Goal: Transaction & Acquisition: Purchase product/service

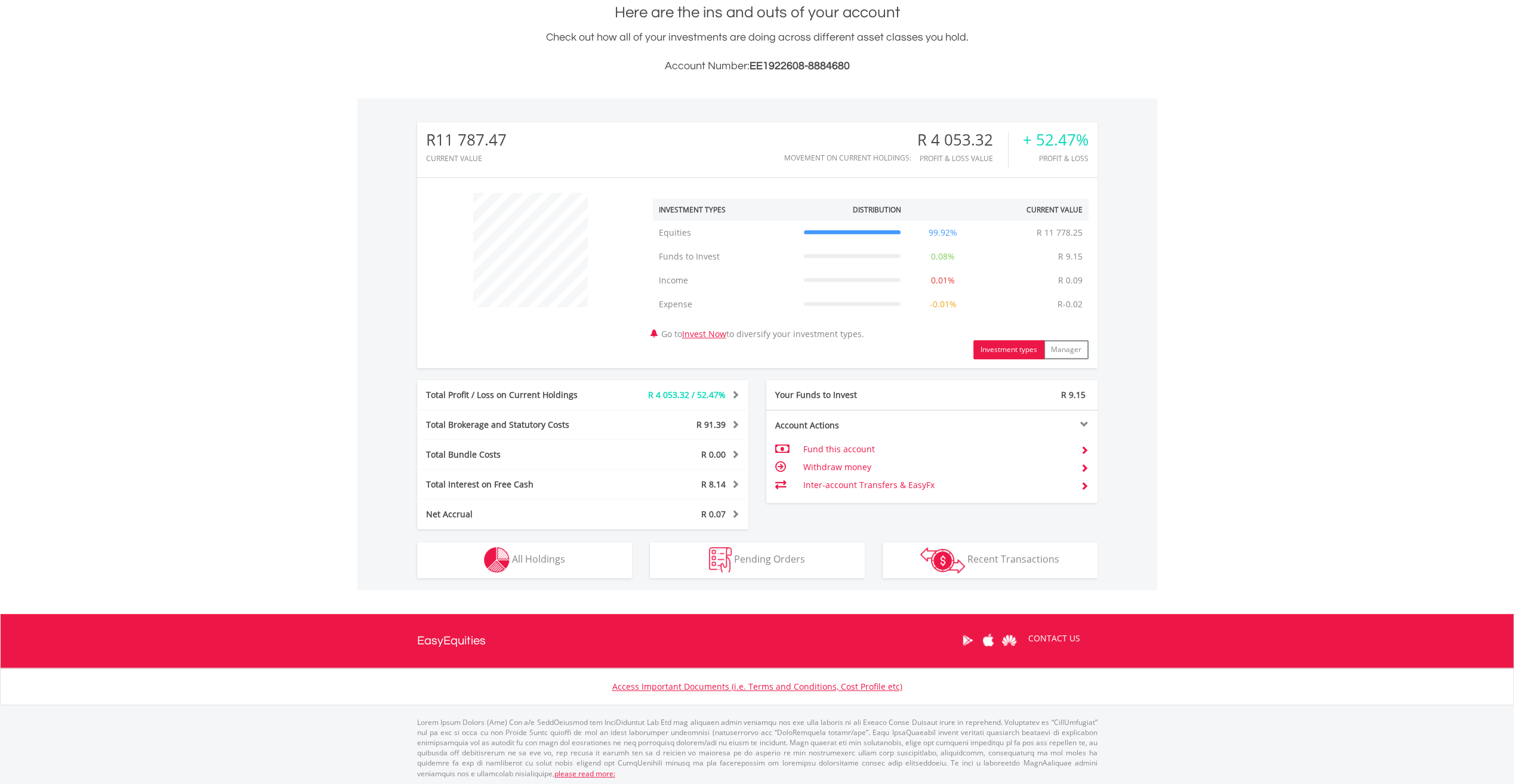
scroll to position [271, 0]
click at [530, 552] on span "All Holdings" at bounding box center [538, 558] width 53 height 13
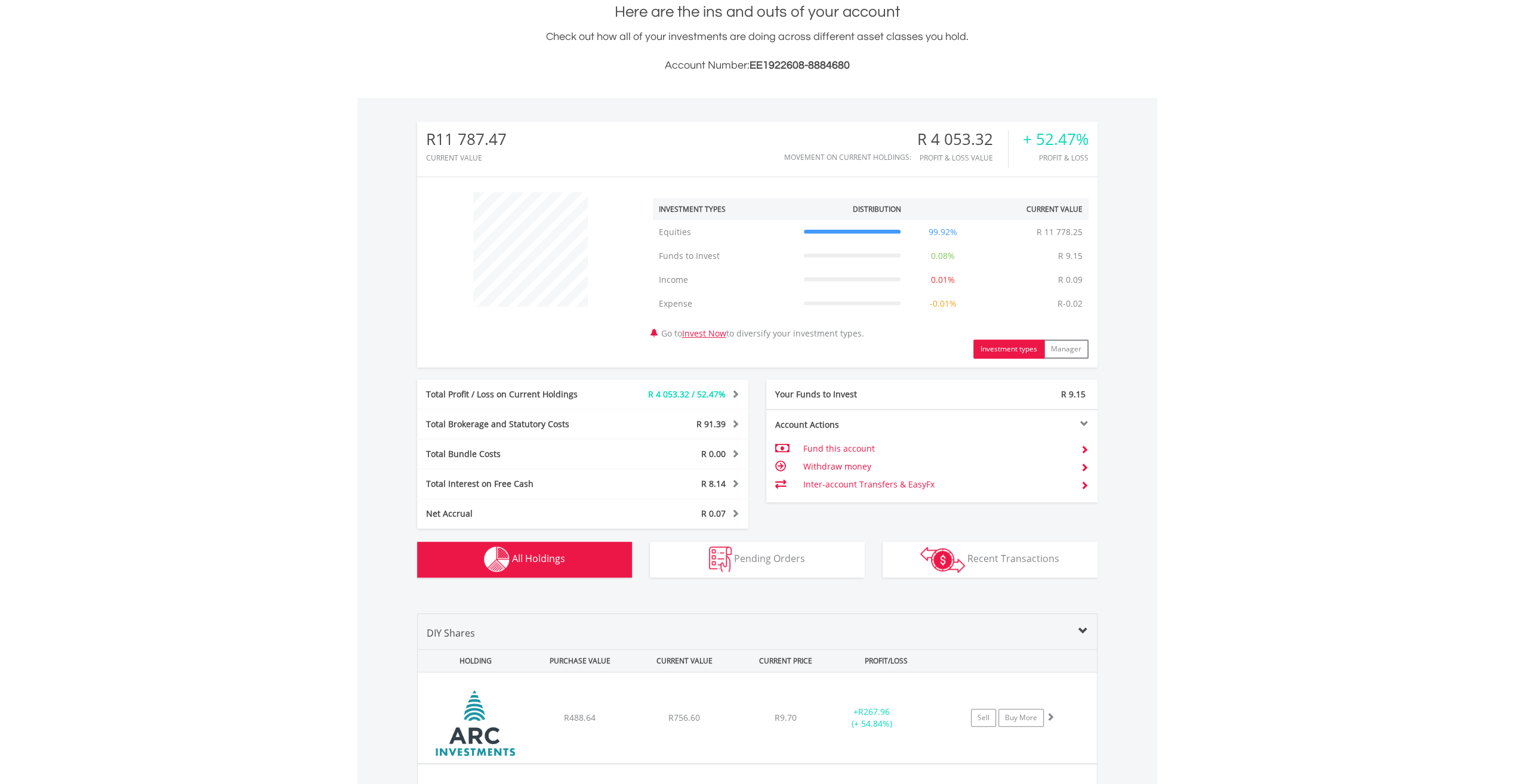
scroll to position [884, 0]
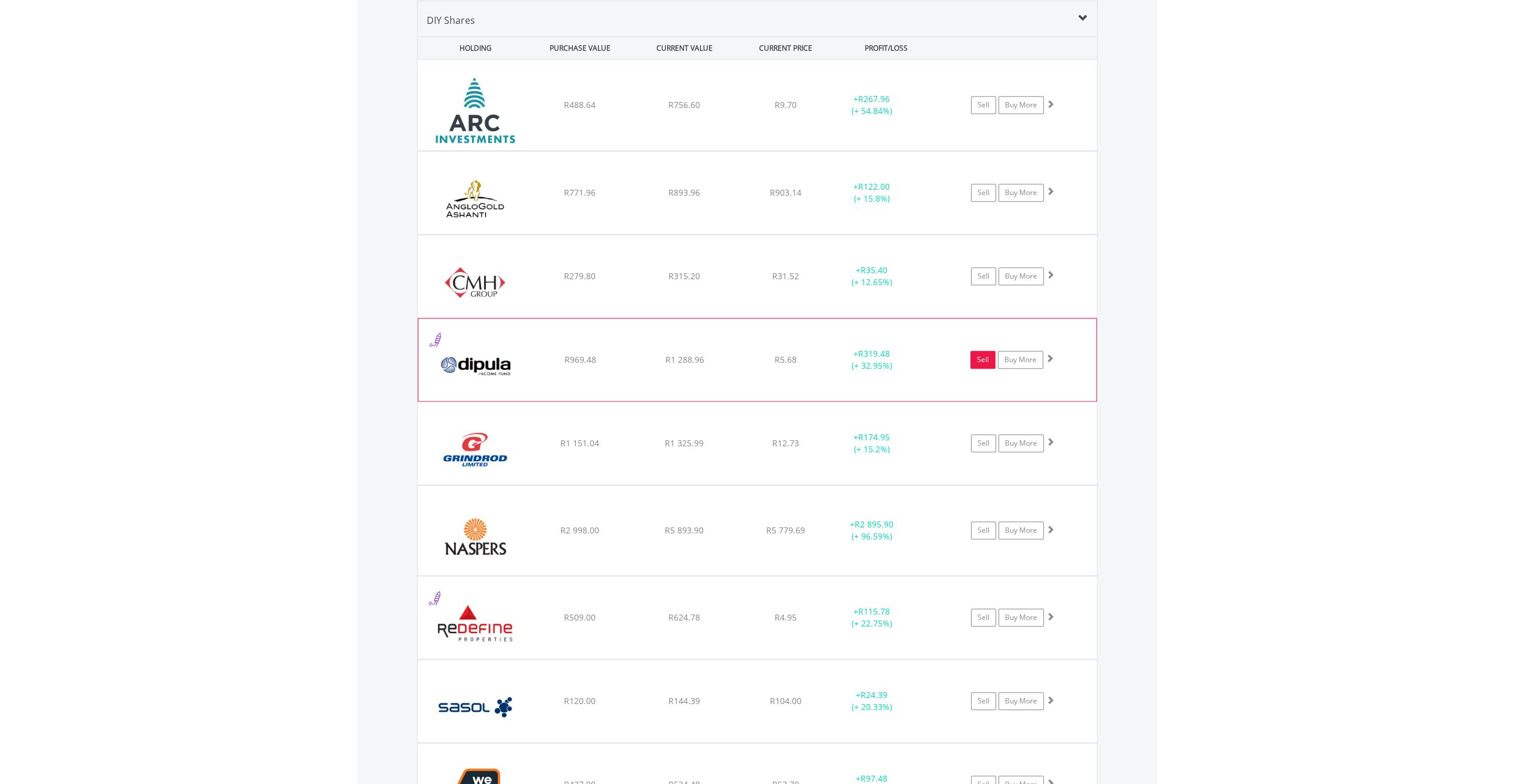
click at [981, 358] on link "Sell" at bounding box center [982, 359] width 25 height 18
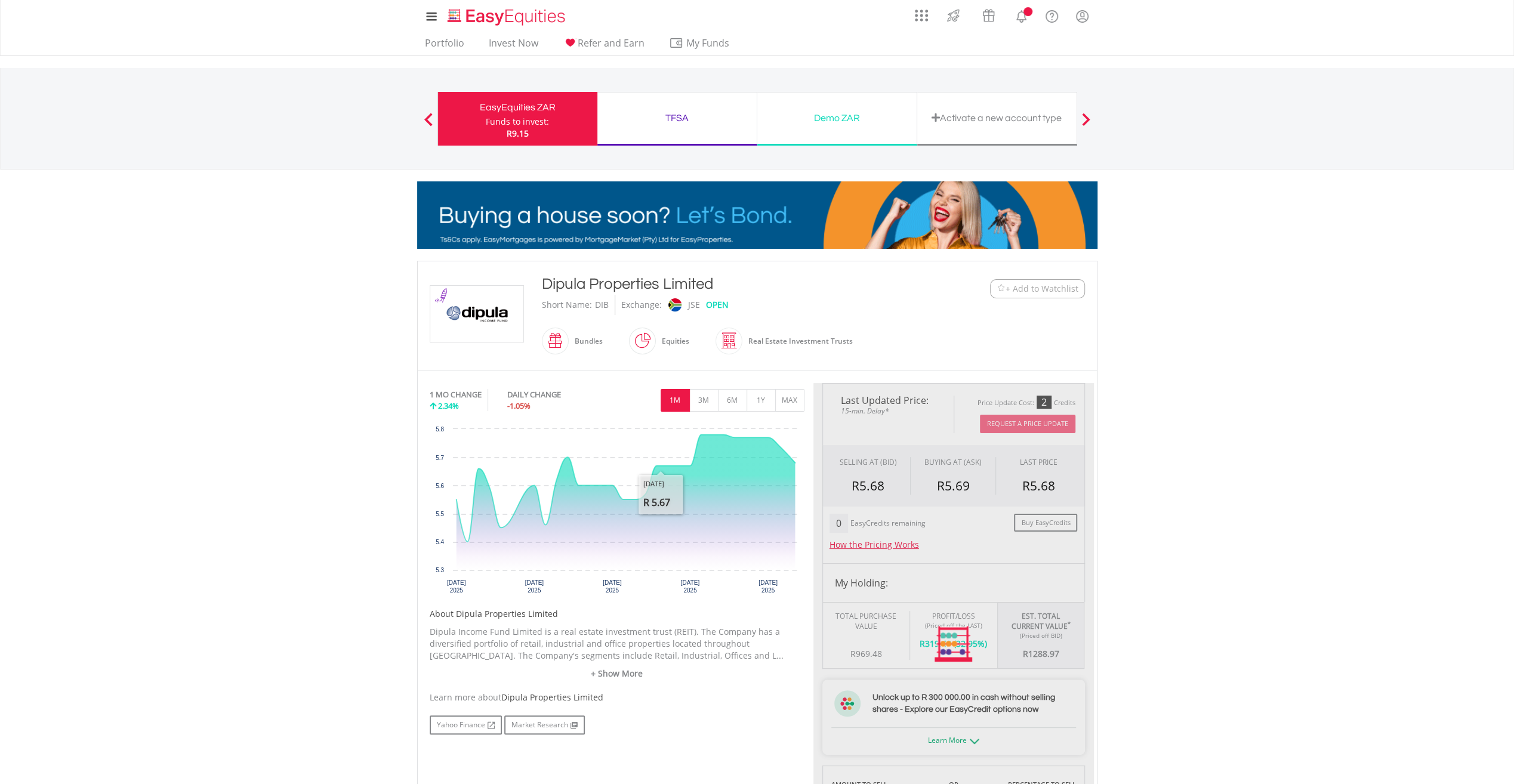
scroll to position [375, 0]
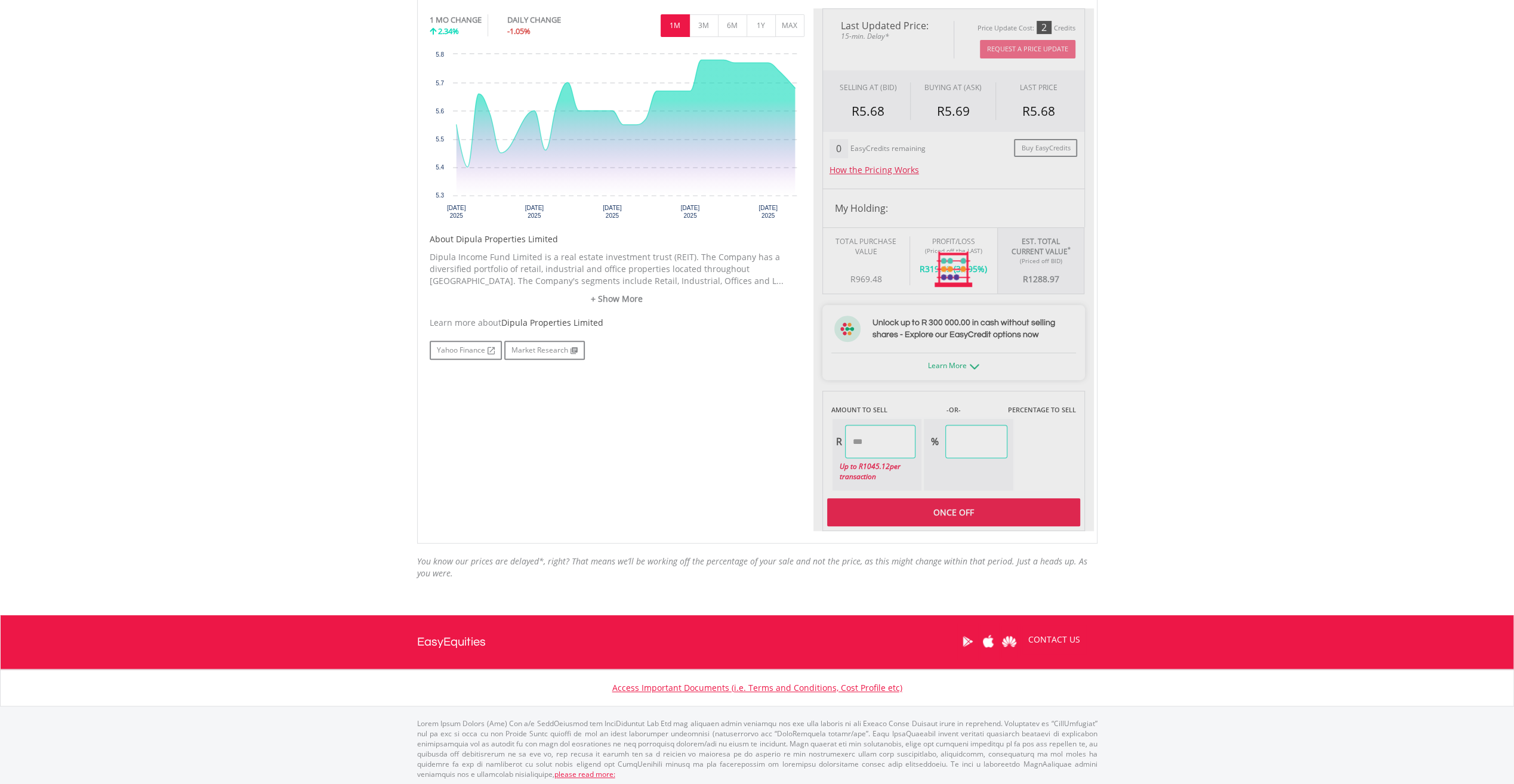
type input "*******"
type input "******"
click at [927, 511] on div at bounding box center [953, 270] width 281 height 523
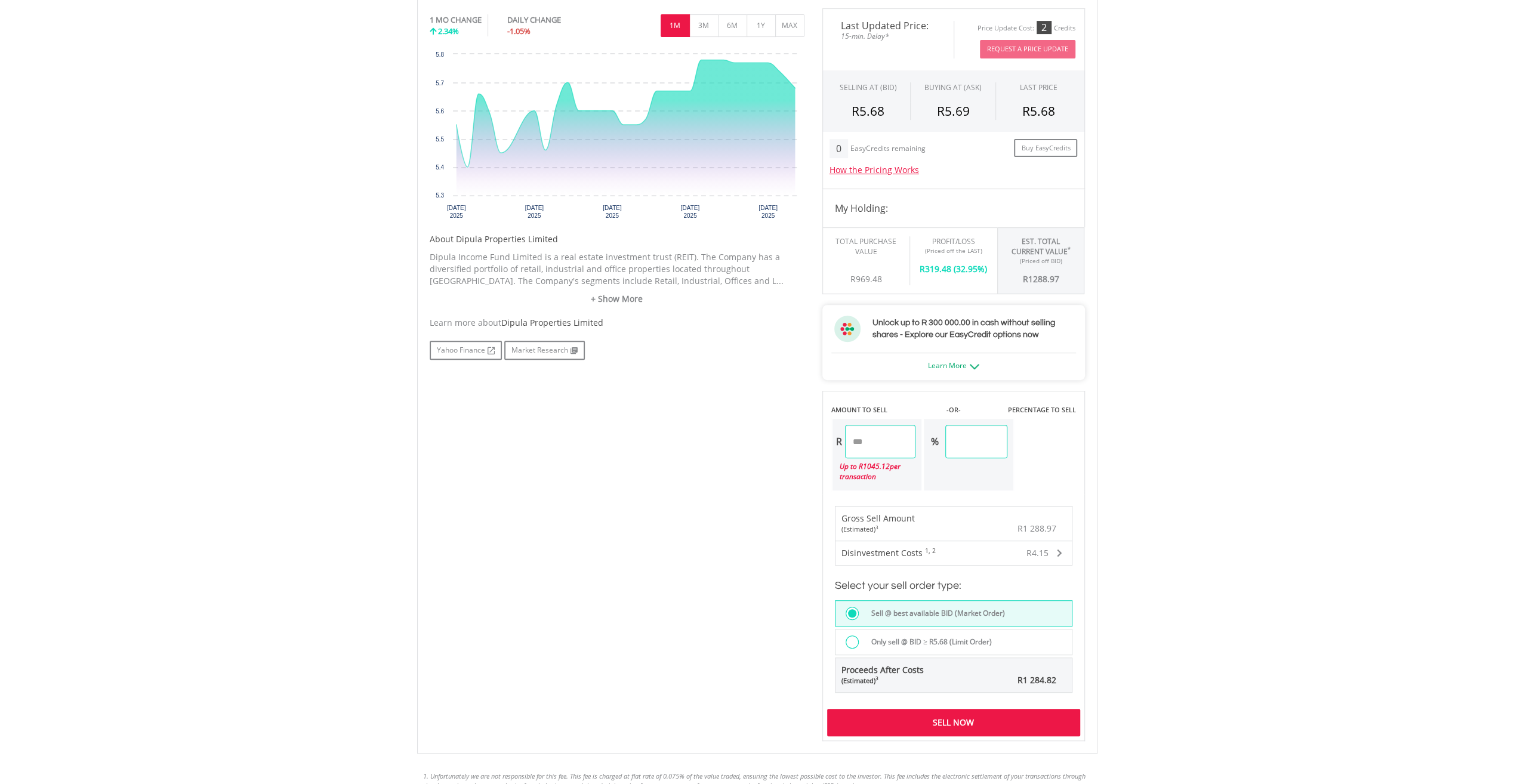
click at [954, 727] on div "Sell Now" at bounding box center [954, 722] width 253 height 28
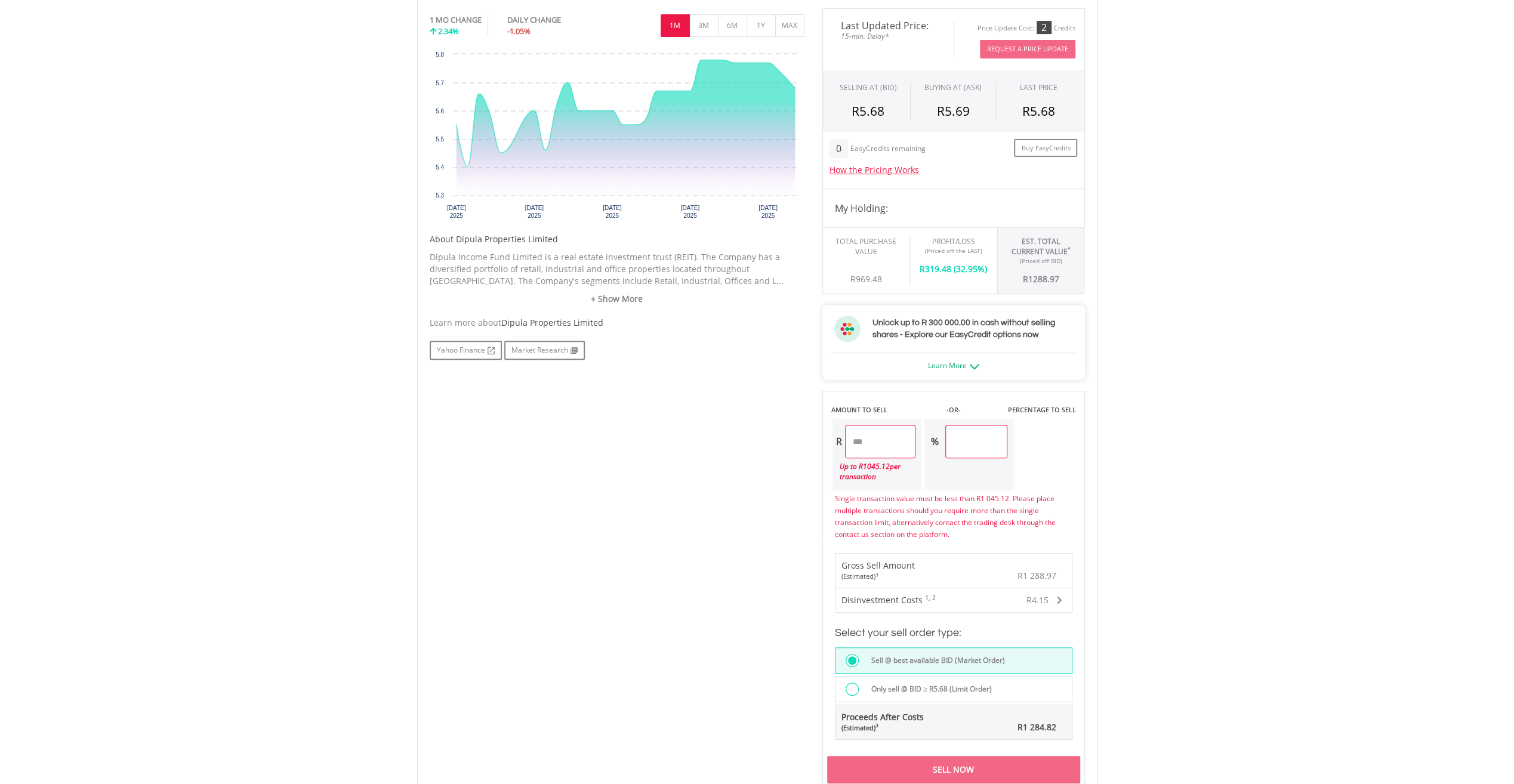
click at [712, 530] on div "No chart available. 1 MO CHANGE 2.34% DAILY CHANGE -1.05% 1M 3M 6M 1Y MAX Chart…" at bounding box center [757, 398] width 673 height 780
drag, startPoint x: 907, startPoint y: 440, endPoint x: 789, endPoint y: 442, distance: 118.0
click at [789, 442] on div "No chart available. 1 MO CHANGE 2.34% DAILY CHANGE -1.05% 1M 3M 6M 1Y MAX Chart…" at bounding box center [757, 398] width 673 height 780
type input "*"
type input "****"
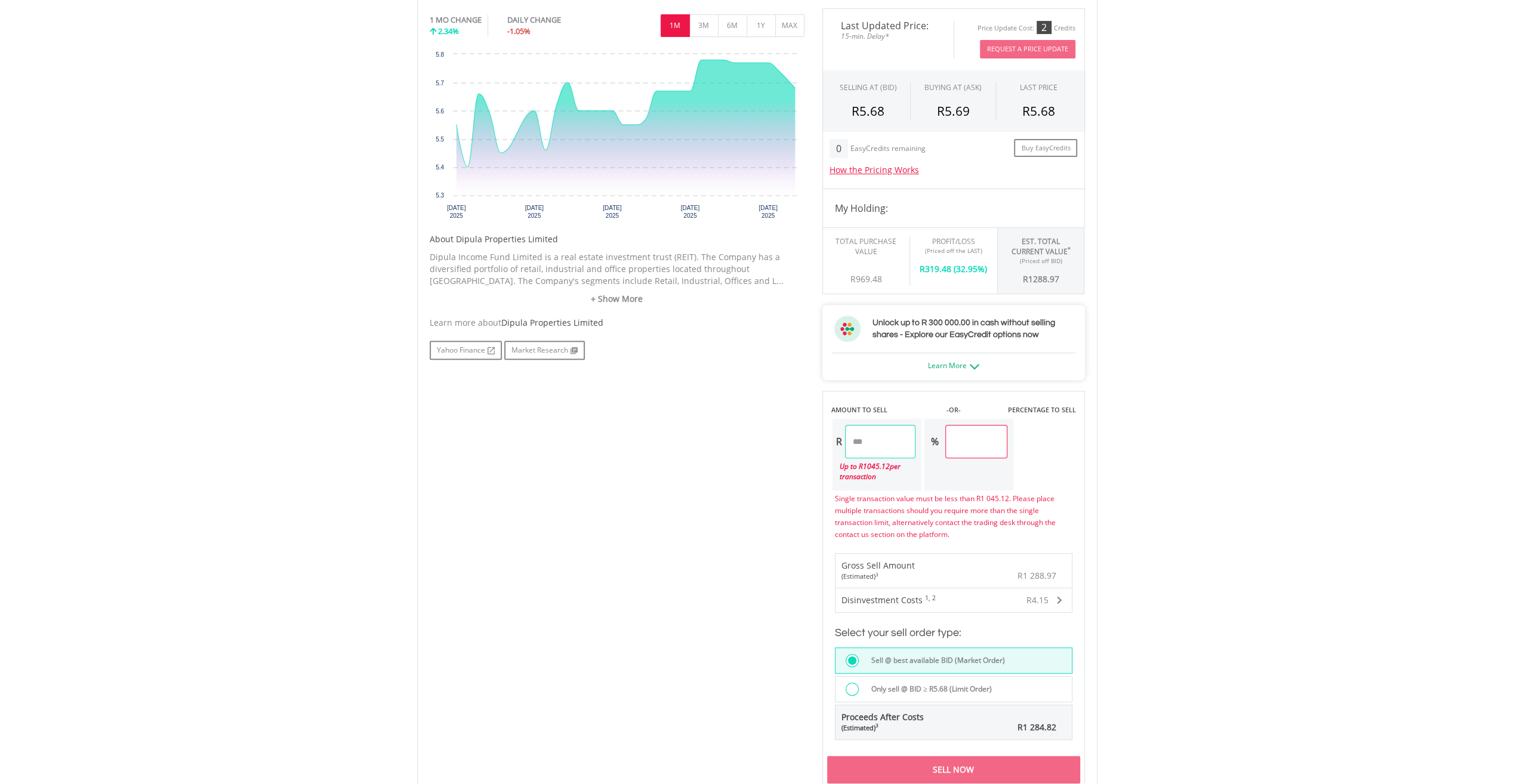
type input "*******"
click at [1225, 513] on body "My Investments Invest Now New Listings Sell My Recurring Investments Pending Or…" at bounding box center [757, 372] width 1514 height 1494
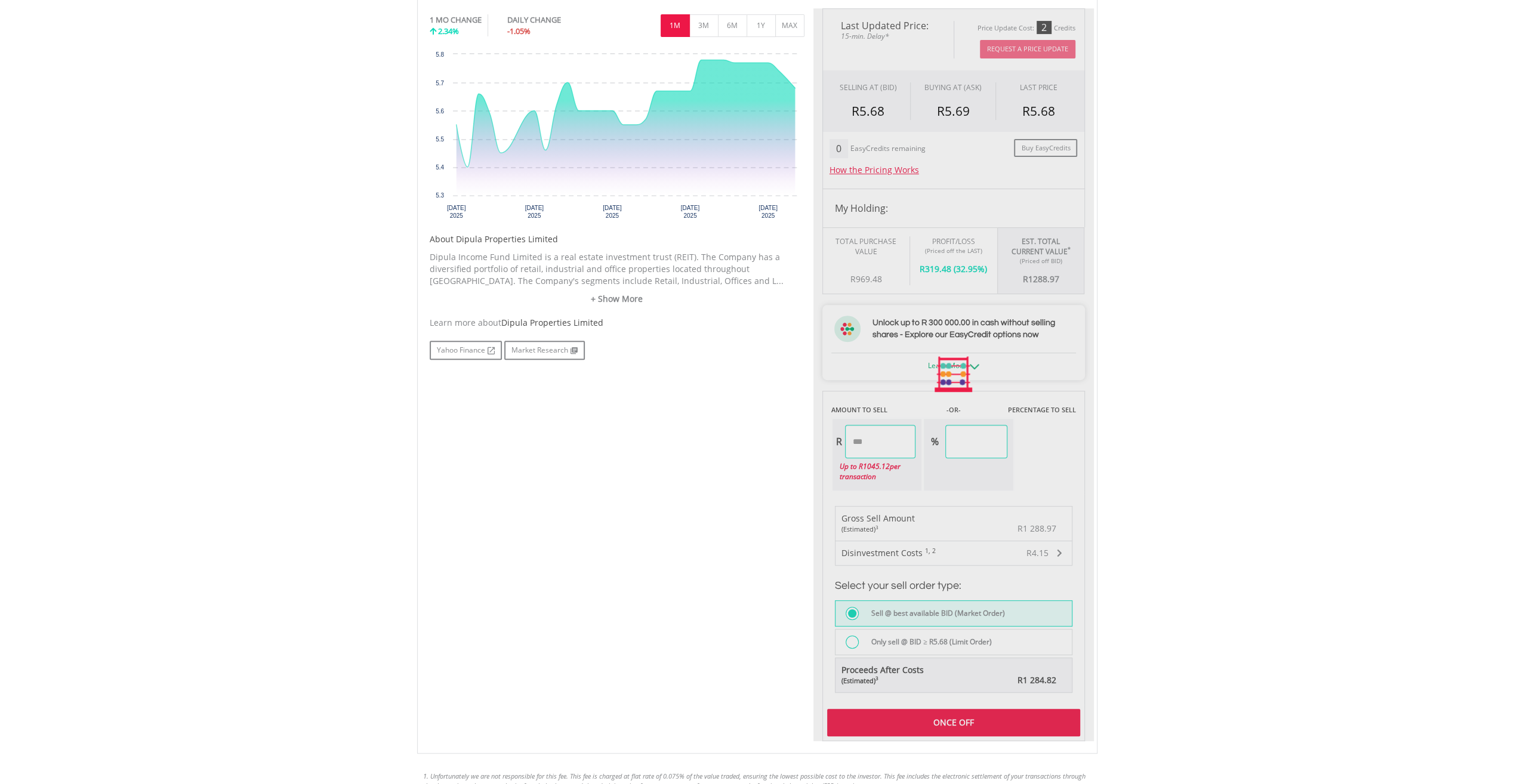
type input "*****"
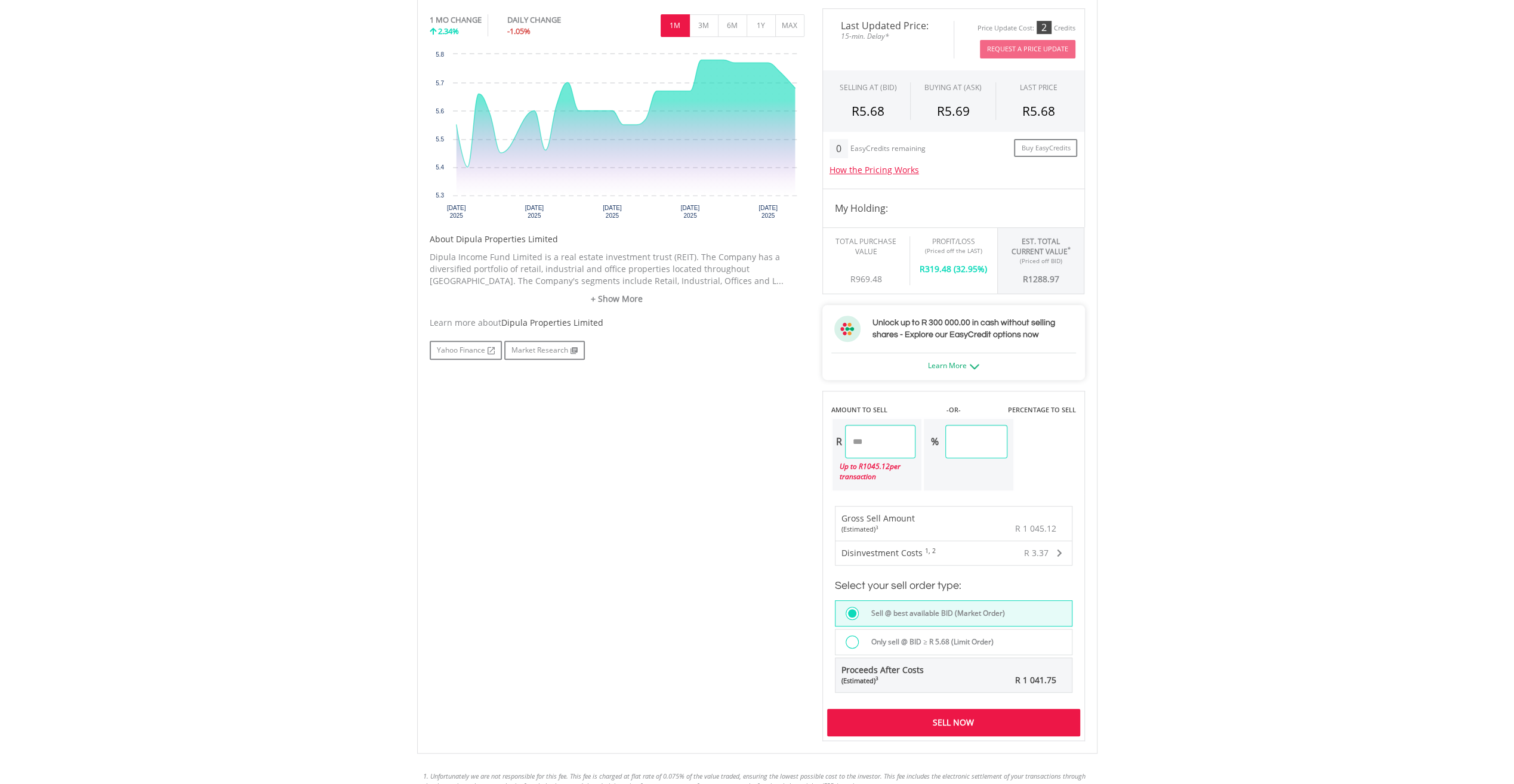
click at [964, 726] on div "Sell Now" at bounding box center [954, 722] width 253 height 28
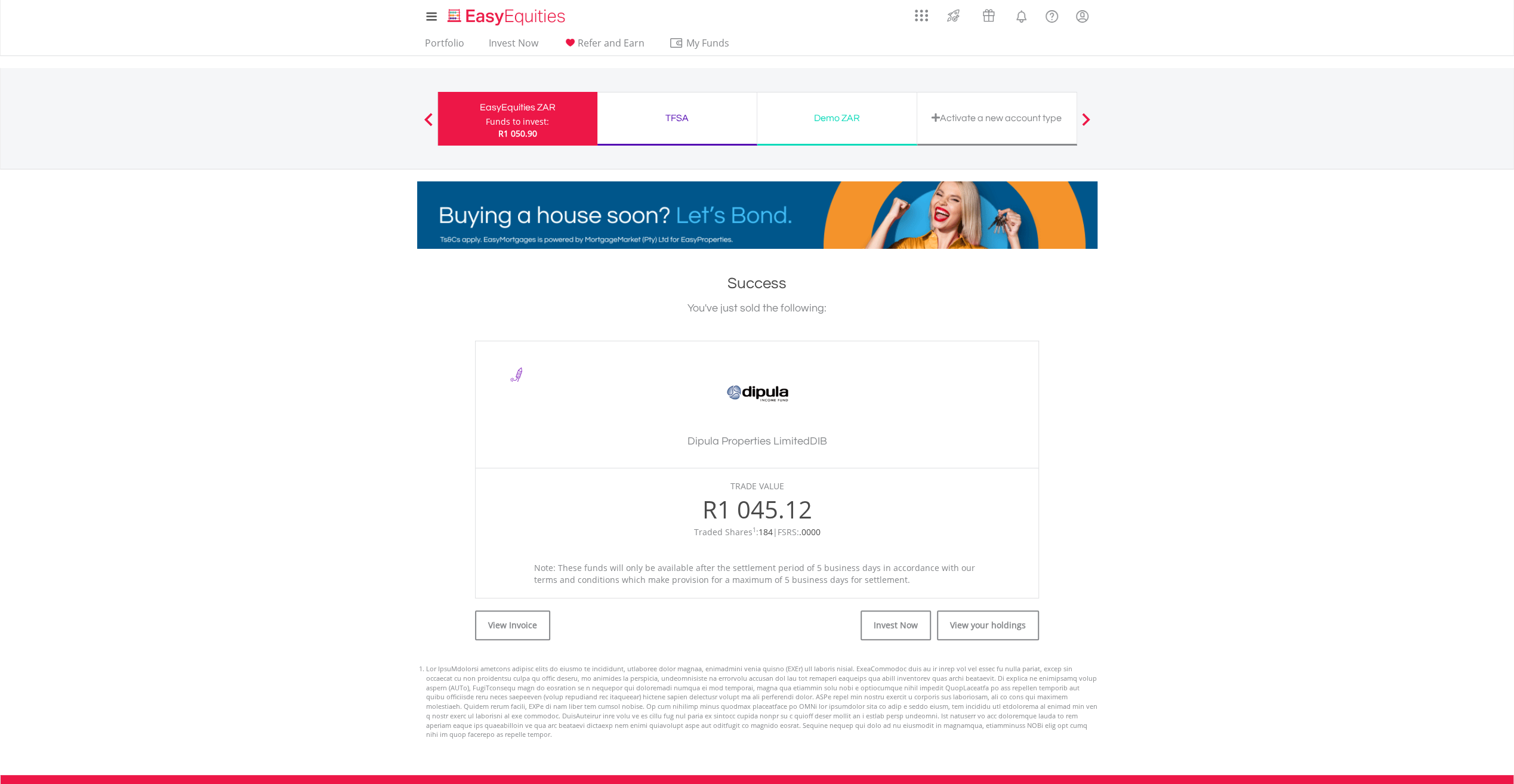
click at [514, 125] on div "Funds to invest:" at bounding box center [517, 121] width 63 height 12
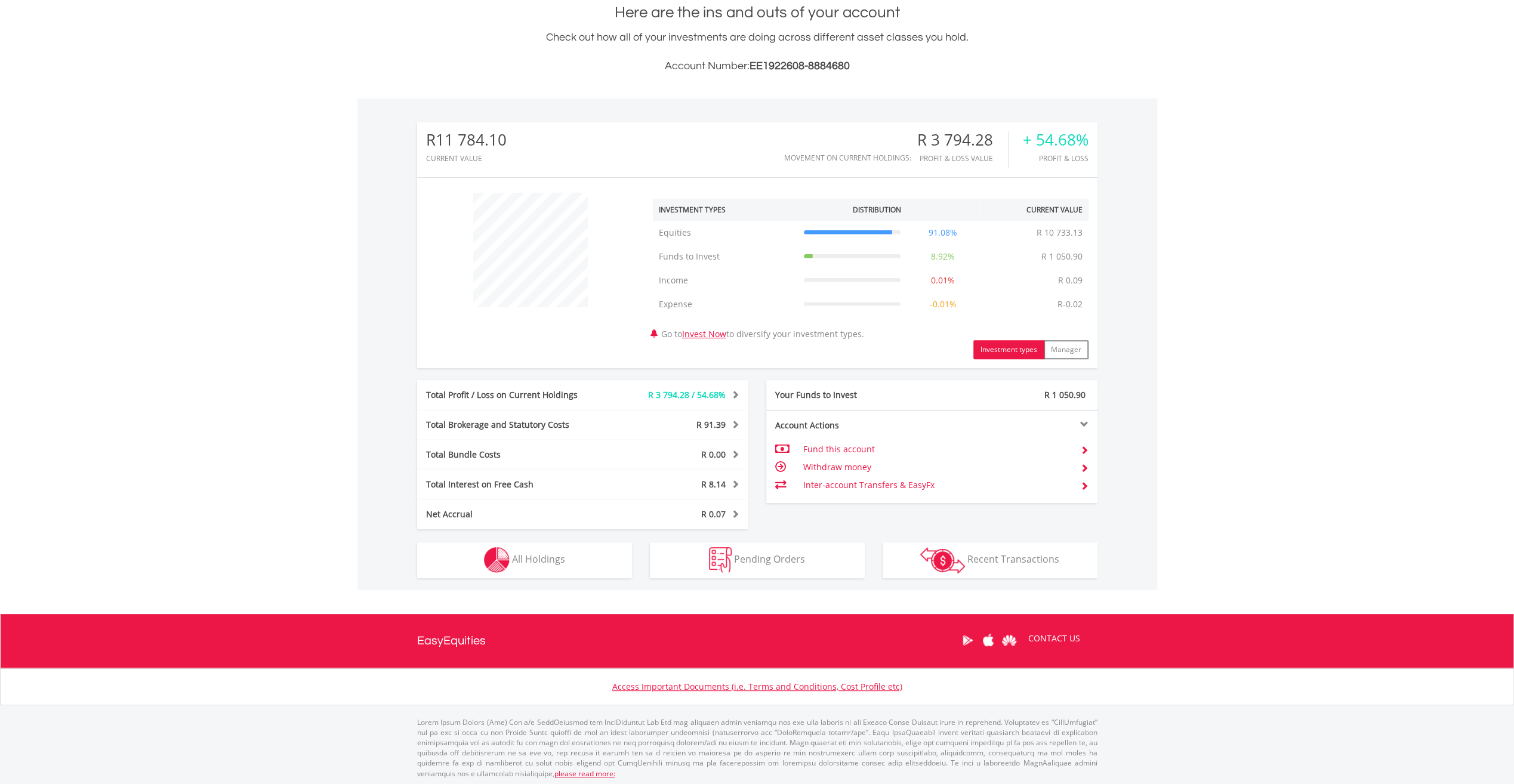
scroll to position [271, 0]
click at [535, 557] on span "All Holdings" at bounding box center [538, 558] width 53 height 13
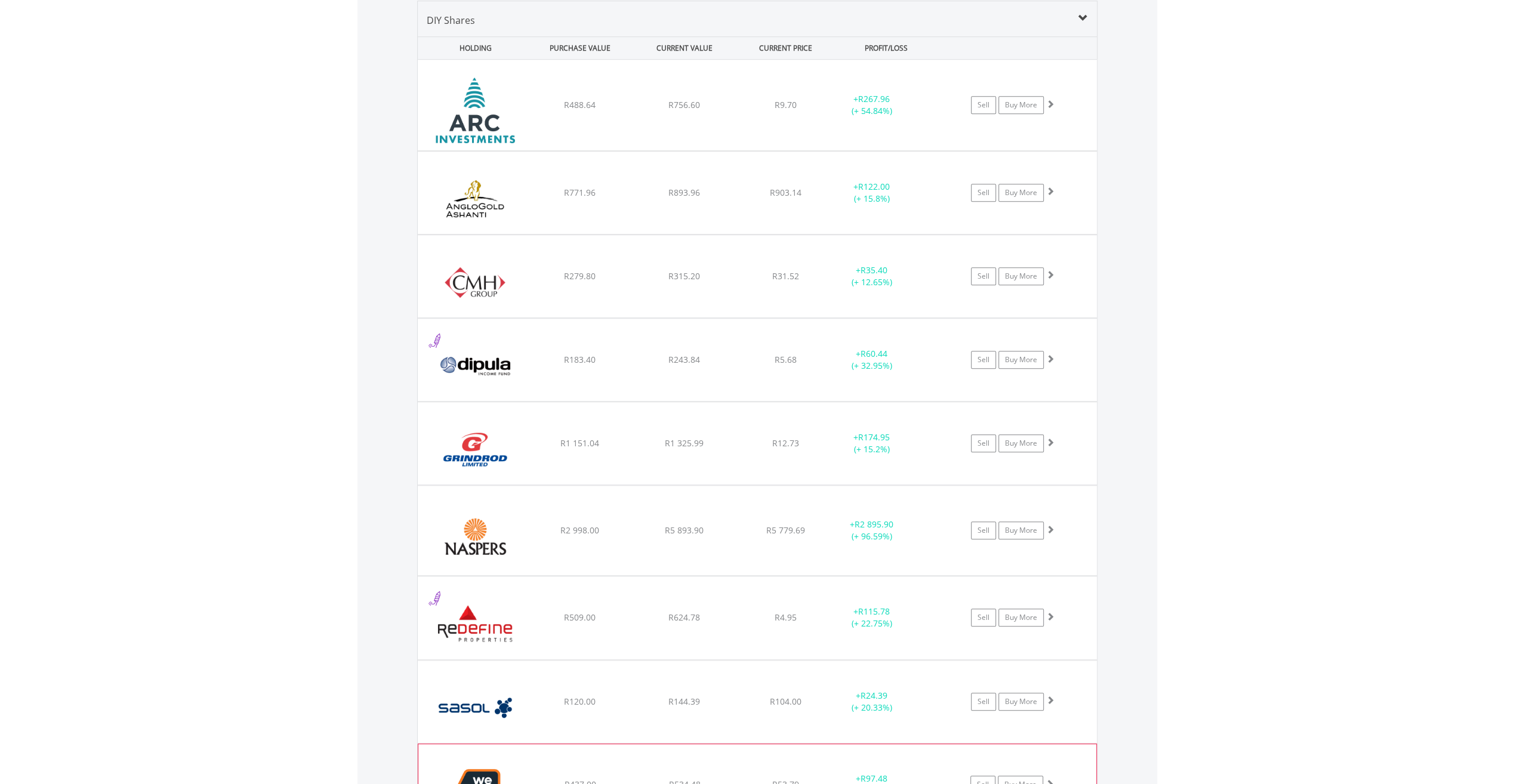
scroll to position [685, 0]
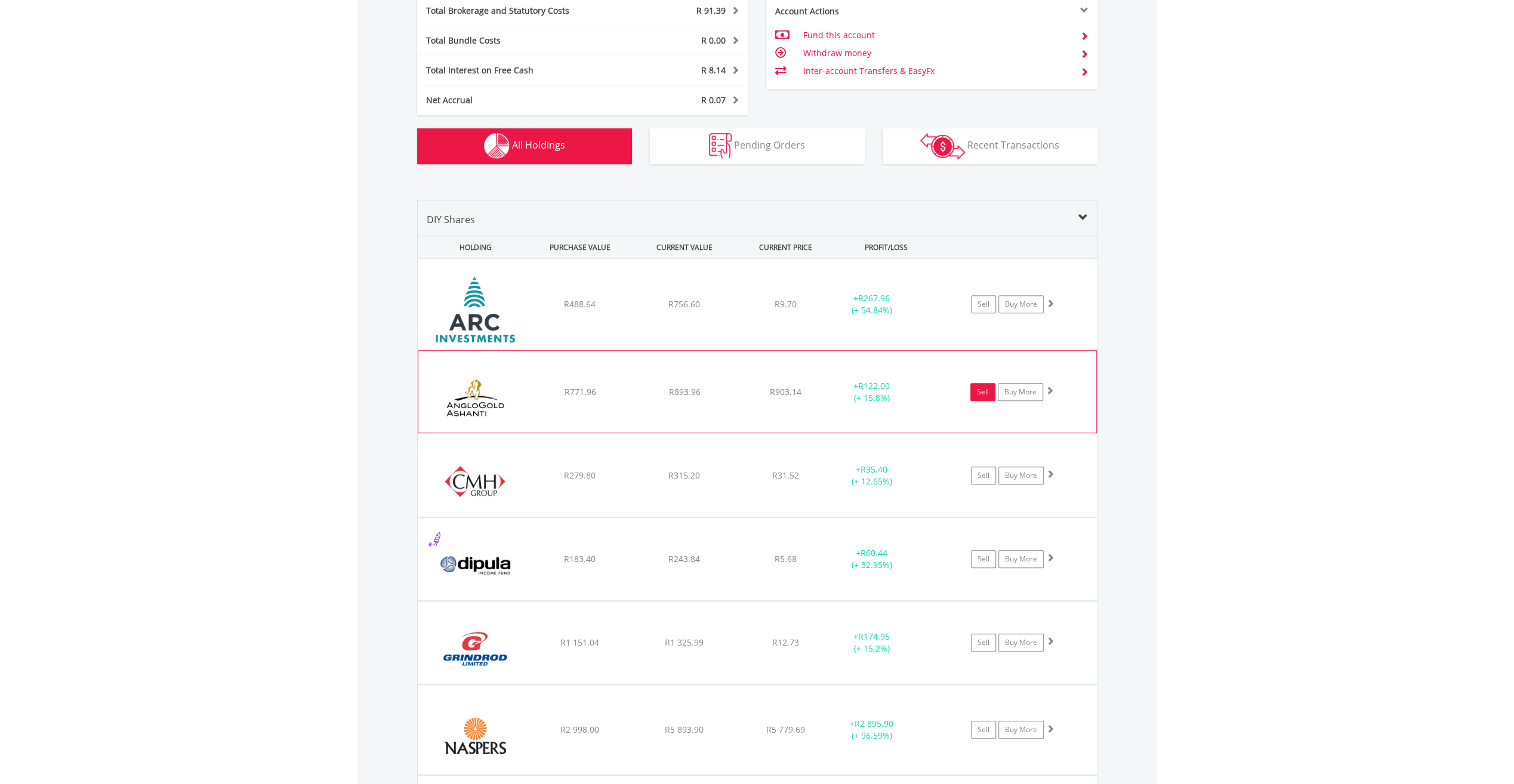
click at [978, 391] on link "Sell" at bounding box center [982, 392] width 25 height 18
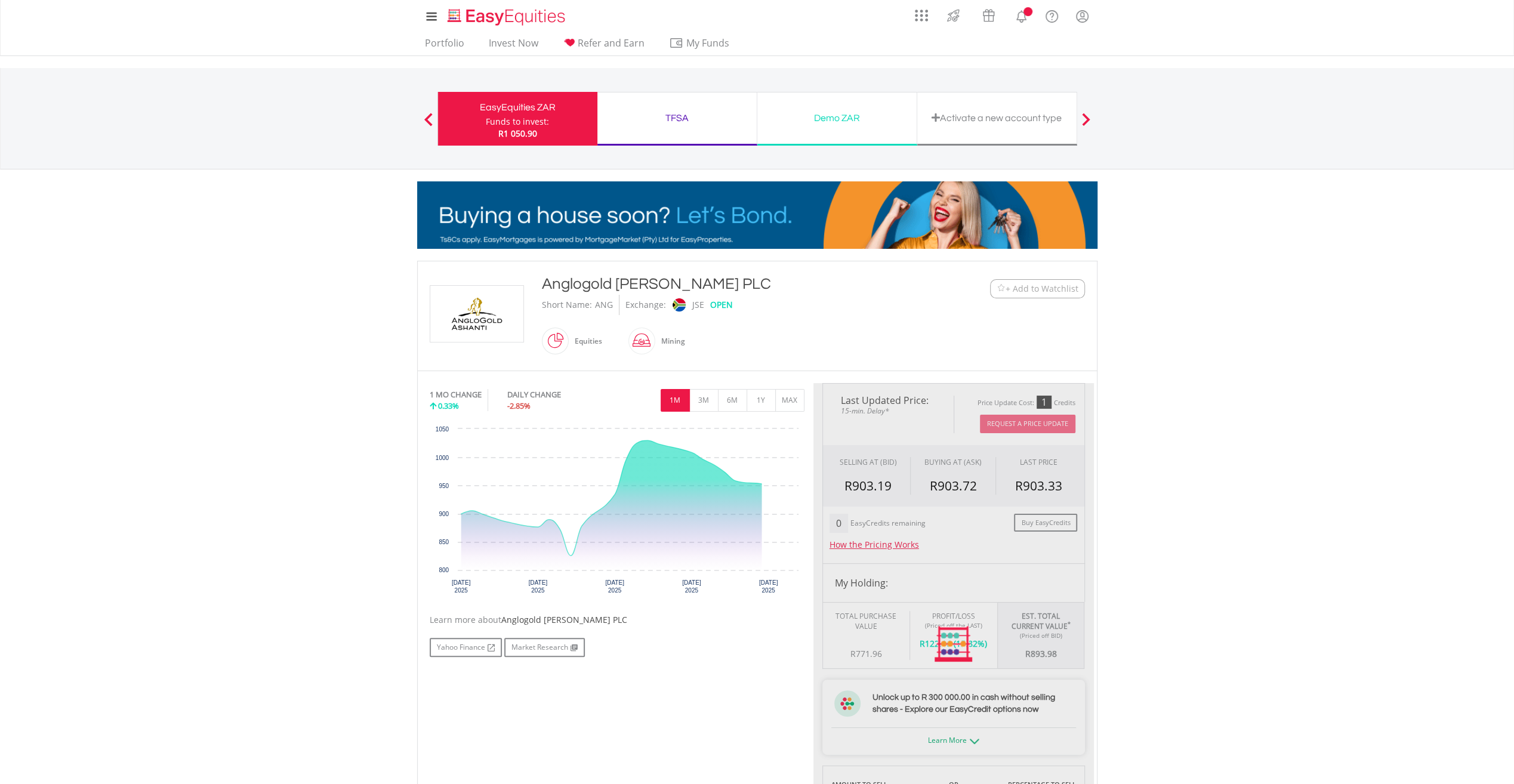
type input "******"
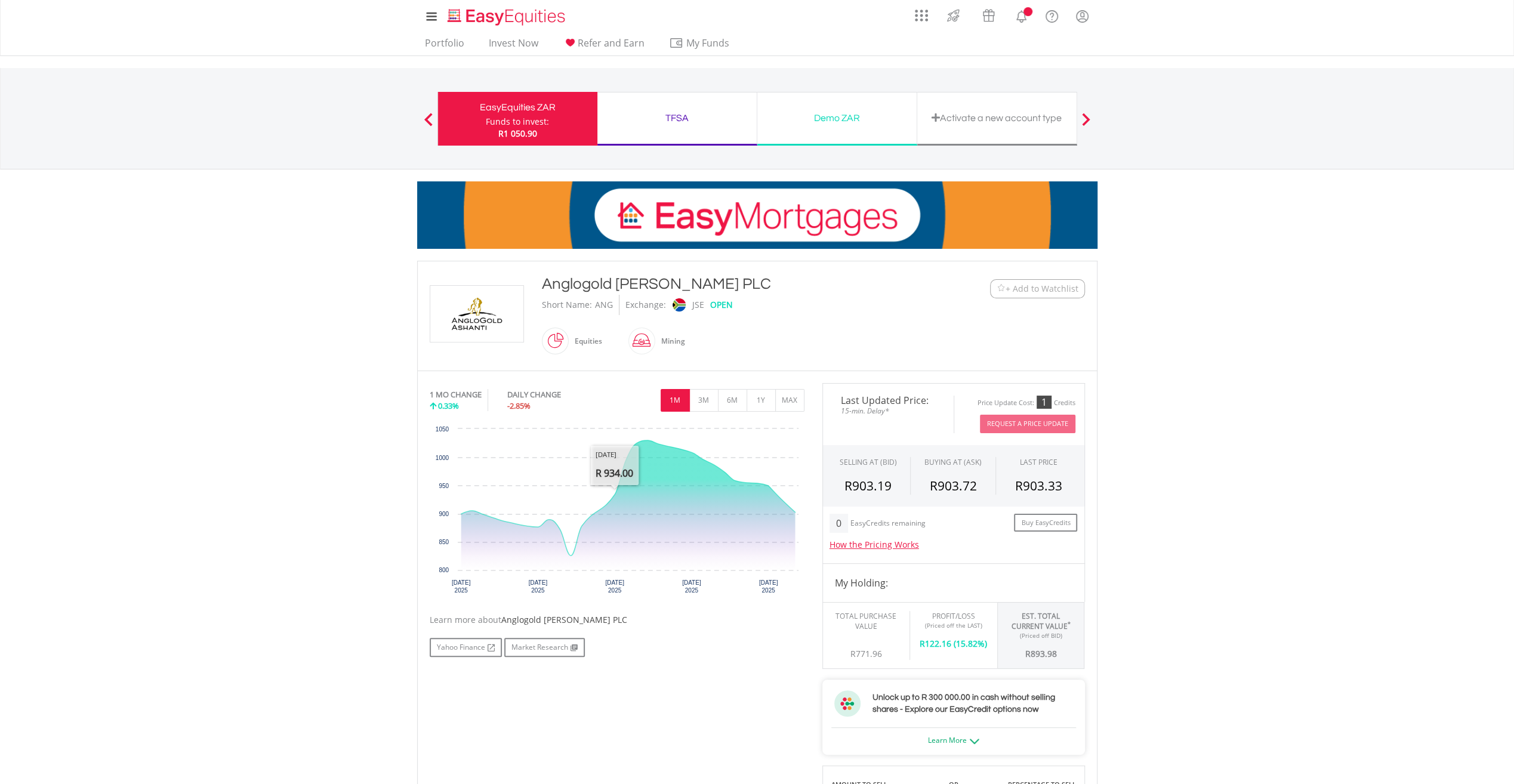
scroll to position [398, 0]
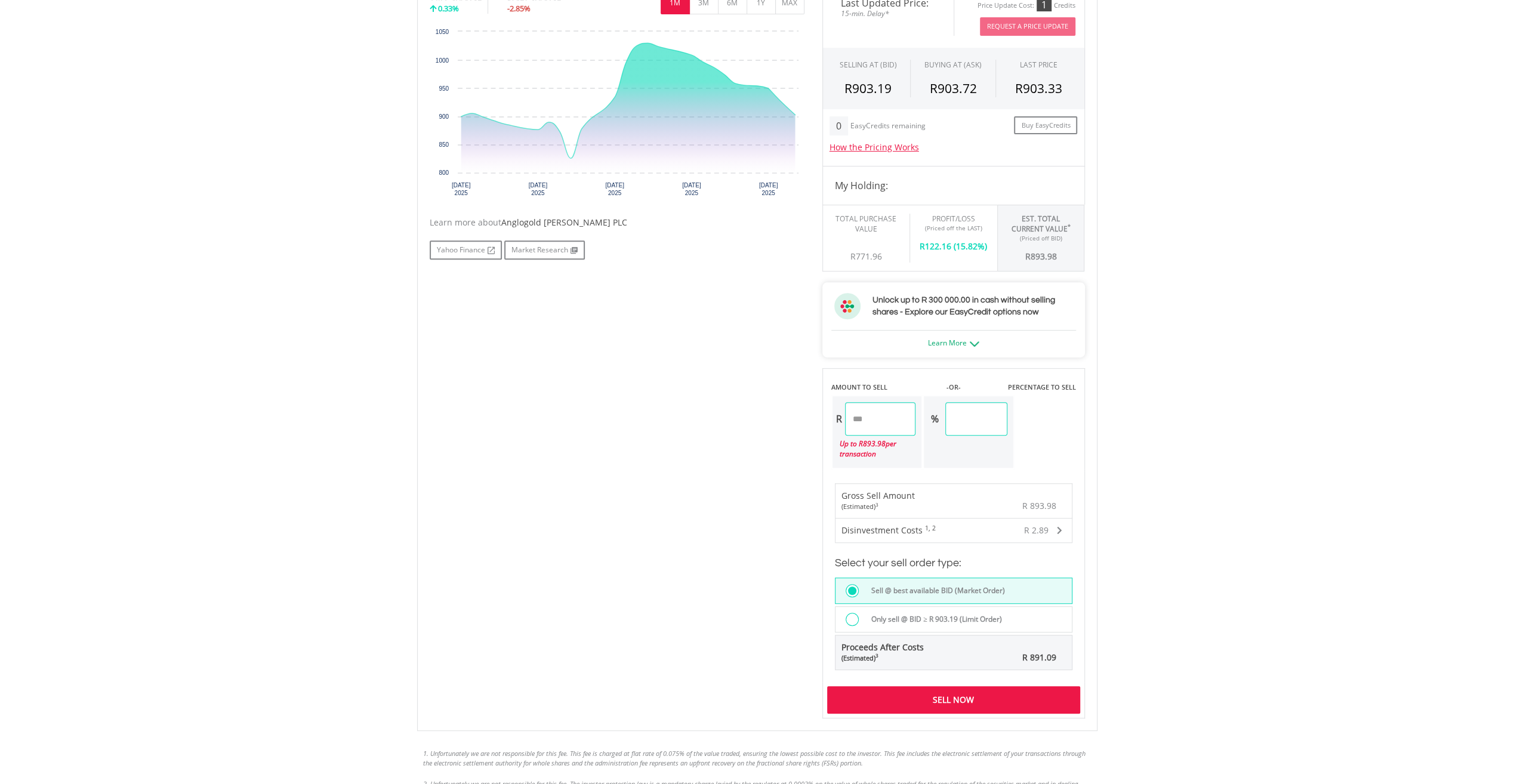
click at [942, 699] on div "Sell Now" at bounding box center [954, 699] width 253 height 28
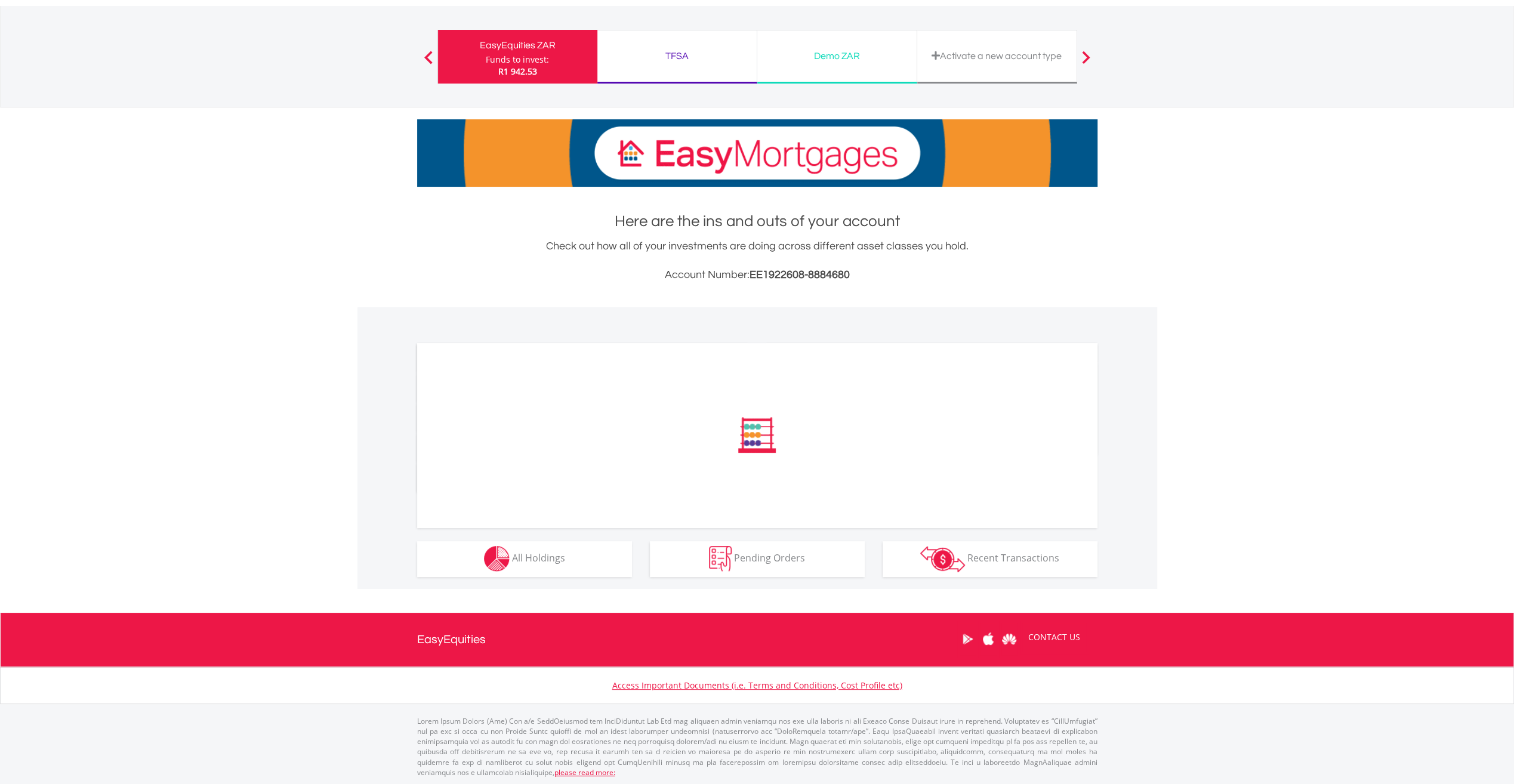
scroll to position [62, 0]
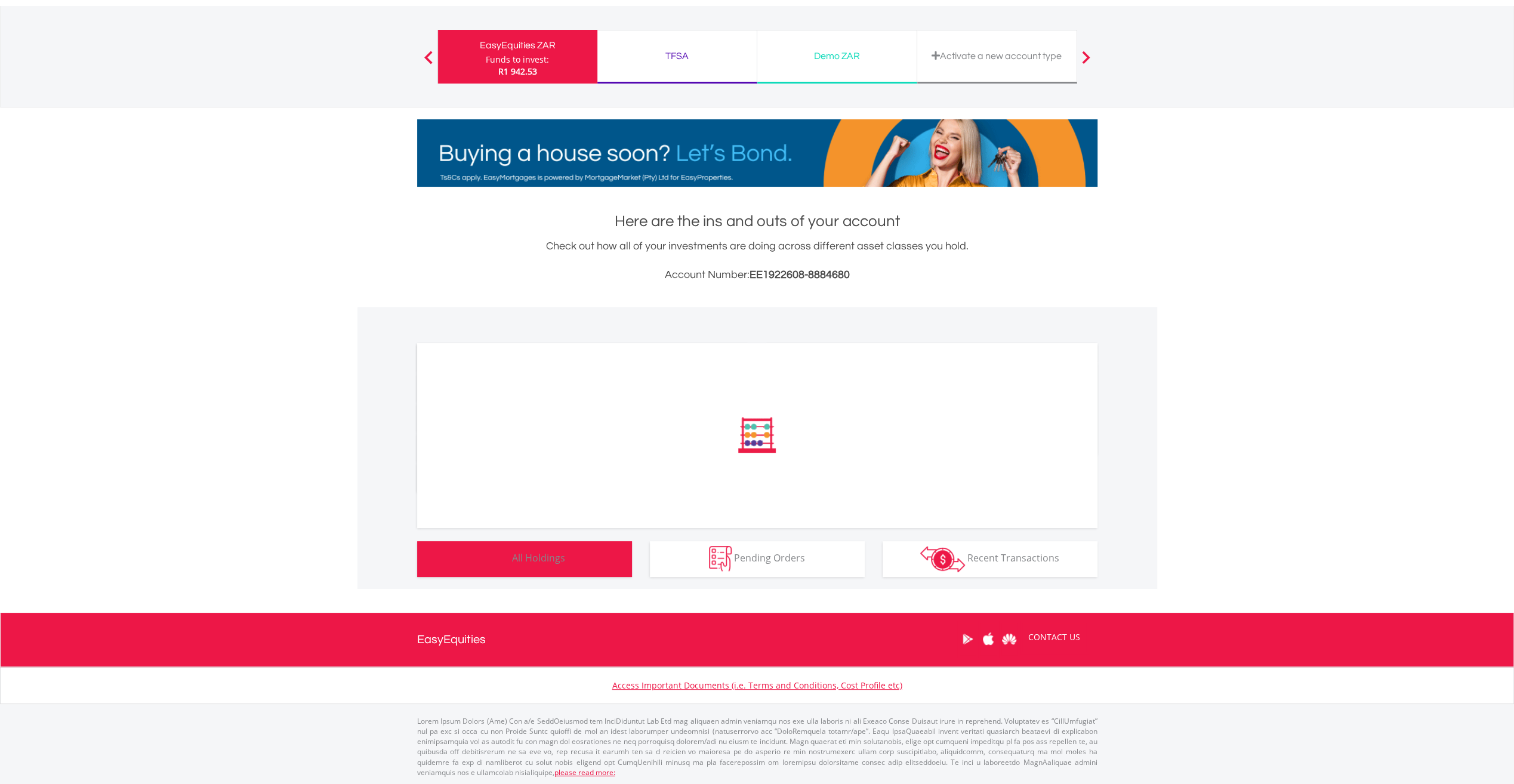
click at [521, 557] on span "All Holdings" at bounding box center [538, 557] width 53 height 13
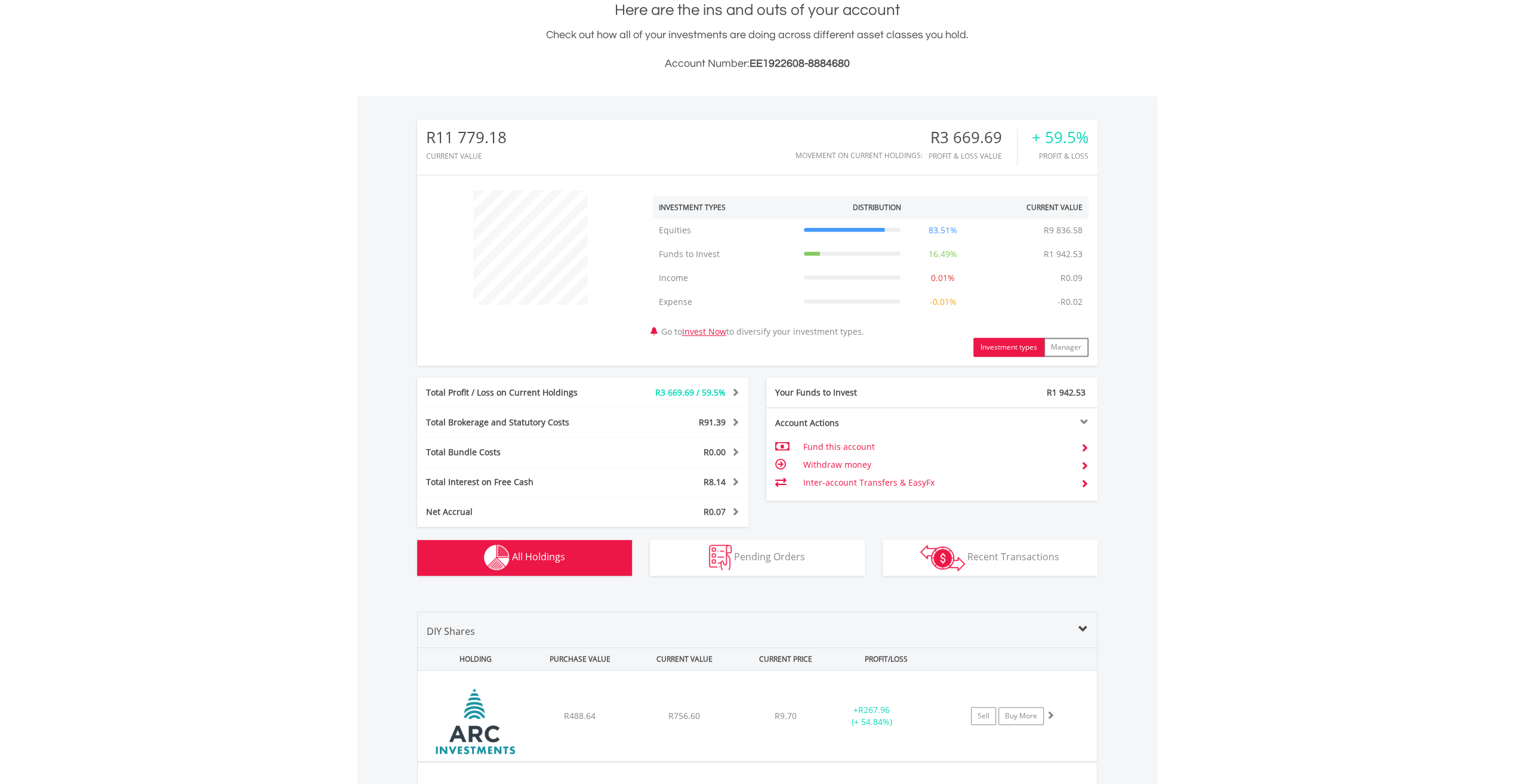
scroll to position [940, 0]
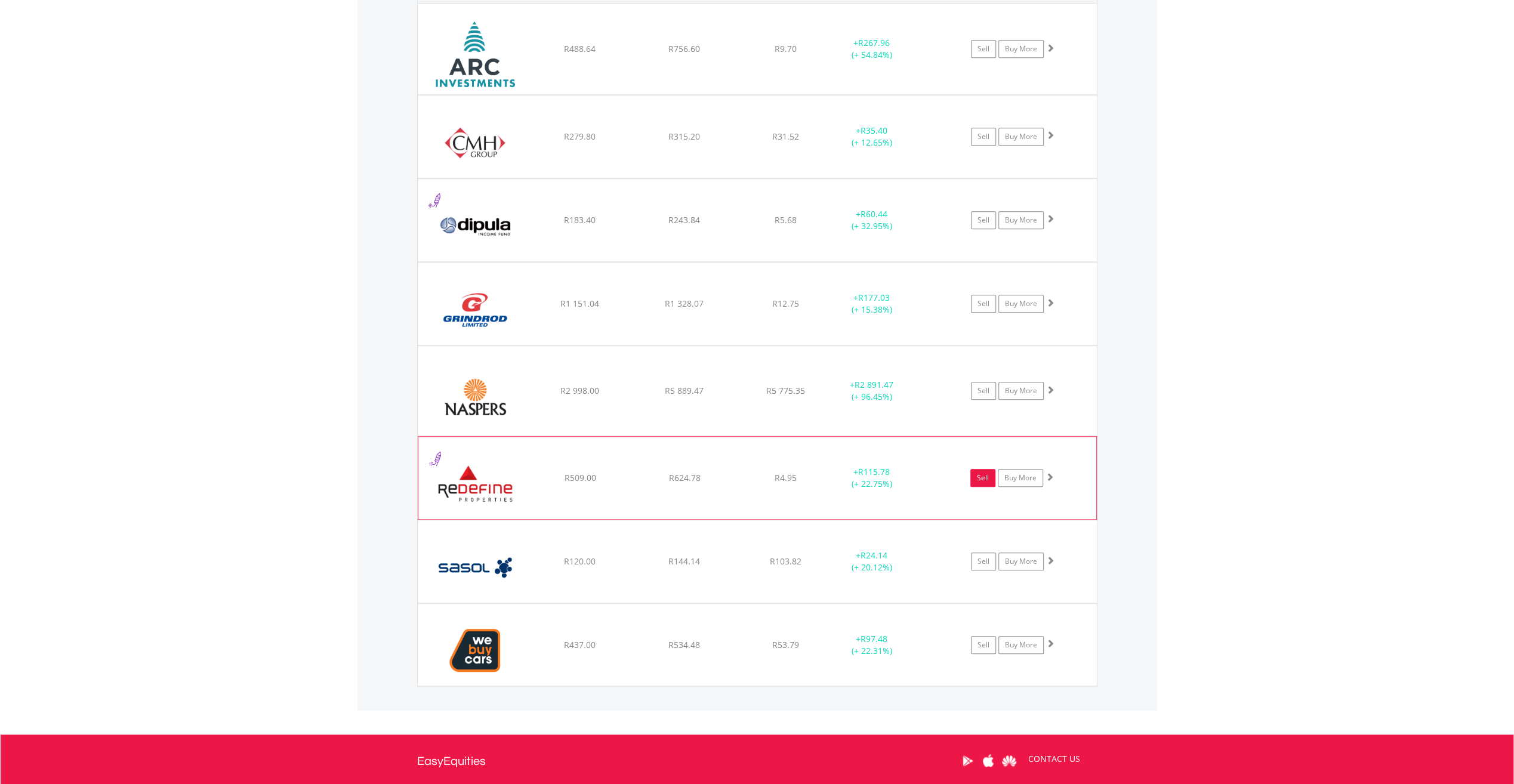
click at [985, 480] on link "Sell" at bounding box center [982, 478] width 25 height 18
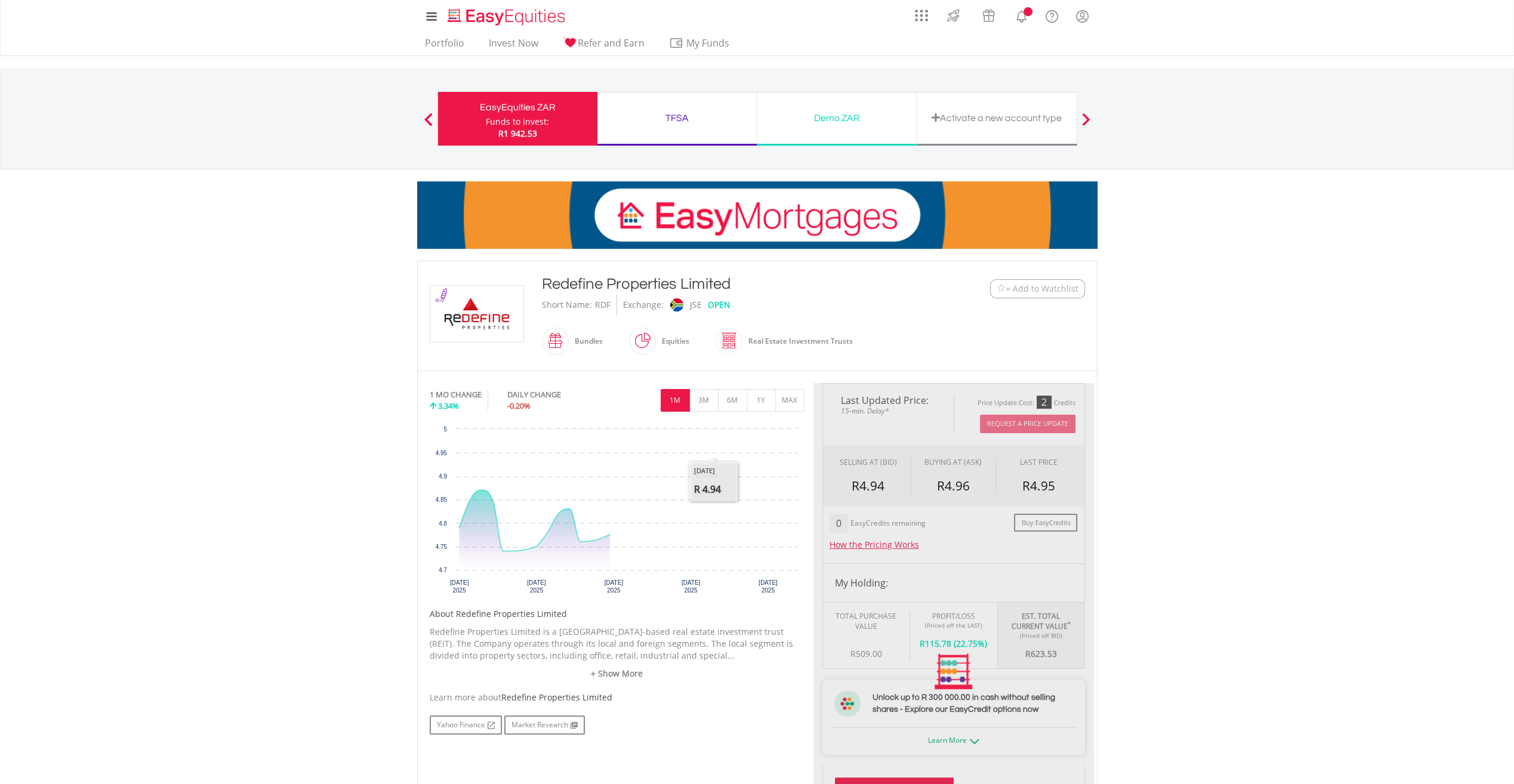
scroll to position [429, 0]
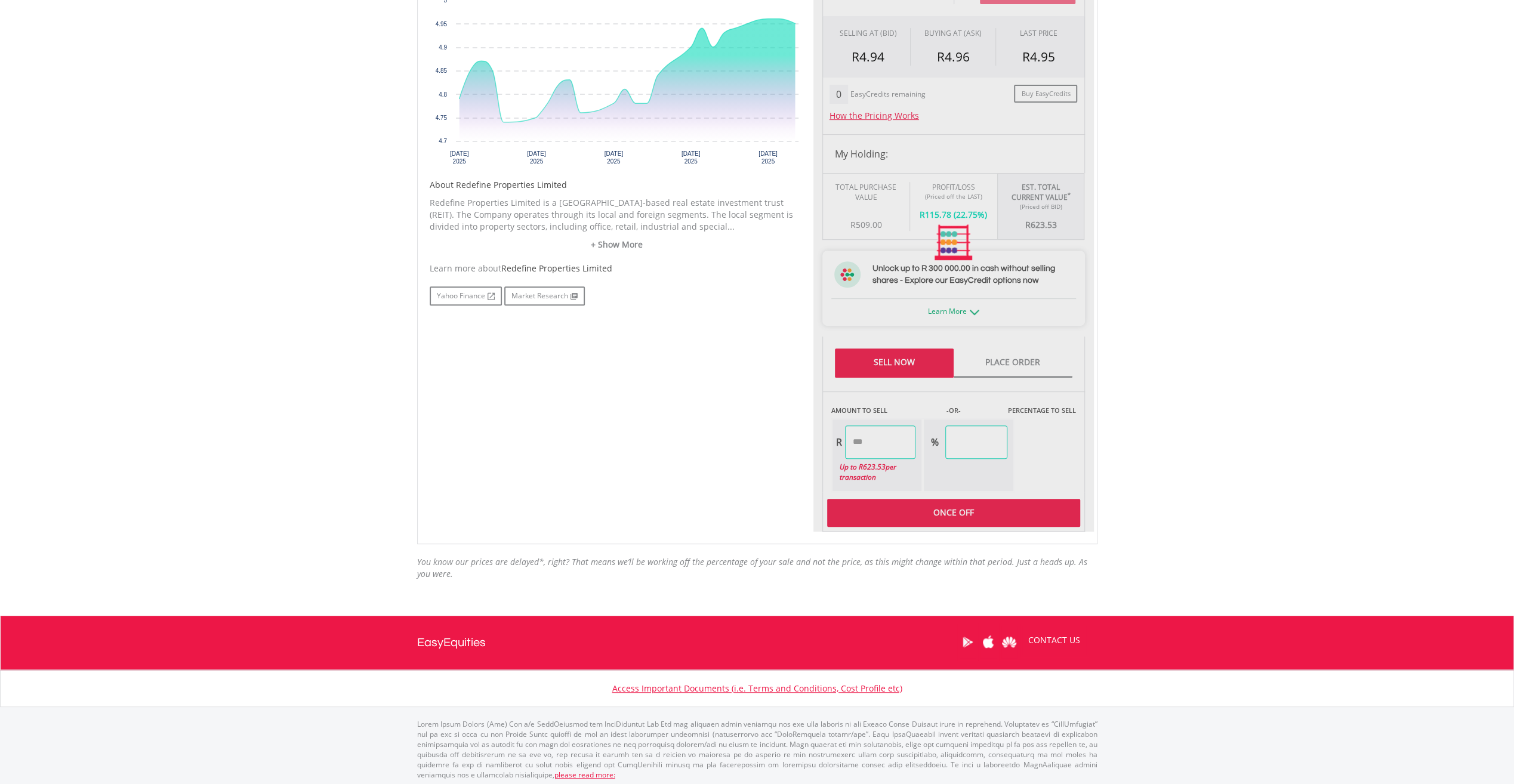
type input "******"
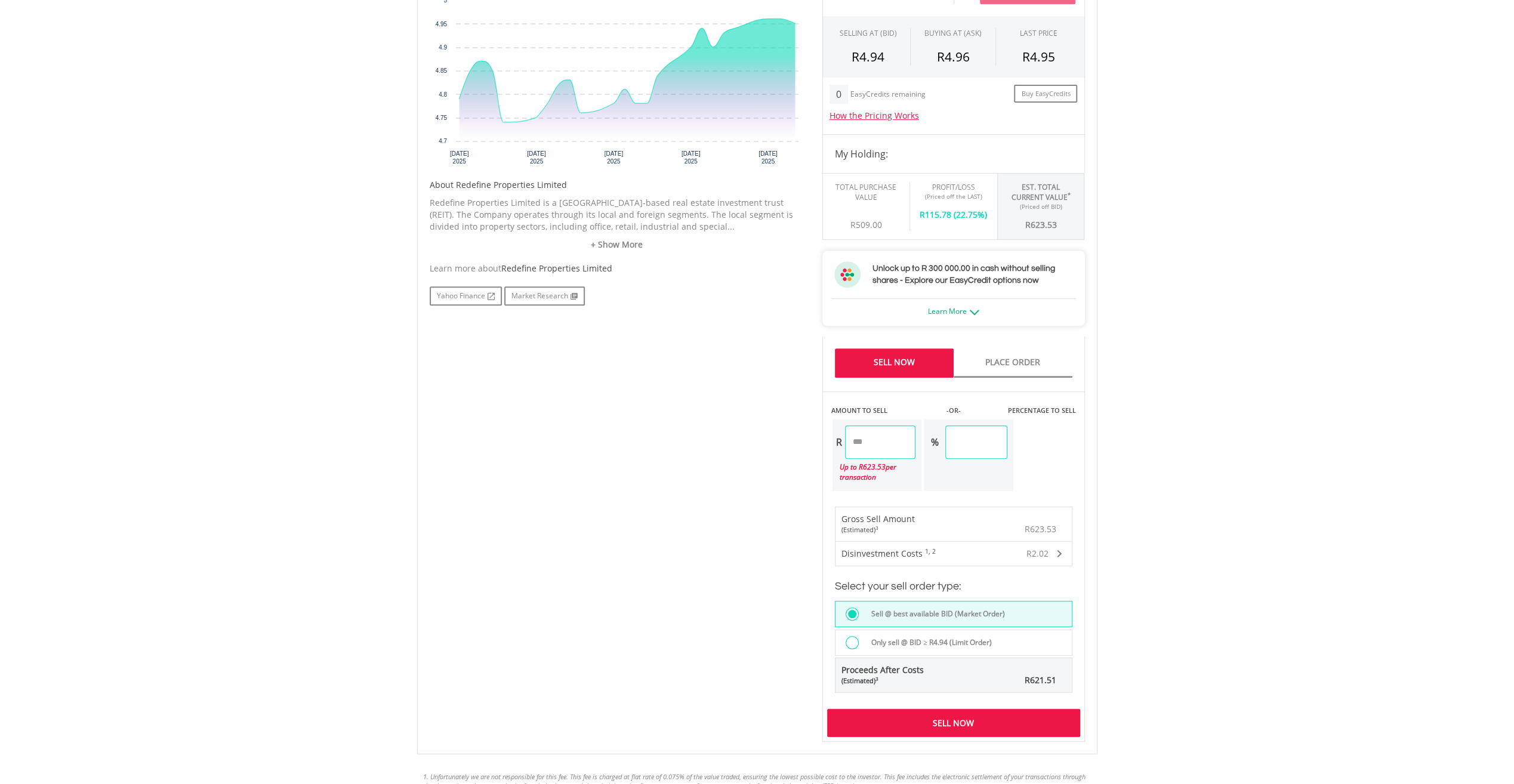
click at [936, 719] on div "Sell Now" at bounding box center [954, 722] width 253 height 28
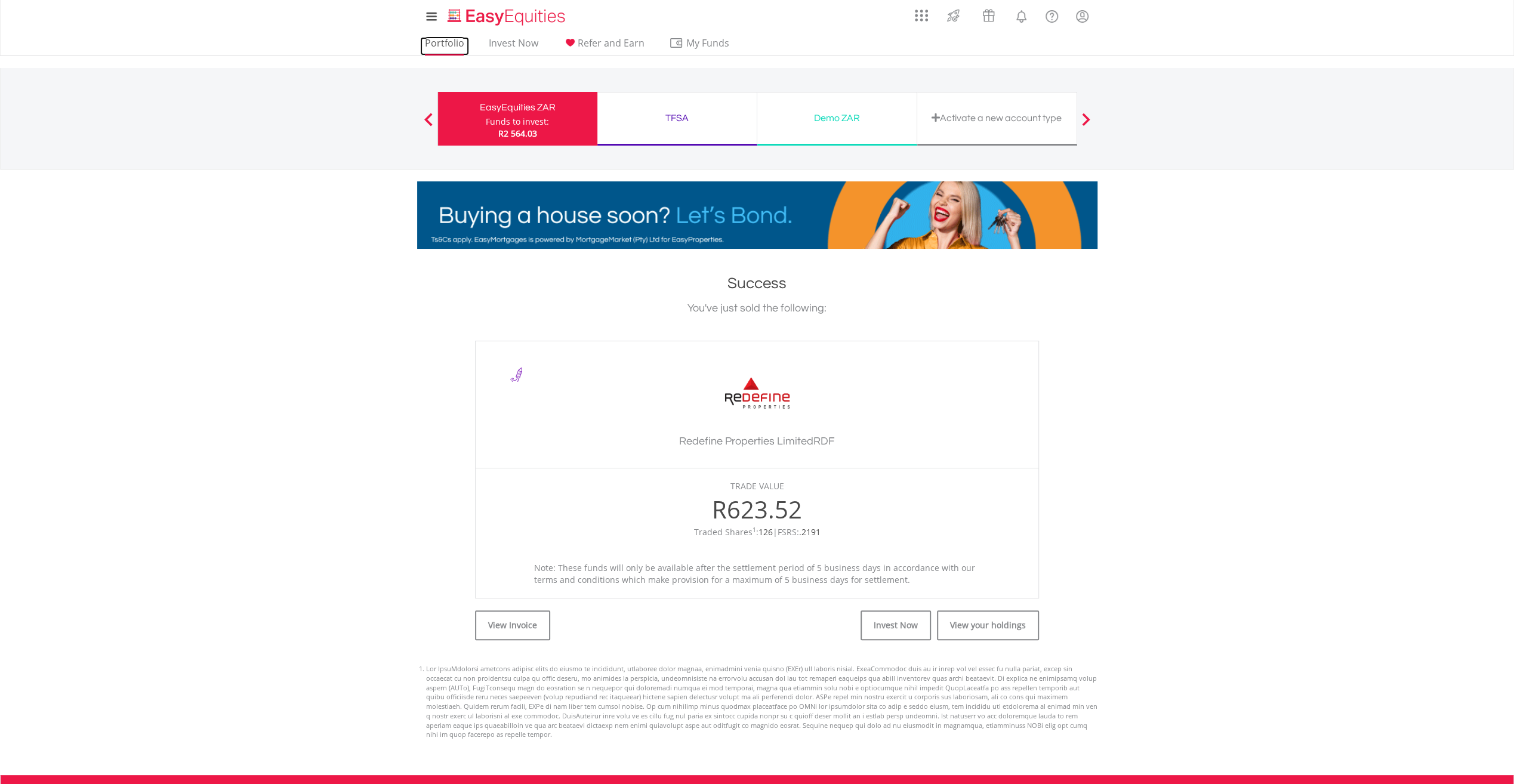
click at [444, 48] on link "Portfolio" at bounding box center [445, 46] width 49 height 18
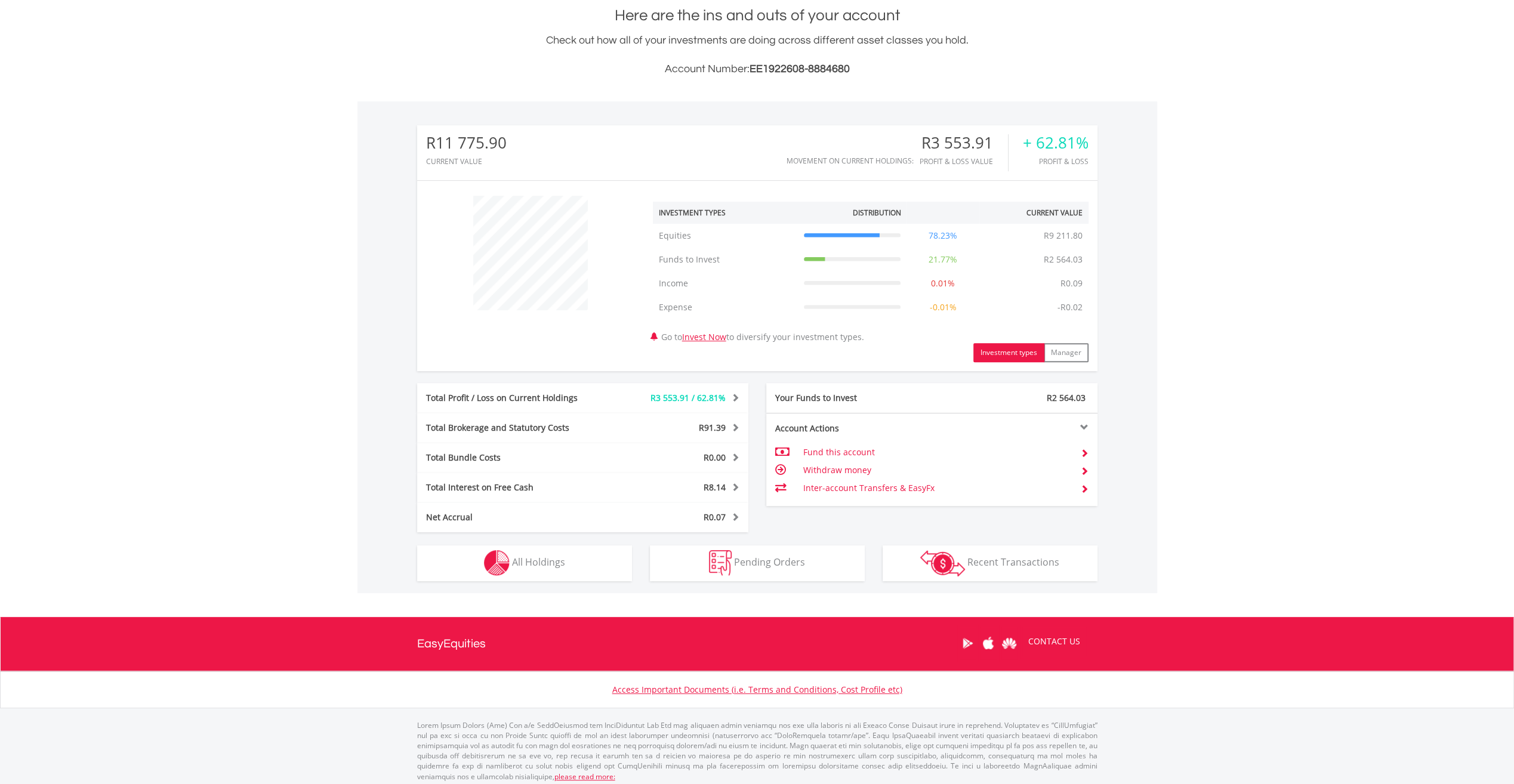
scroll to position [271, 0]
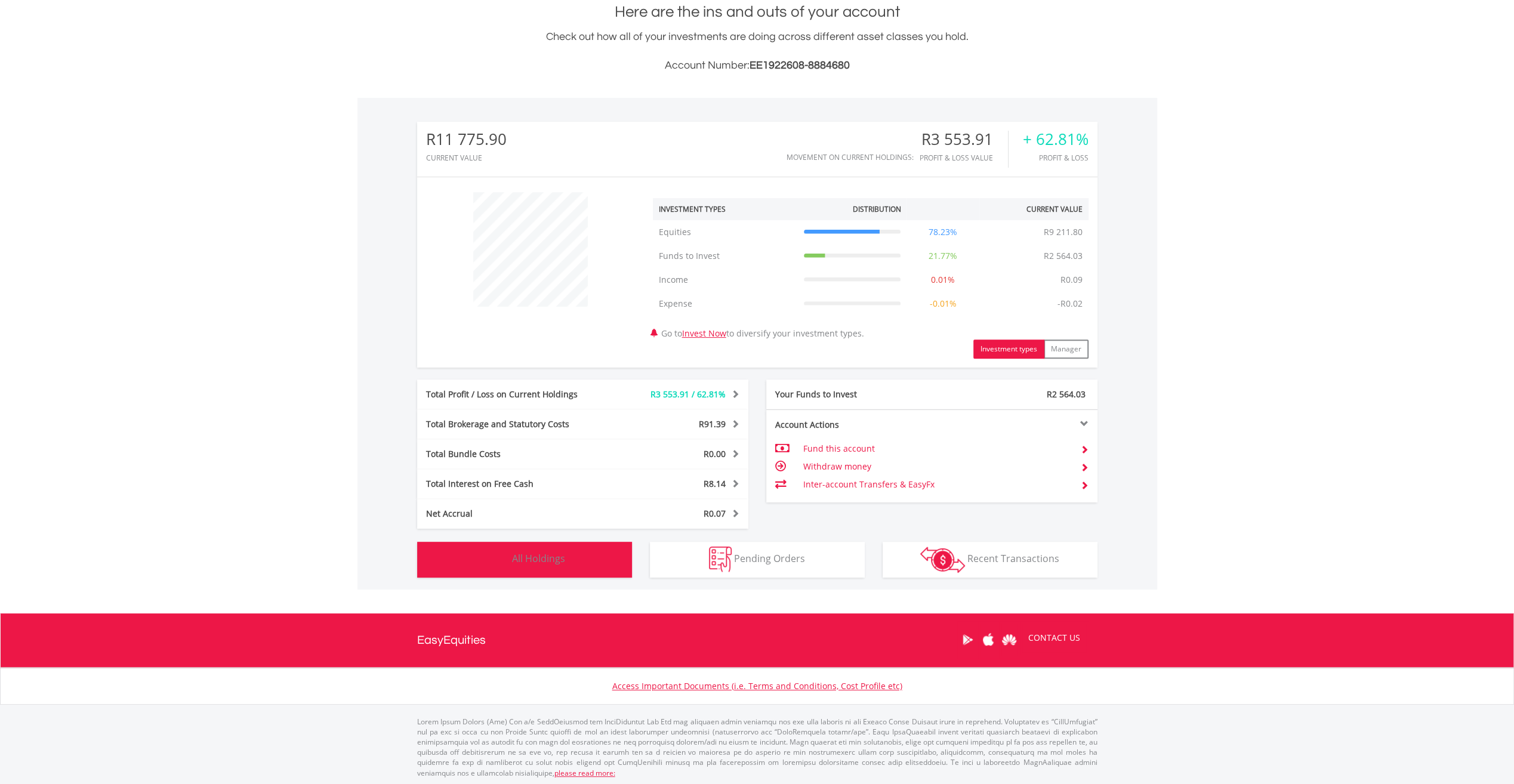
click at [548, 550] on button "Holdings All Holdings" at bounding box center [524, 560] width 215 height 36
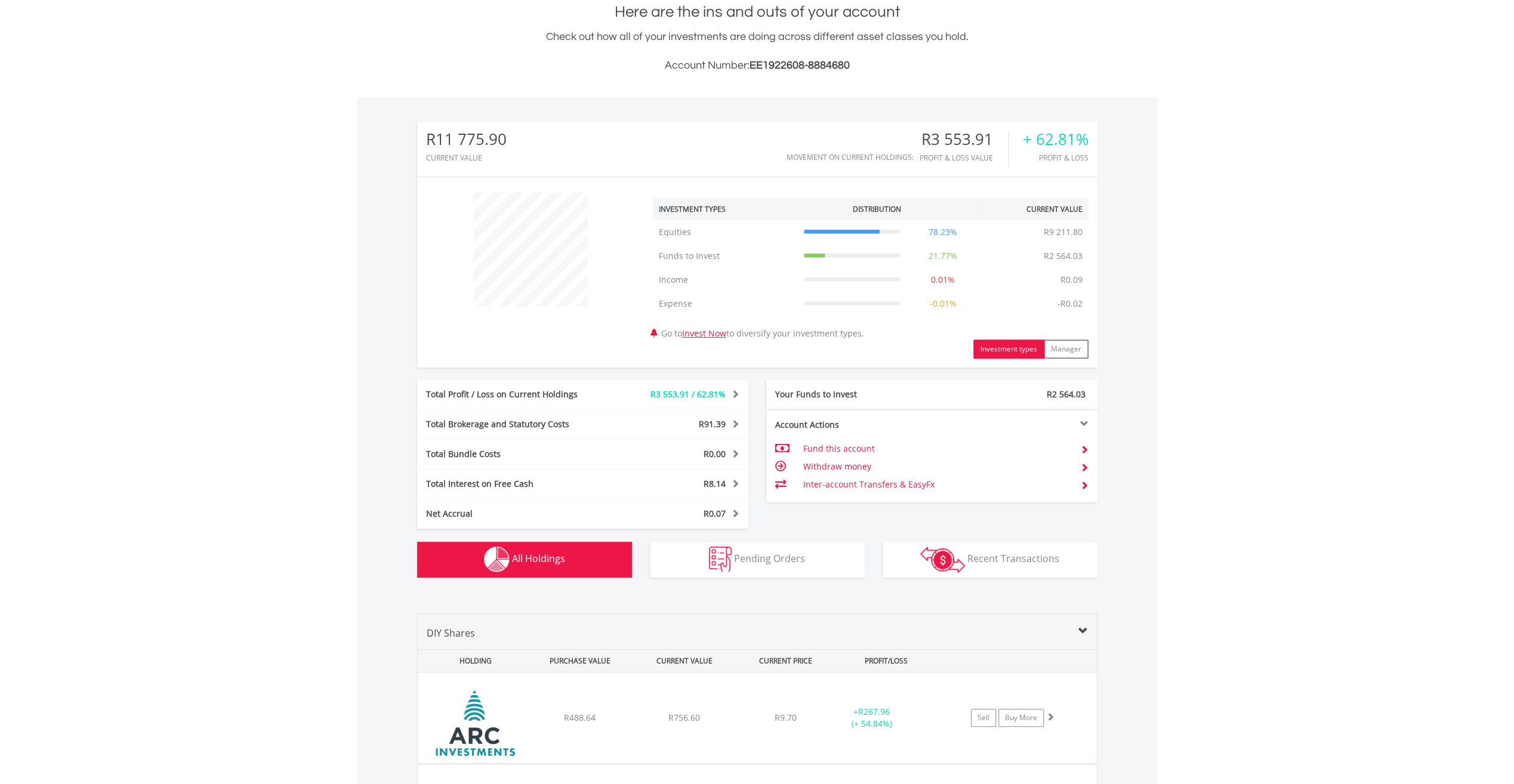
scroll to position [884, 0]
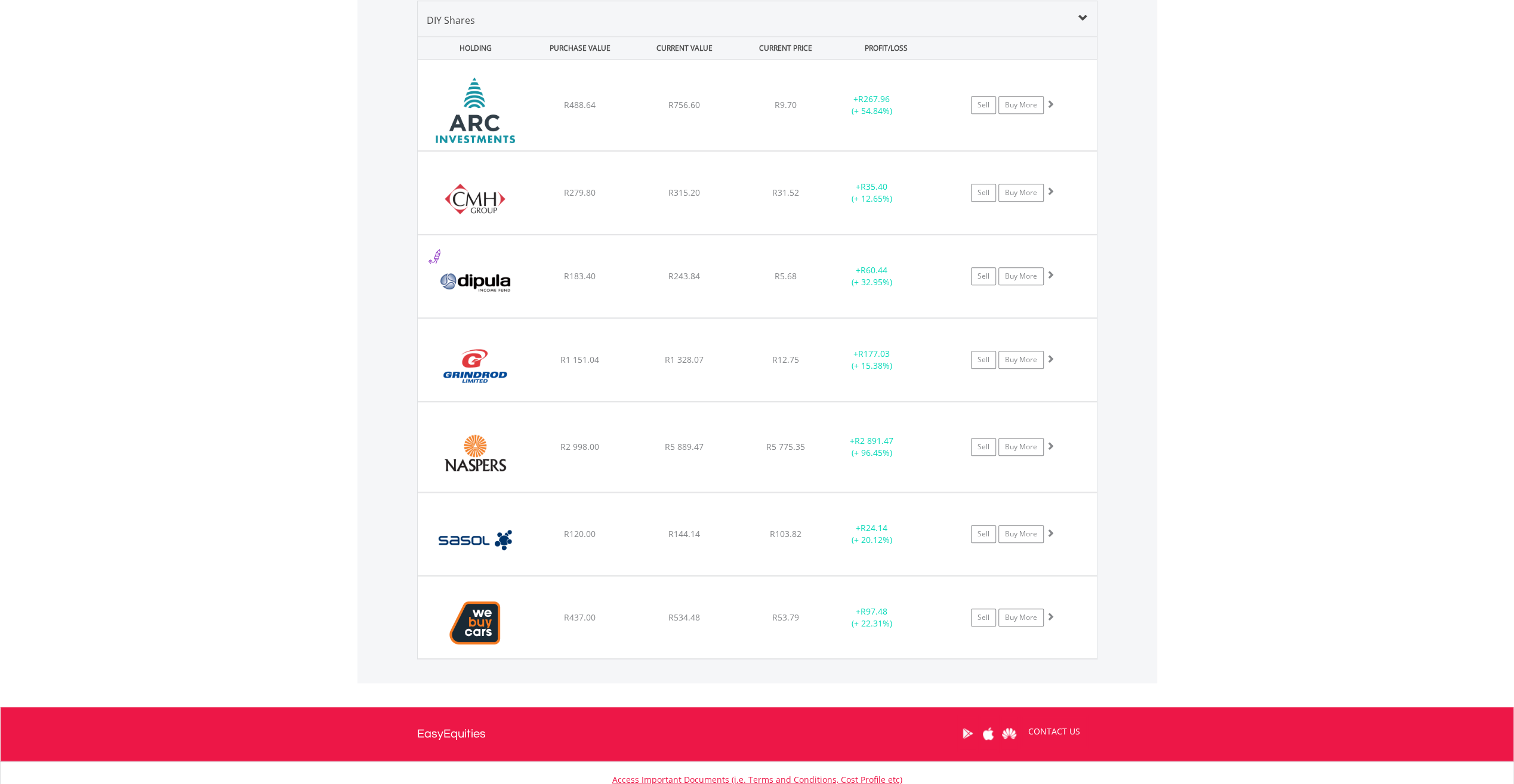
click at [717, 672] on div "Value View Share View DIY Shares HOLDING PURCHASE VALUE CURRENT VALUE CURRENT P…" at bounding box center [757, 330] width 800 height 707
click at [981, 360] on link "Sell" at bounding box center [982, 359] width 25 height 18
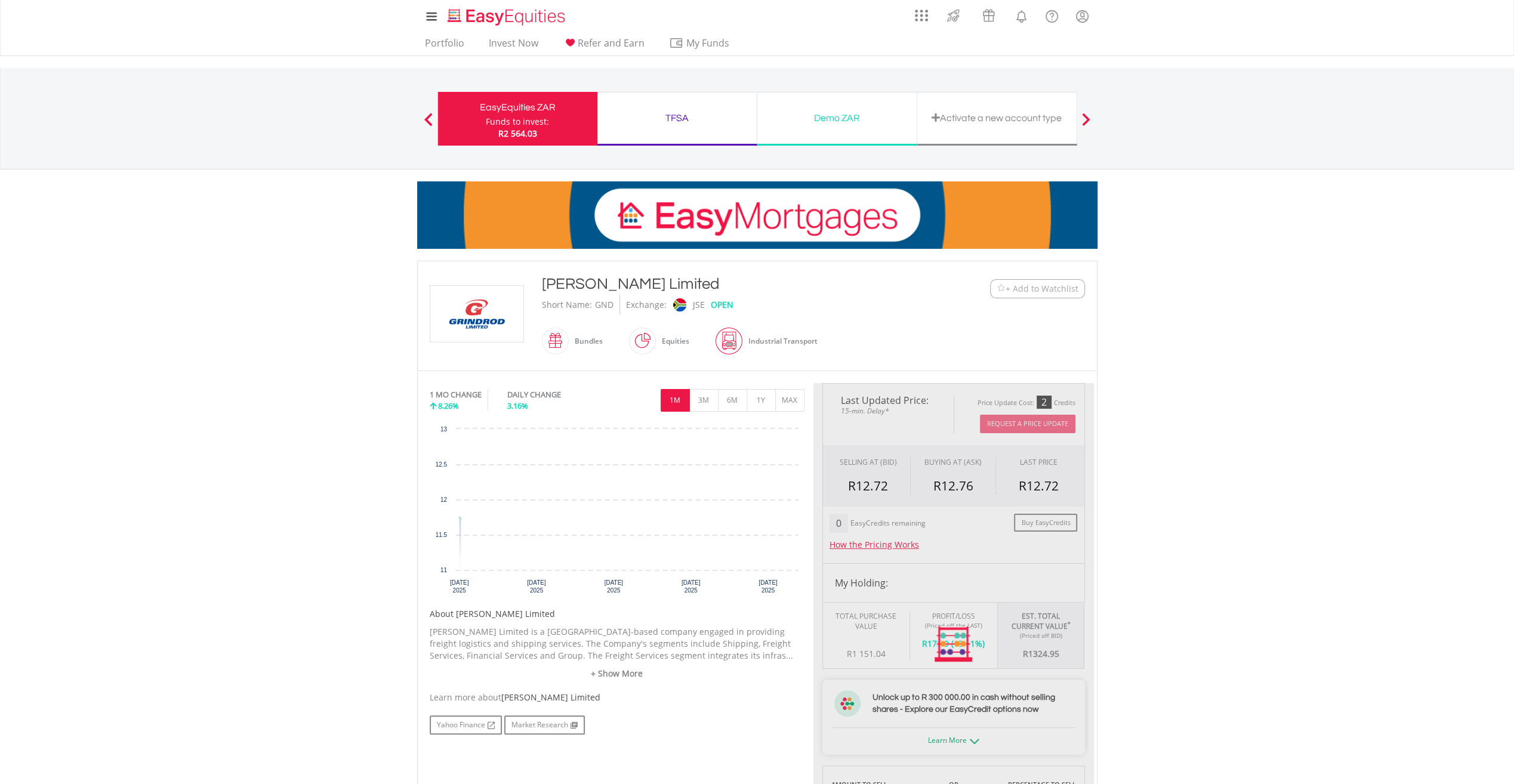
scroll to position [375, 0]
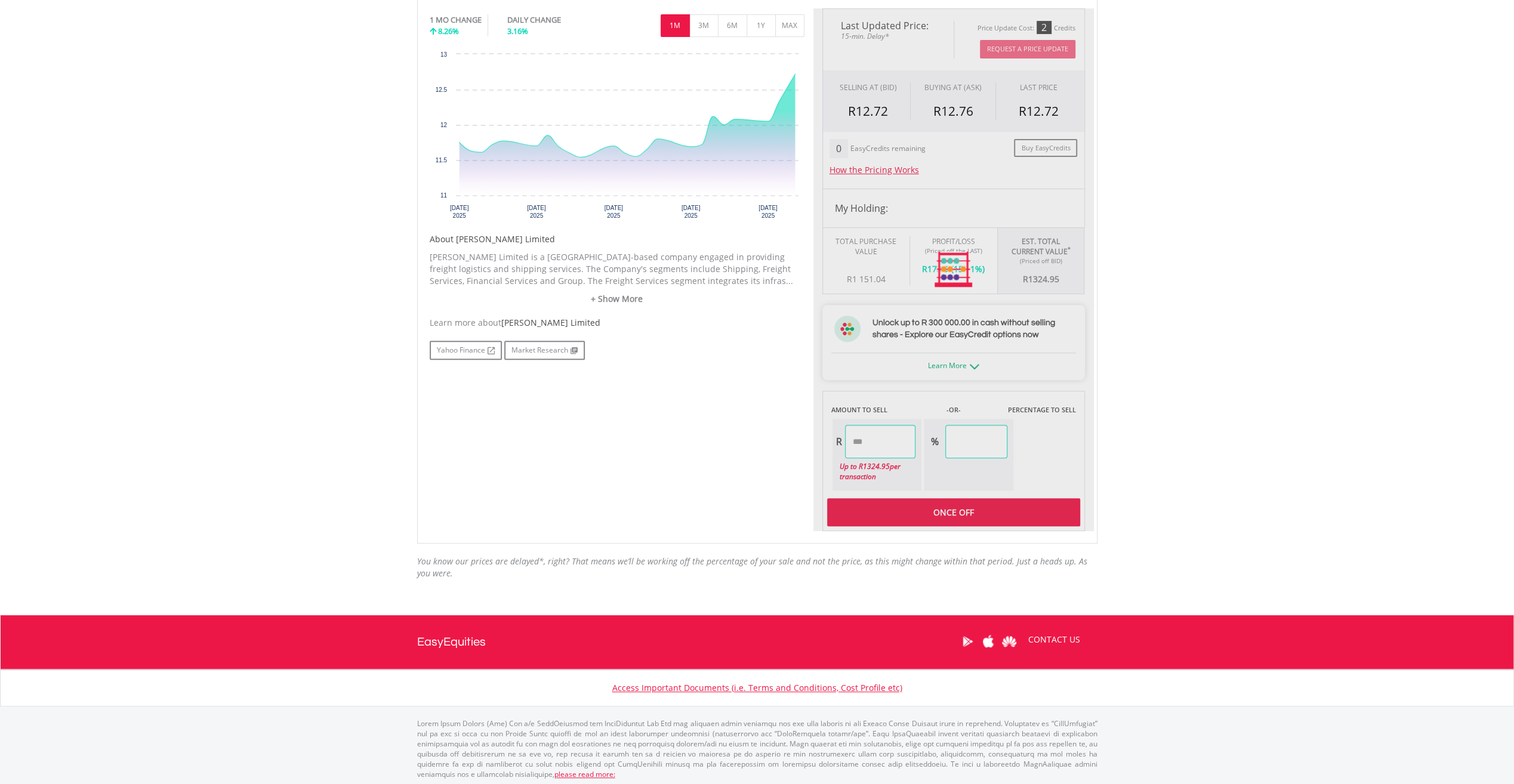
type input "*******"
type input "******"
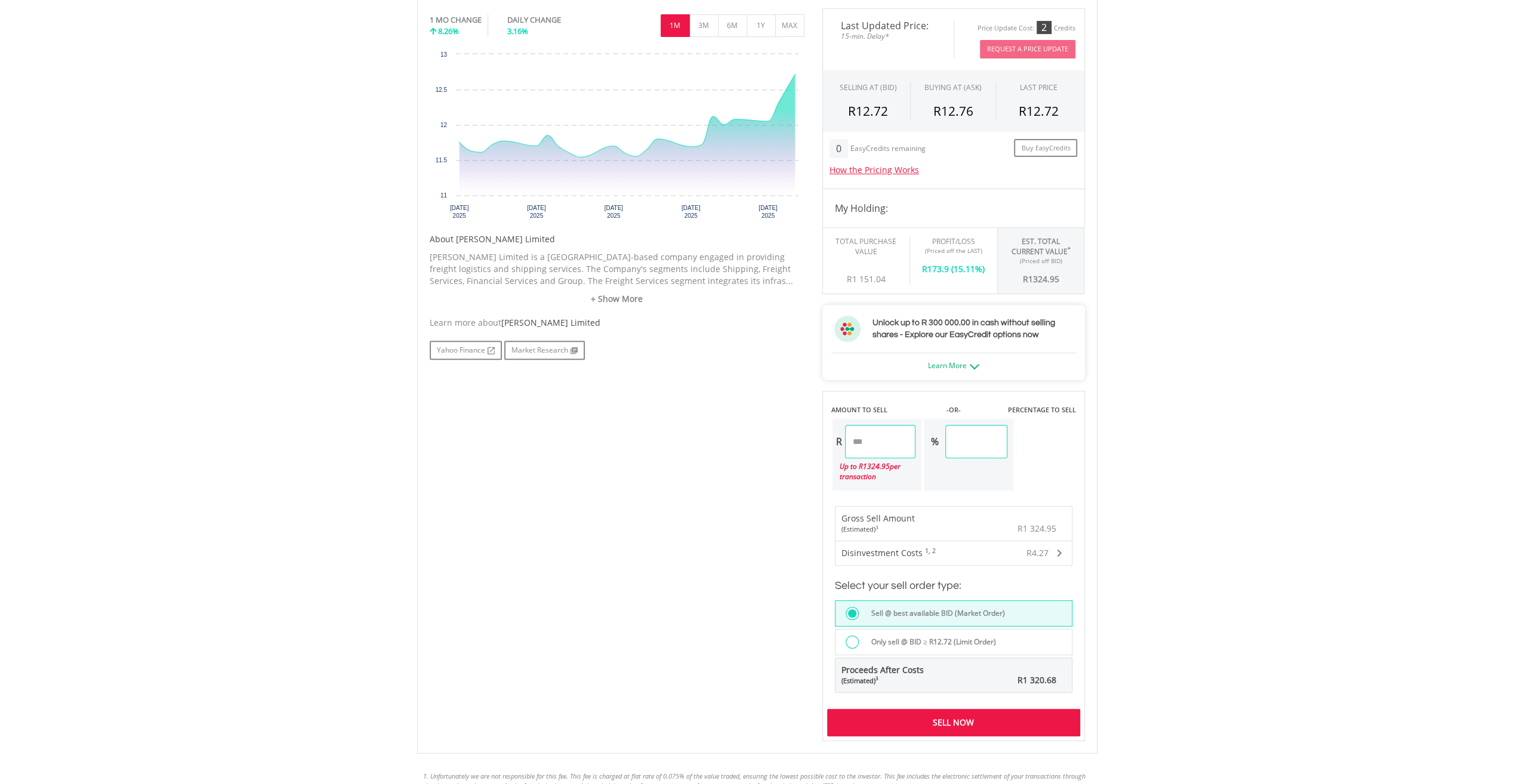
click at [944, 719] on div "Sell Now" at bounding box center [954, 722] width 253 height 28
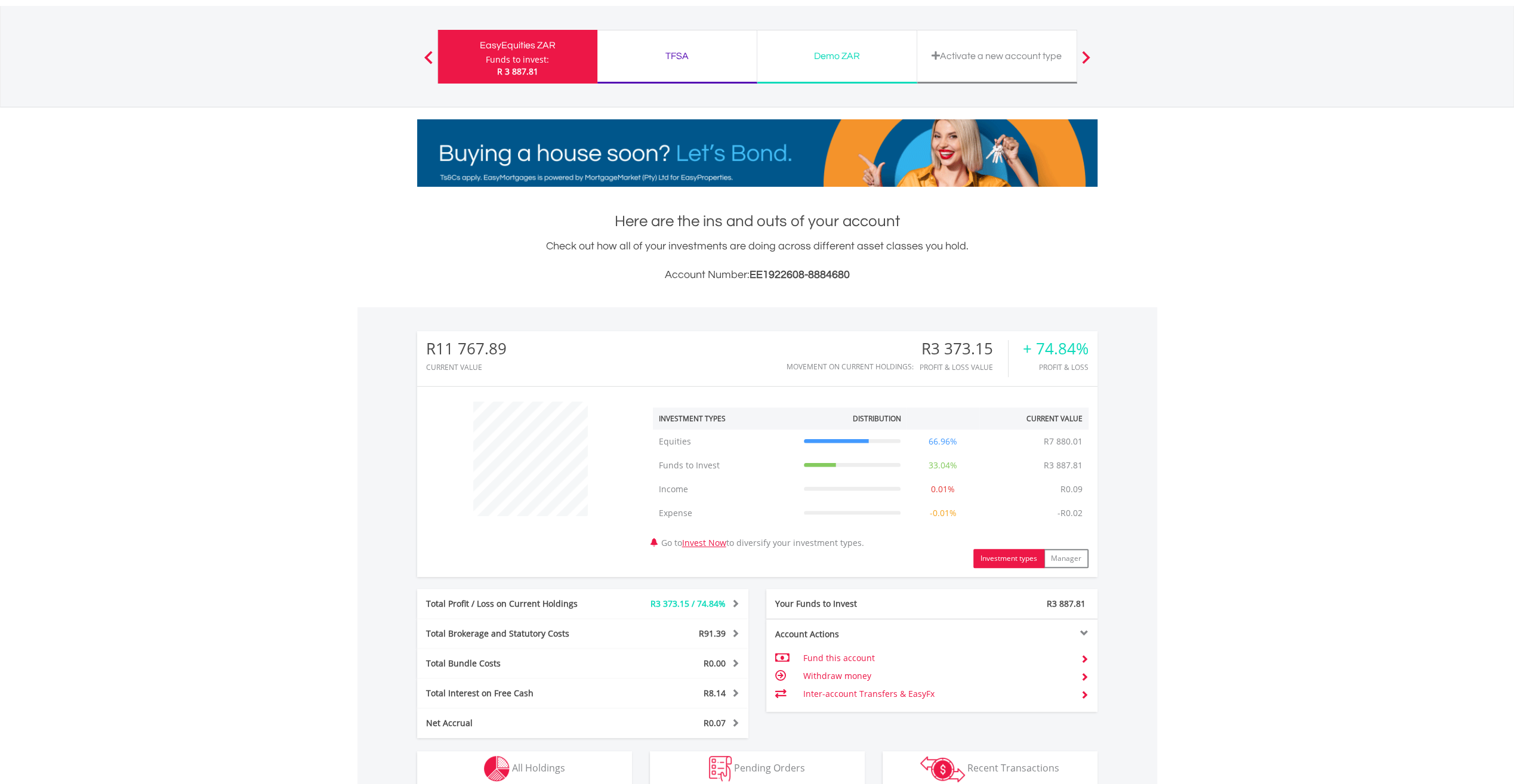
scroll to position [114, 227]
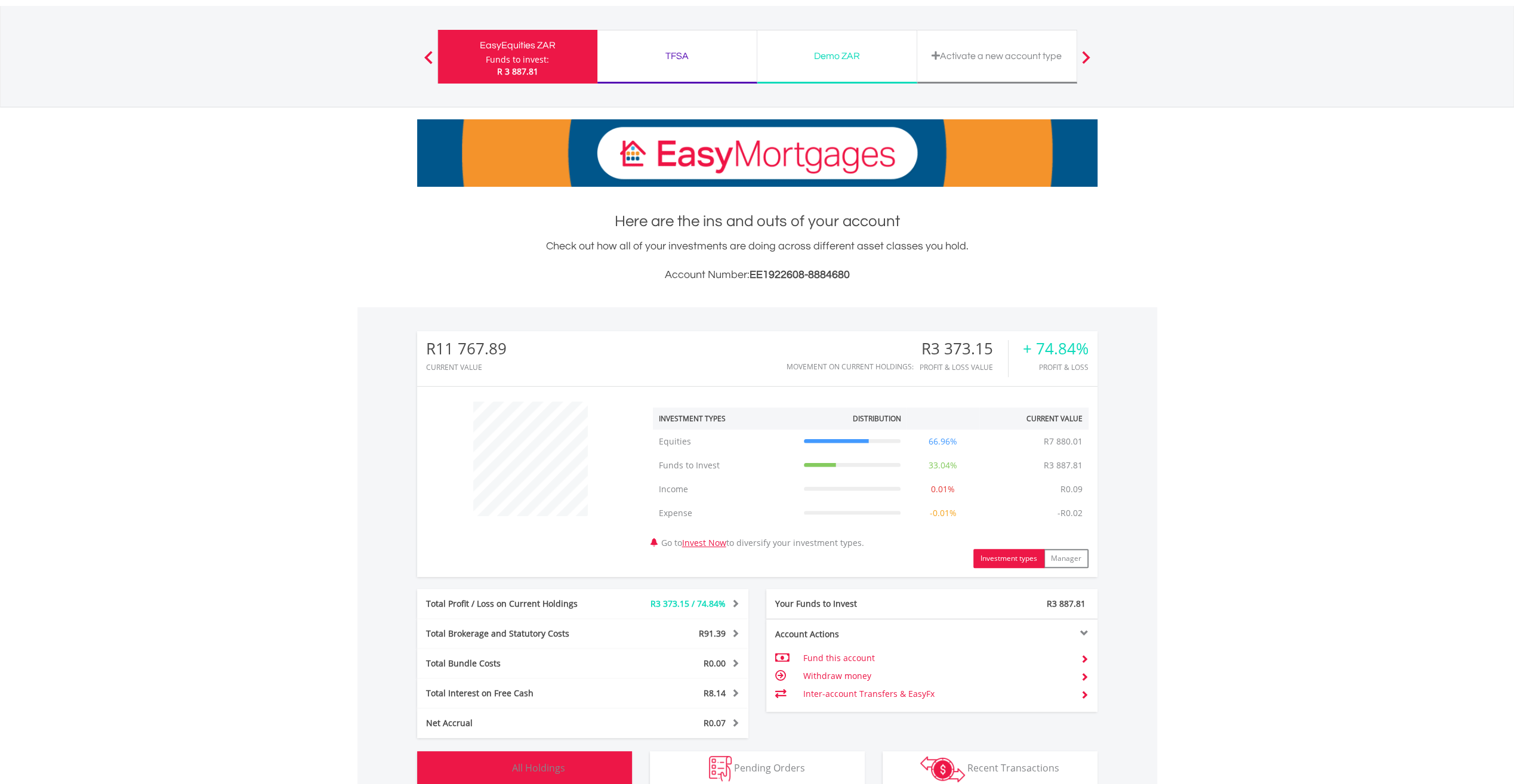
click at [528, 766] on span "All Holdings" at bounding box center [538, 768] width 53 height 13
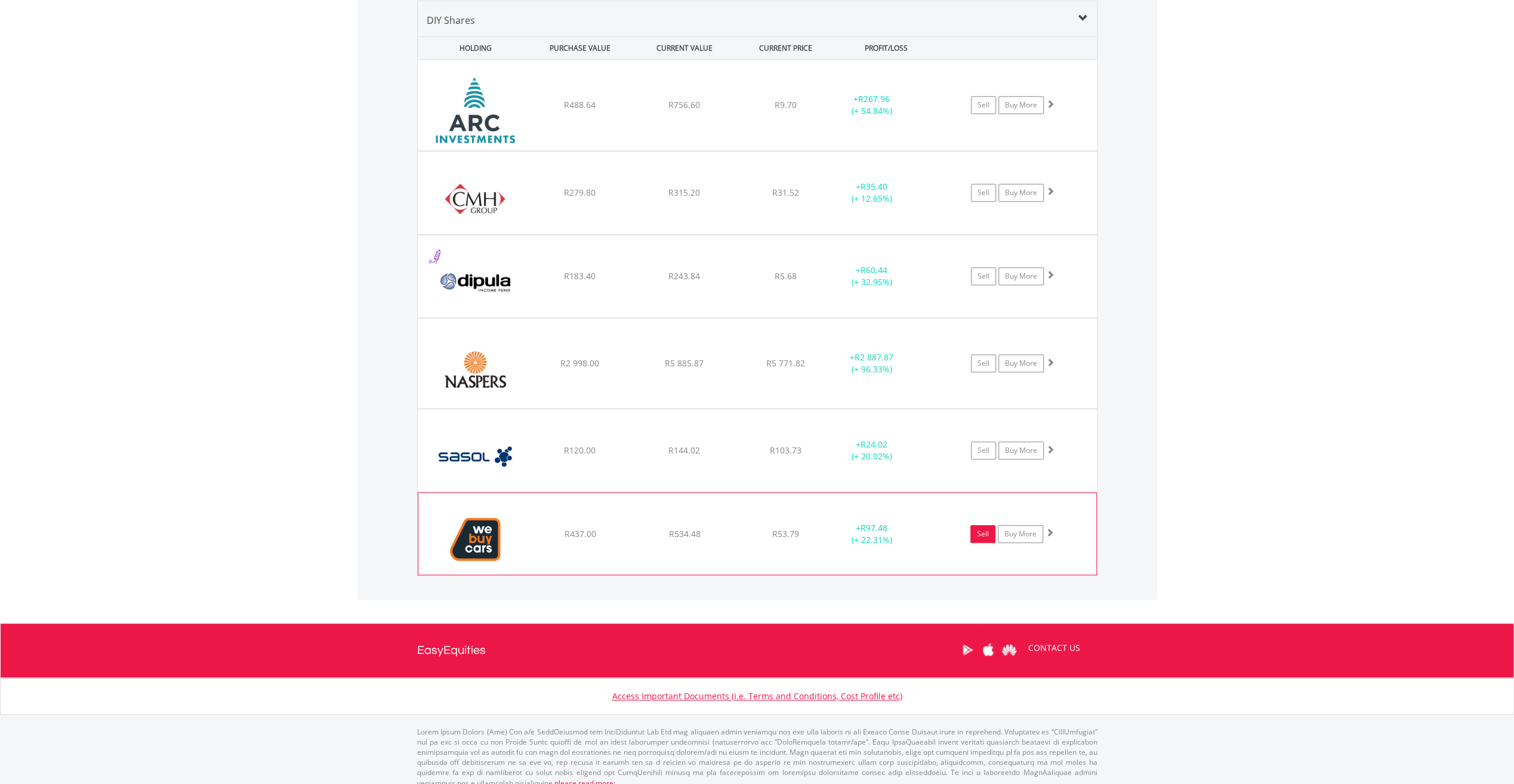
click at [981, 530] on link "Sell" at bounding box center [982, 534] width 25 height 18
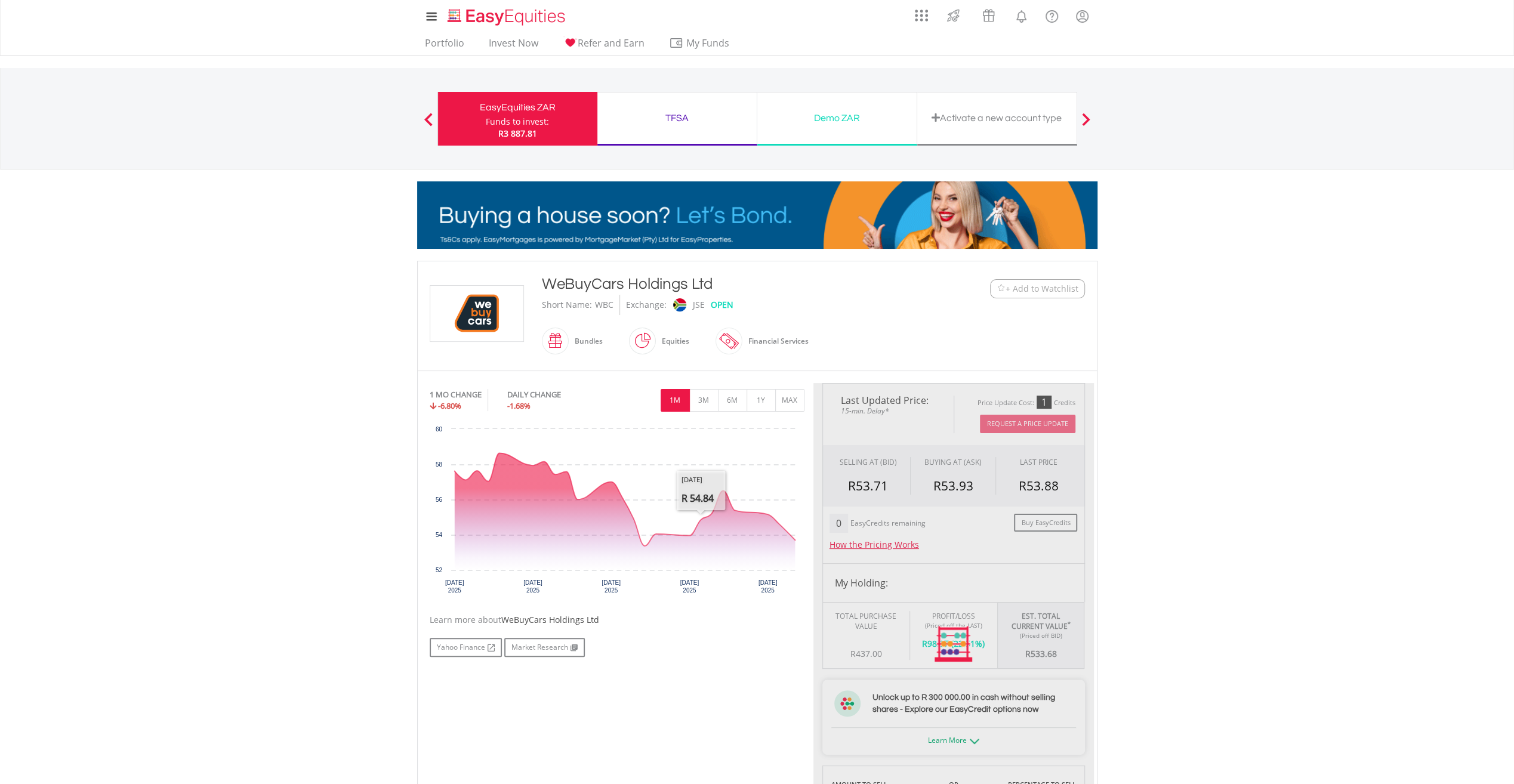
scroll to position [375, 0]
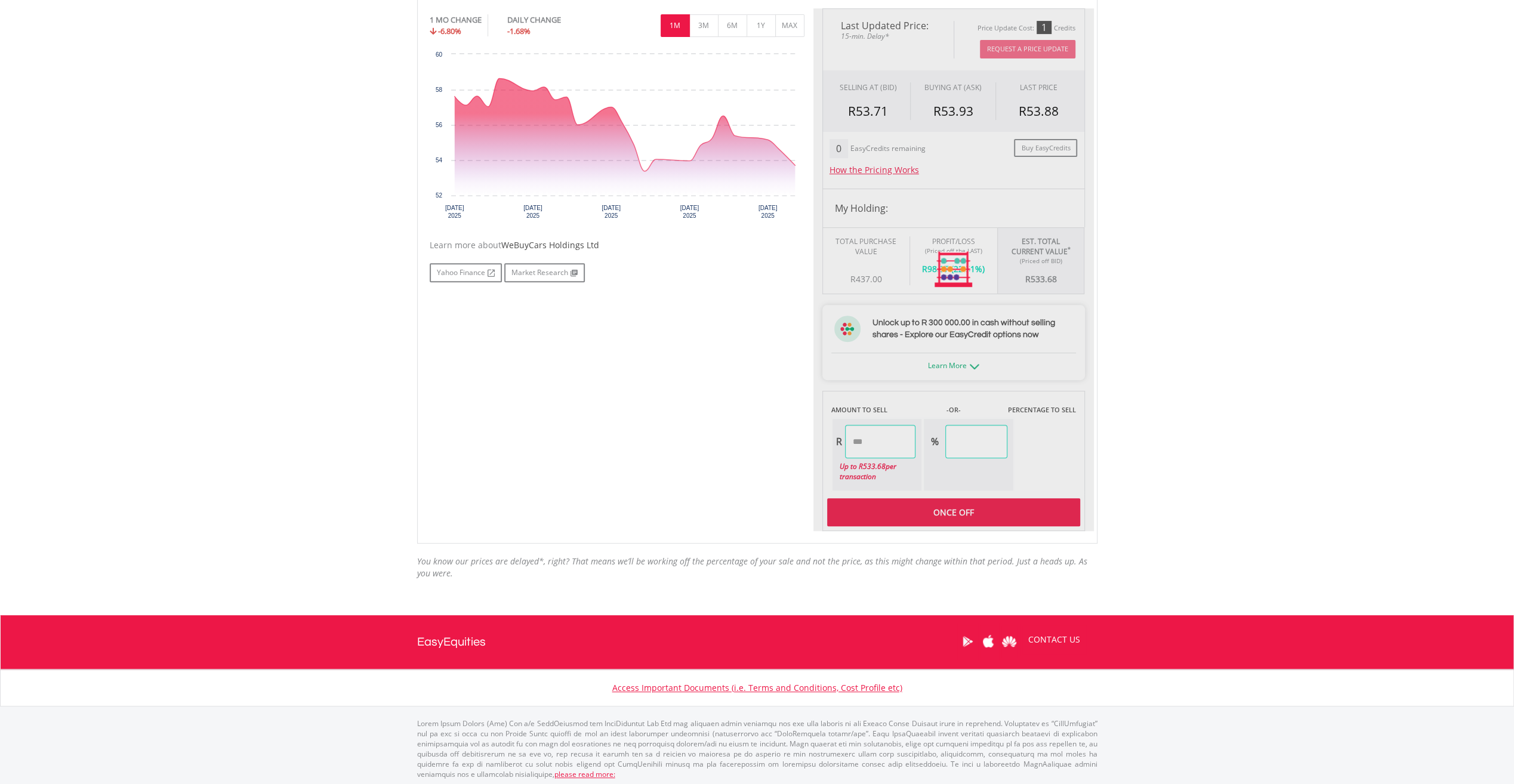
type input "******"
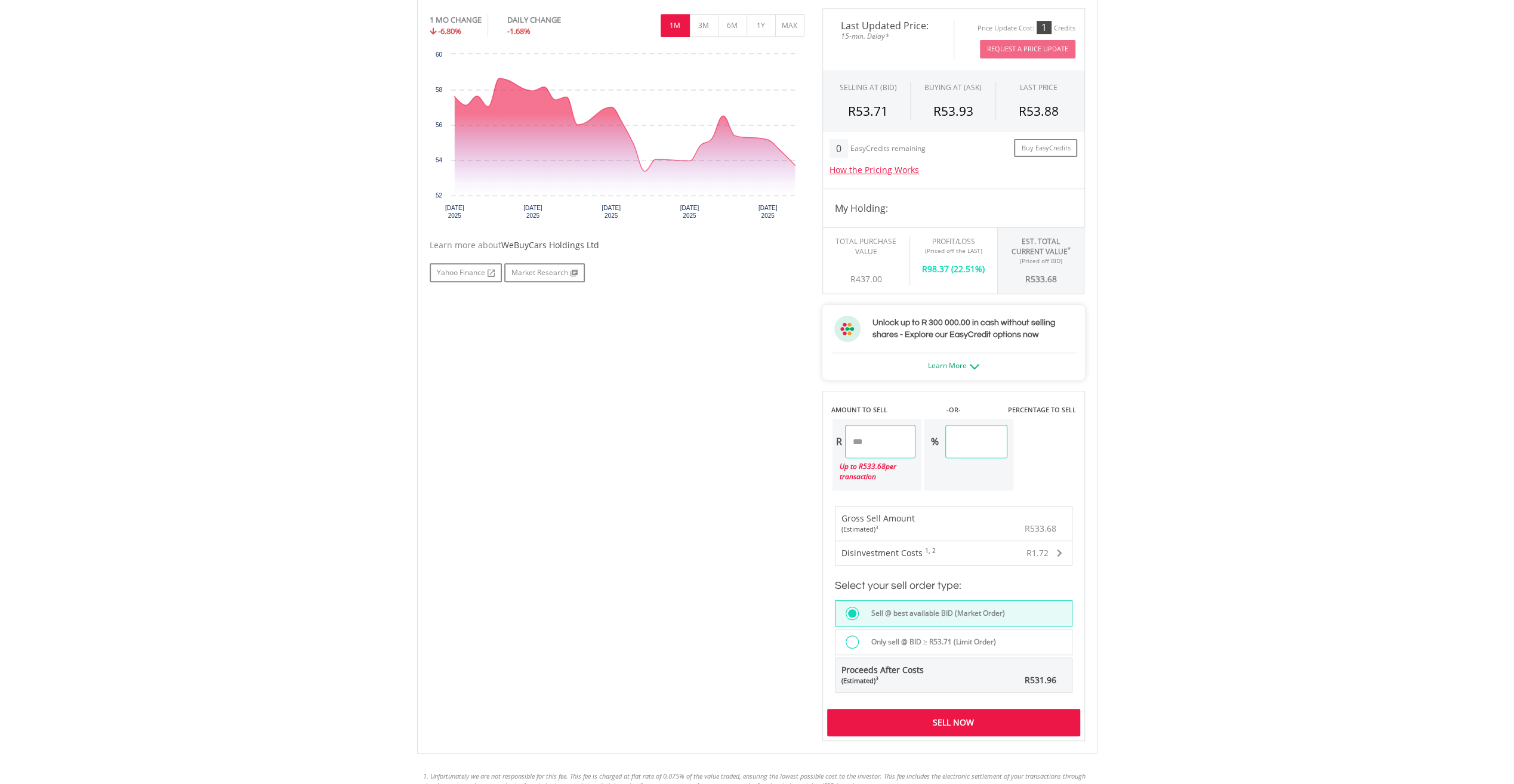
click at [930, 718] on div "Sell Now" at bounding box center [954, 722] width 253 height 28
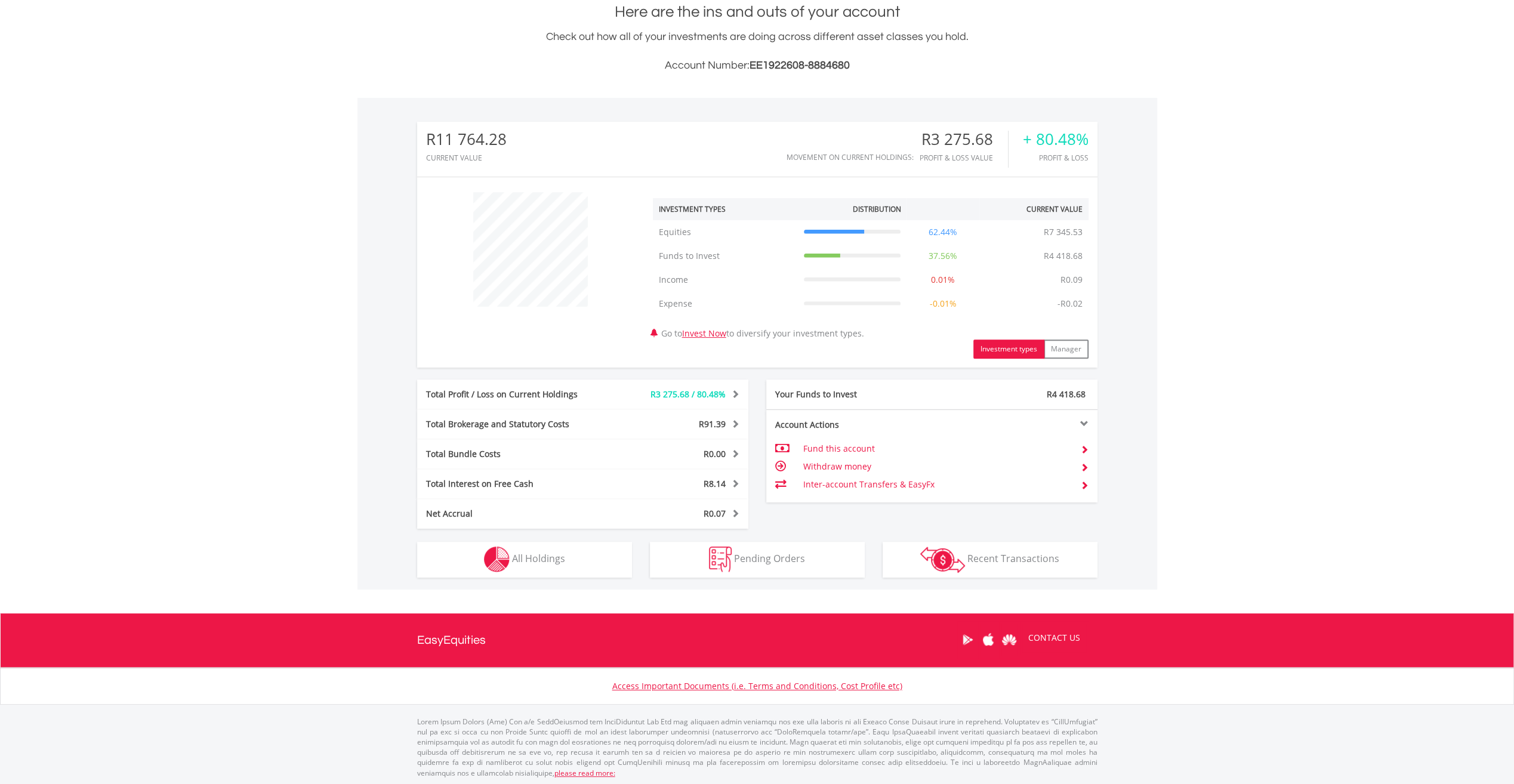
scroll to position [114, 227]
click at [530, 562] on span "All Holdings" at bounding box center [538, 558] width 53 height 13
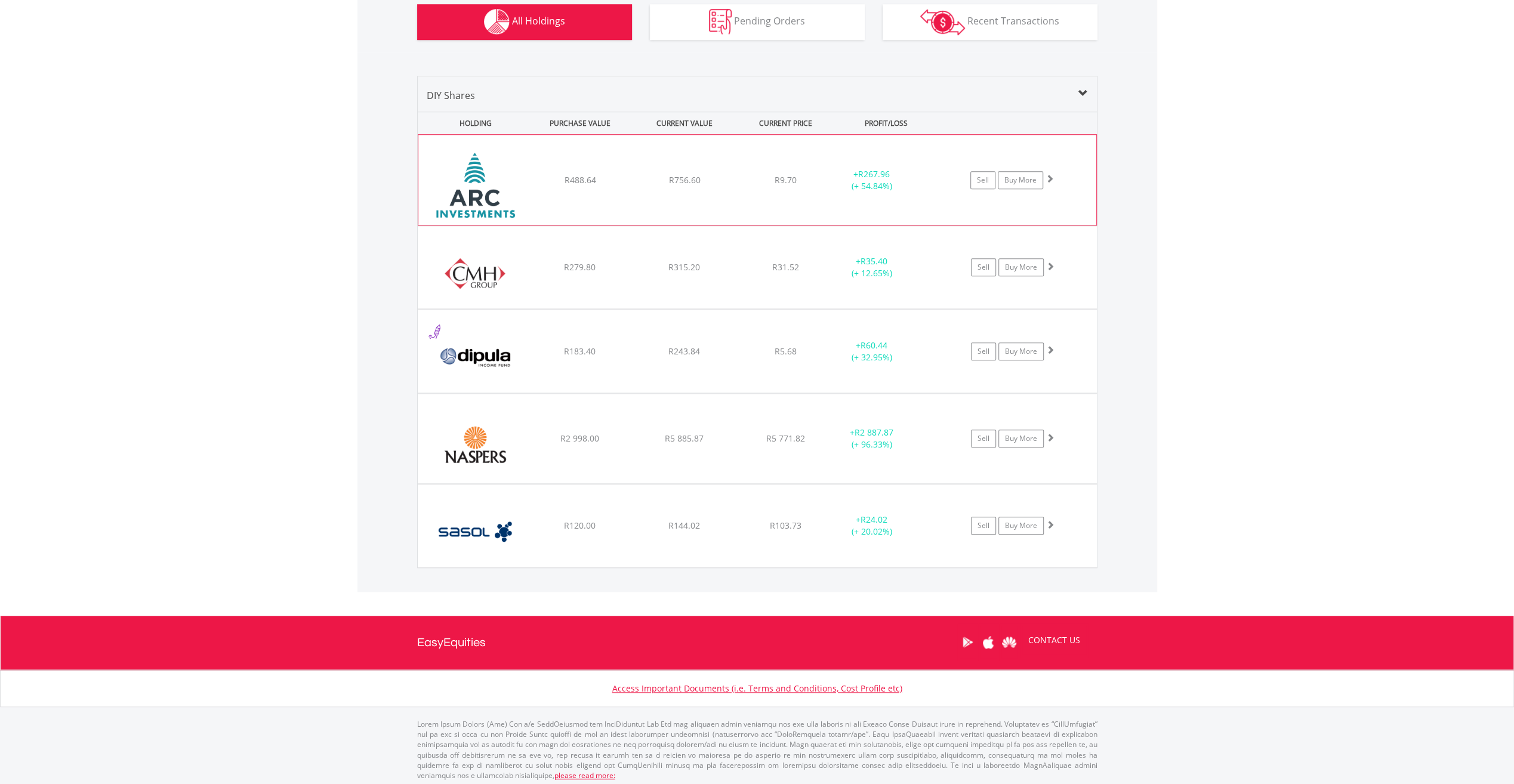
scroll to position [611, 0]
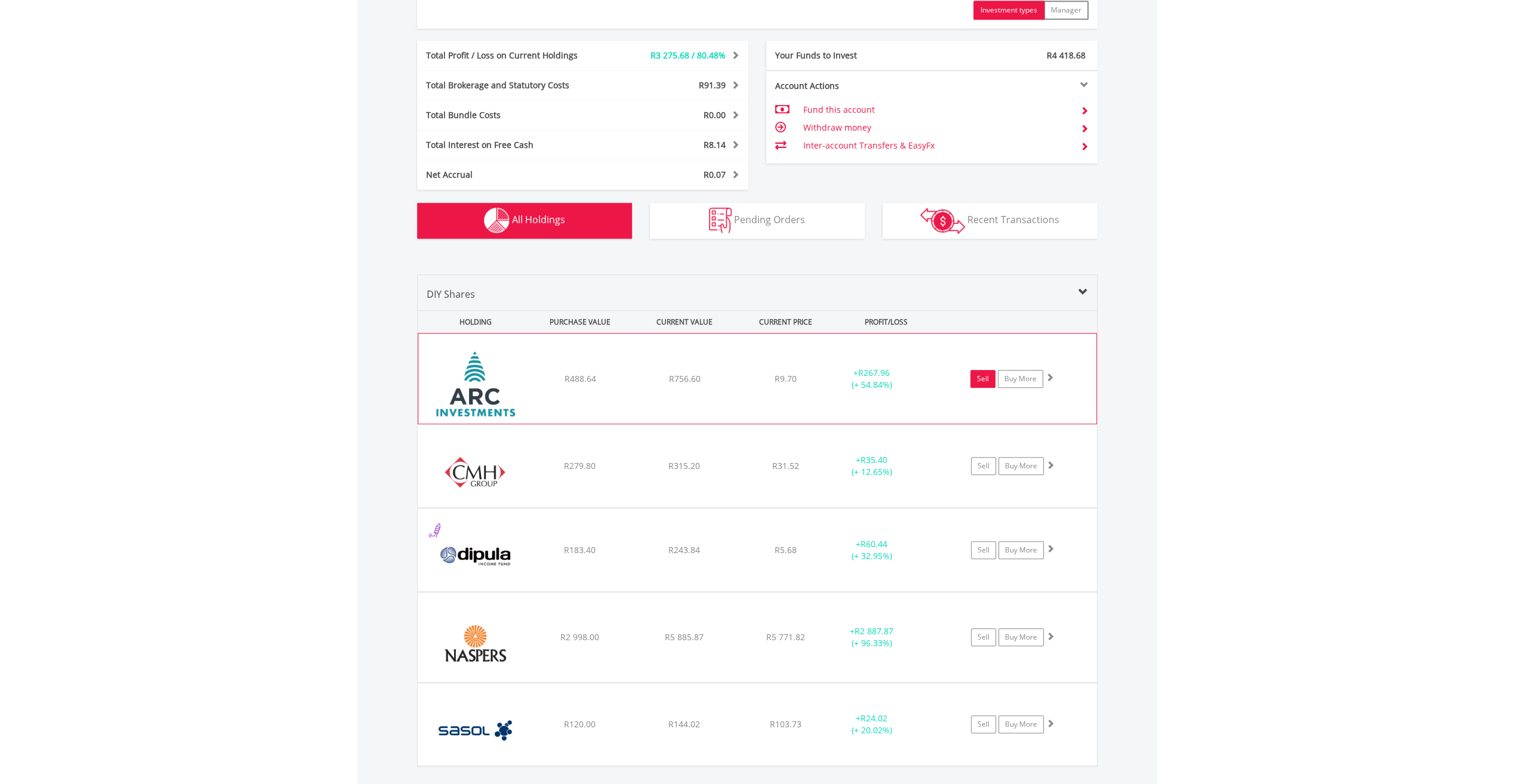
click at [987, 382] on link "Sell" at bounding box center [982, 379] width 25 height 18
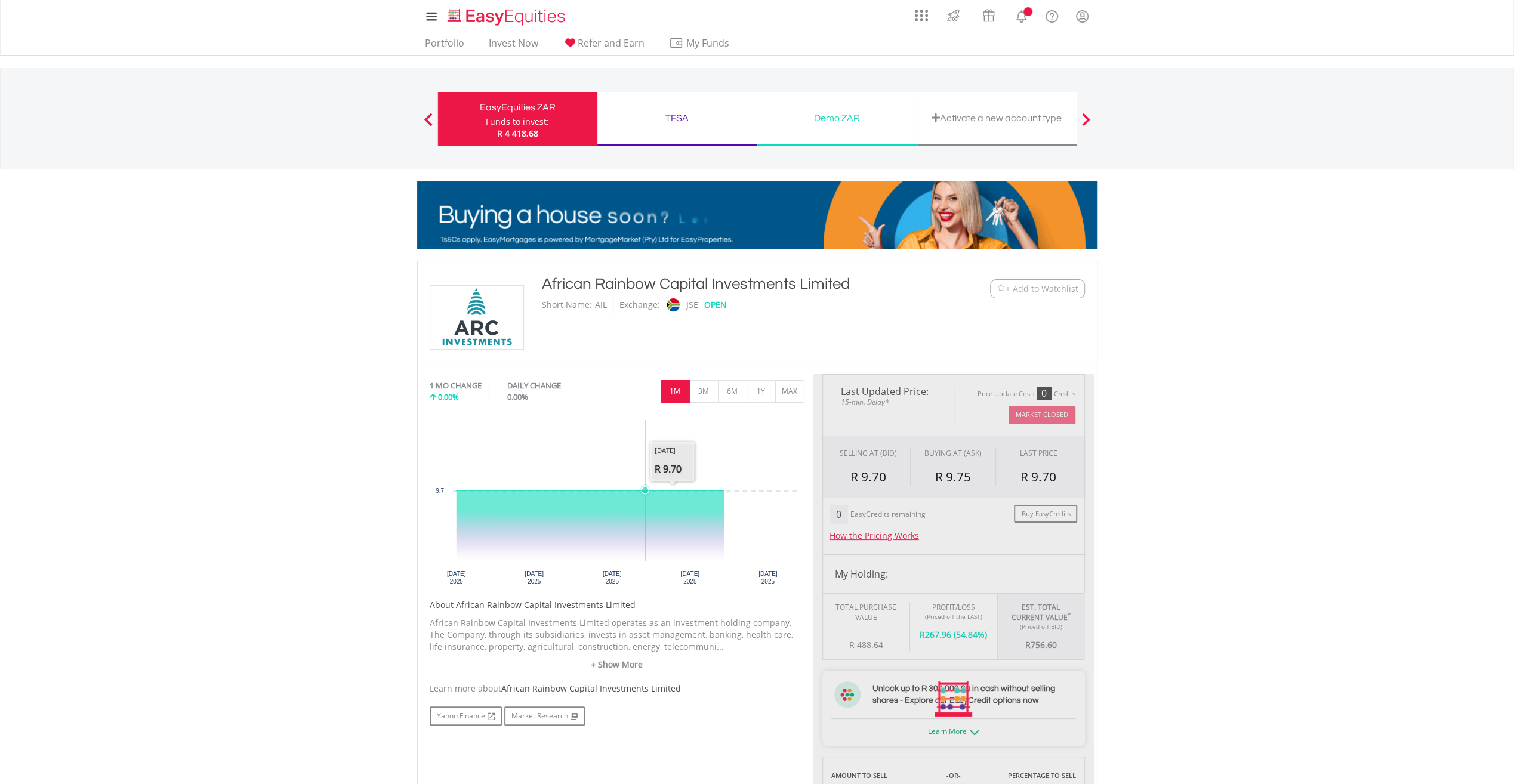
type input "******"
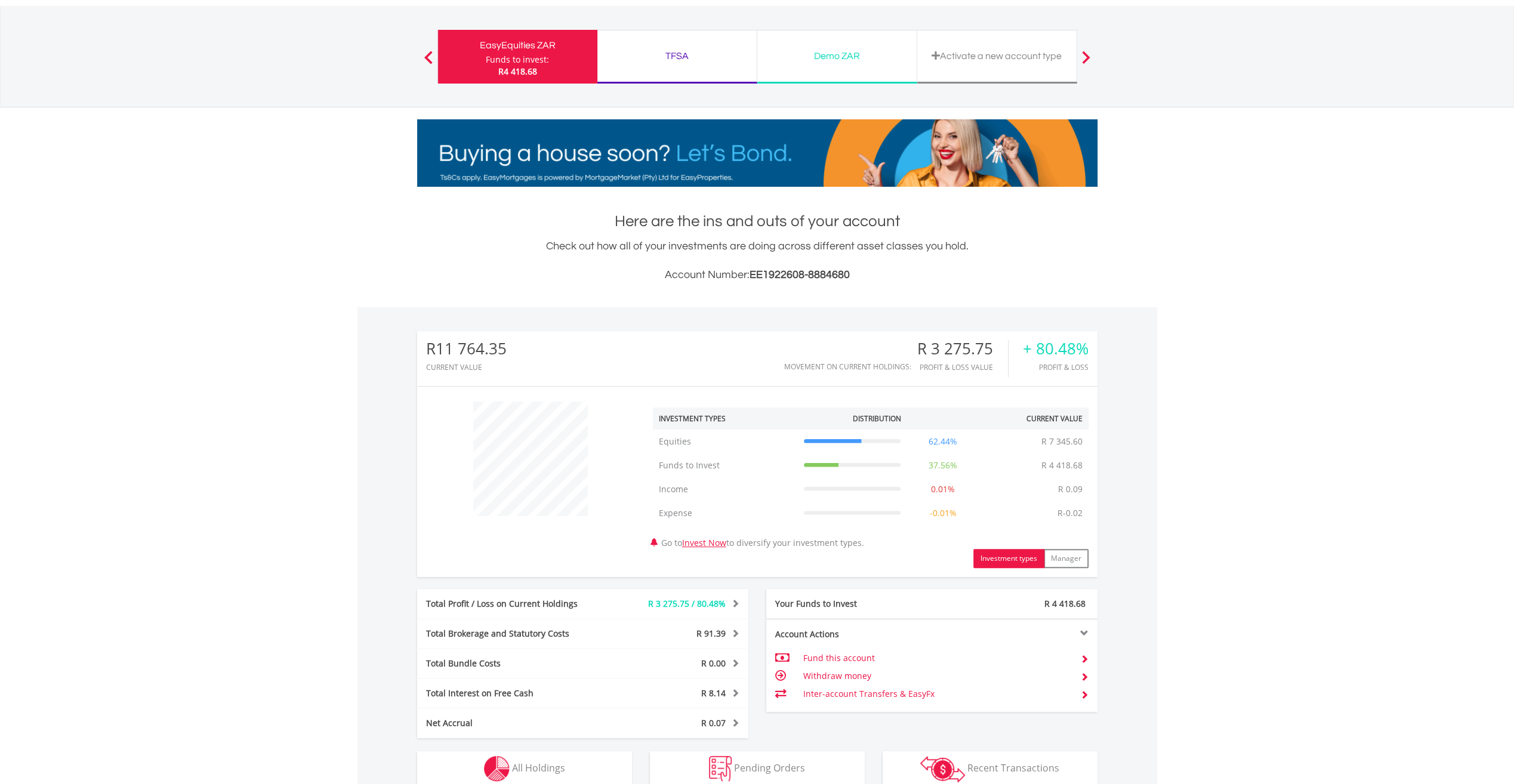
scroll to position [114, 227]
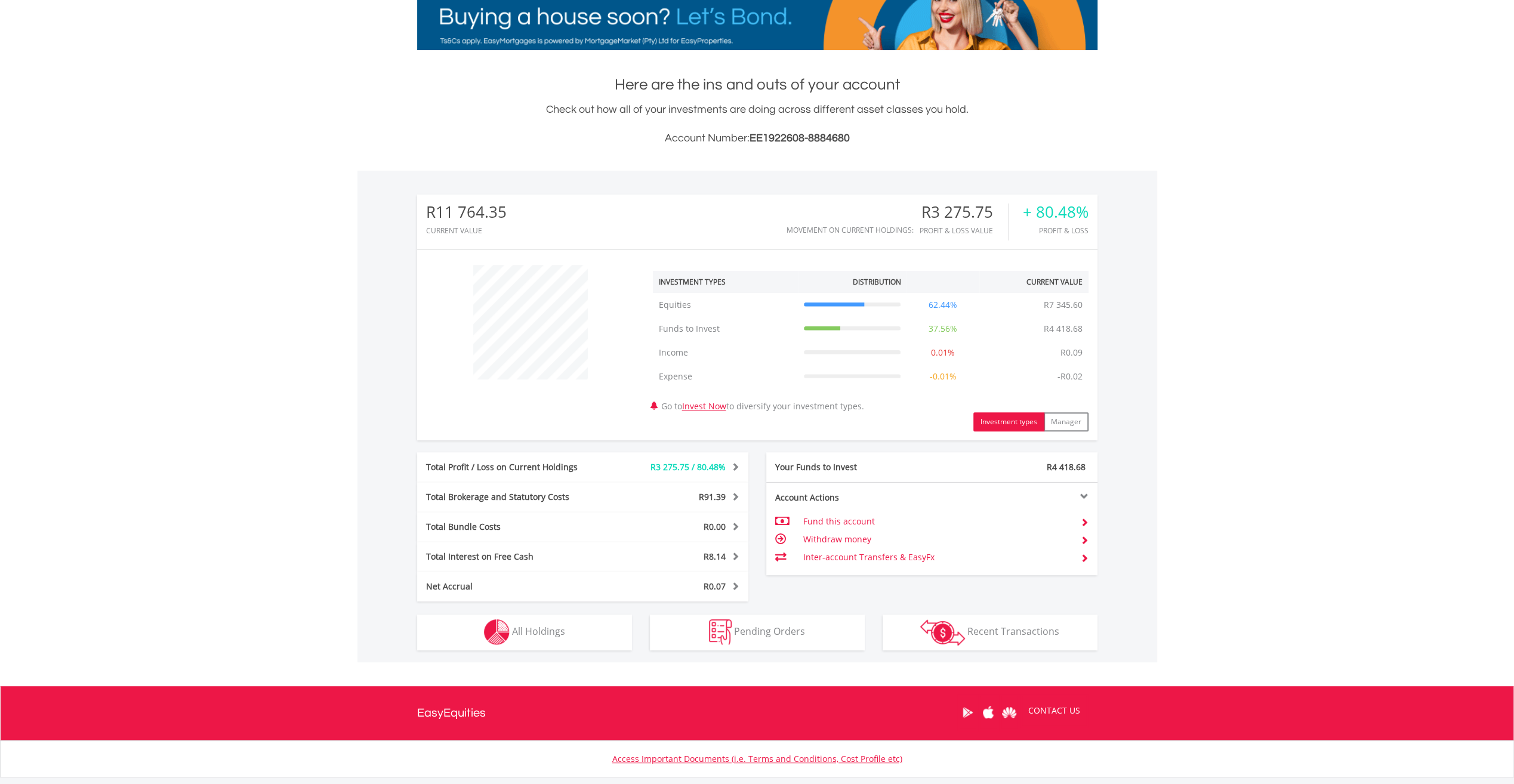
scroll to position [271, 0]
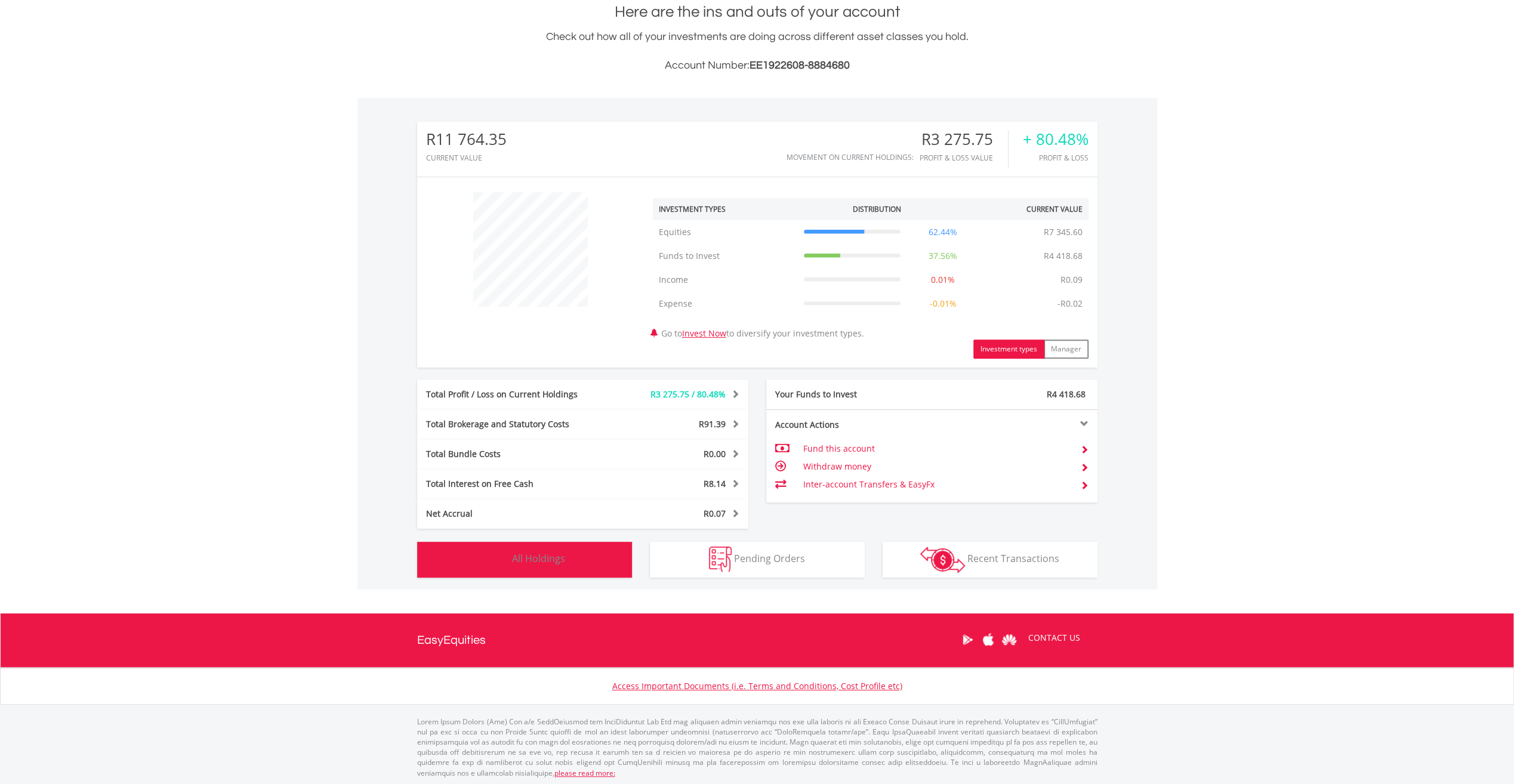
click at [545, 565] on button "Holdings All Holdings" at bounding box center [524, 560] width 215 height 36
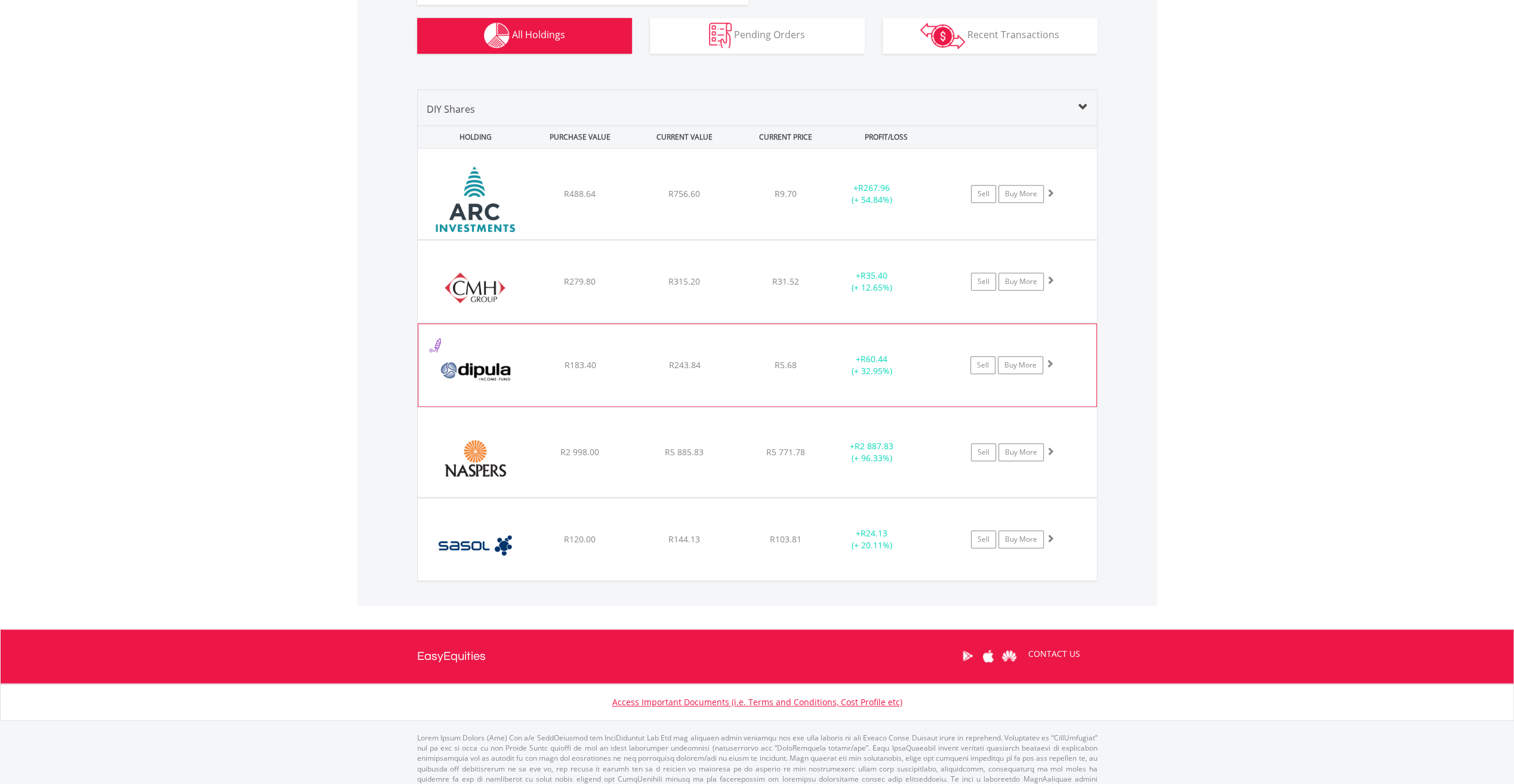
scroll to position [0, 0]
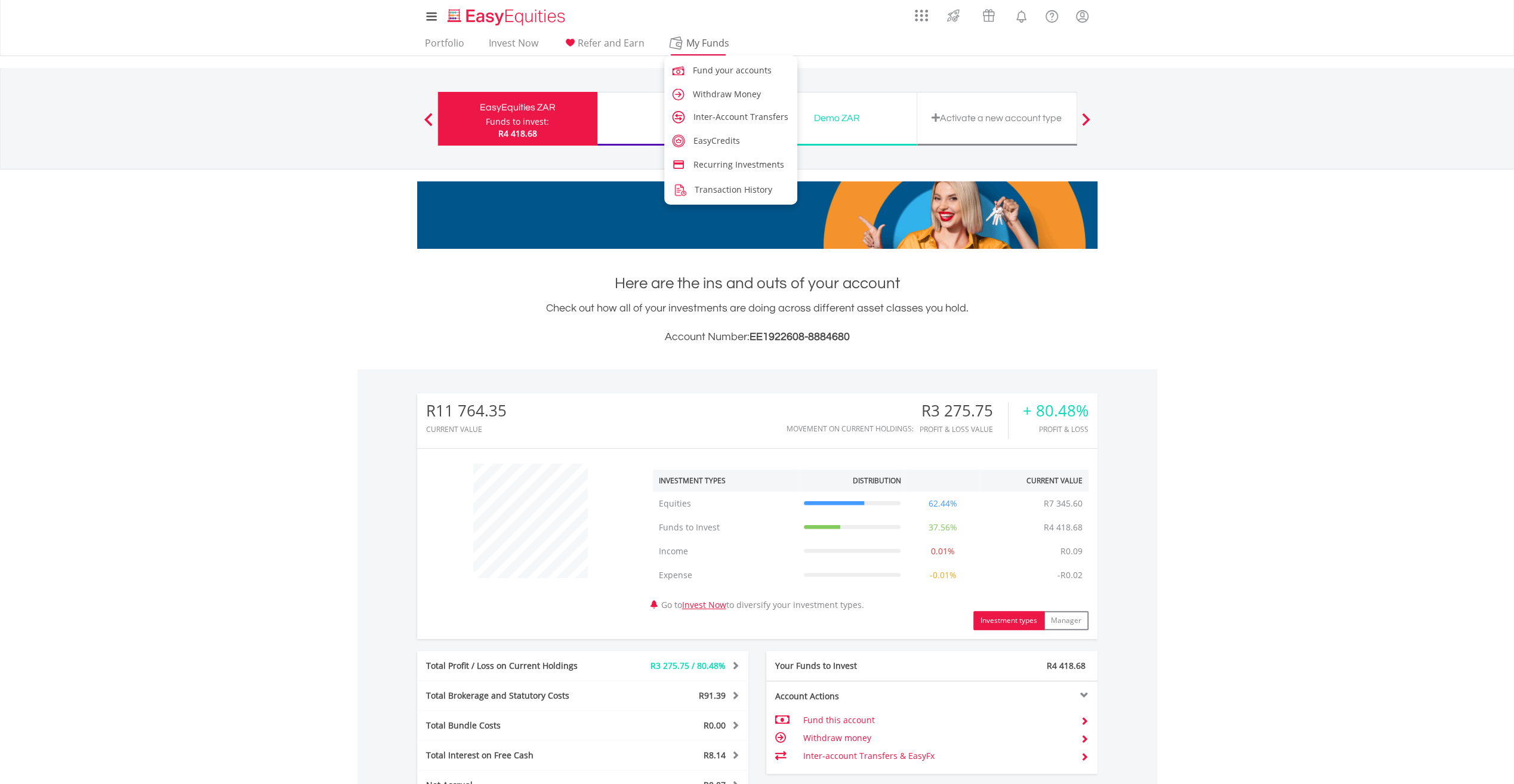
click at [704, 41] on span "My Funds" at bounding box center [708, 43] width 78 height 16
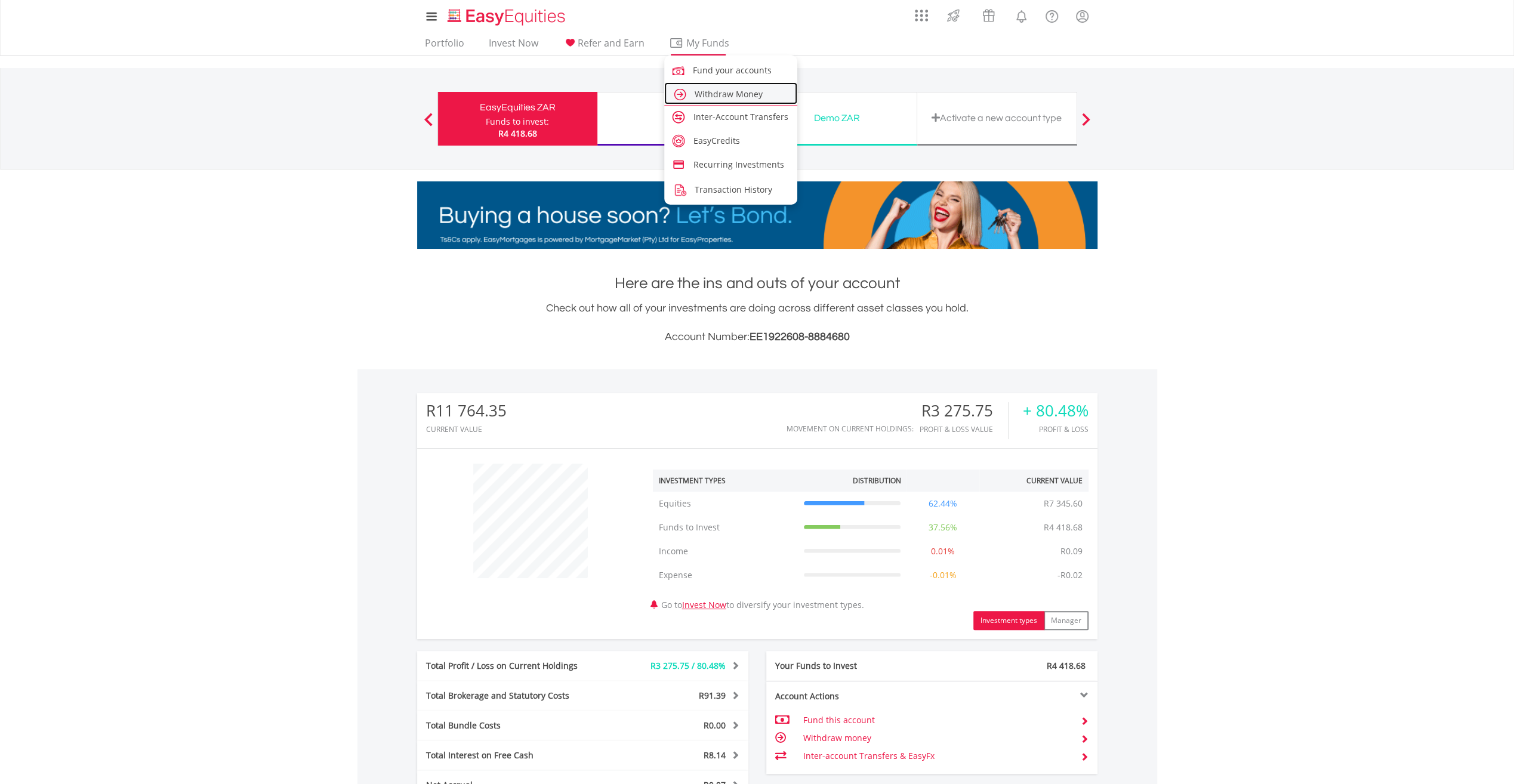
click at [717, 93] on span "Withdraw Money" at bounding box center [729, 94] width 68 height 11
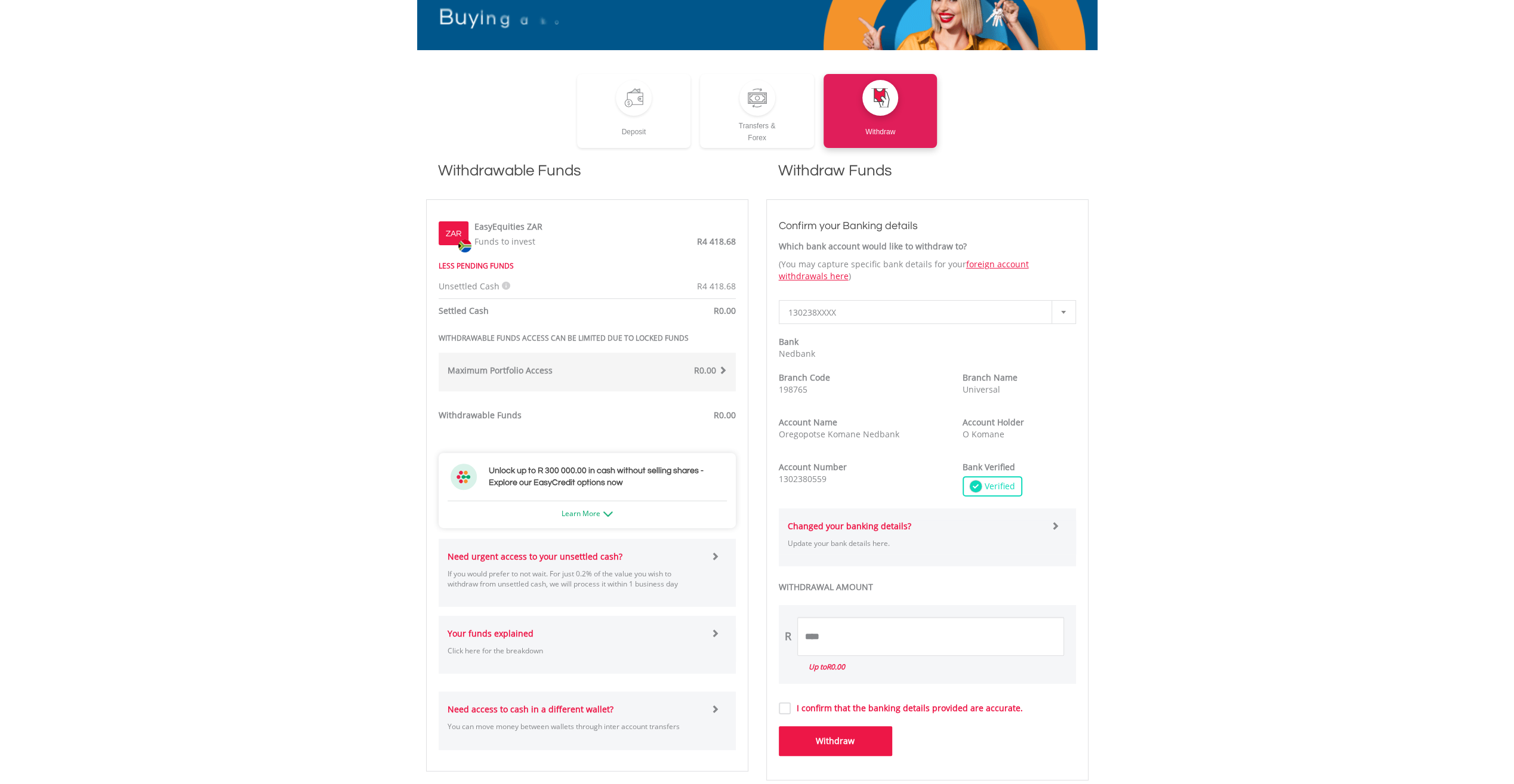
scroll to position [398, 0]
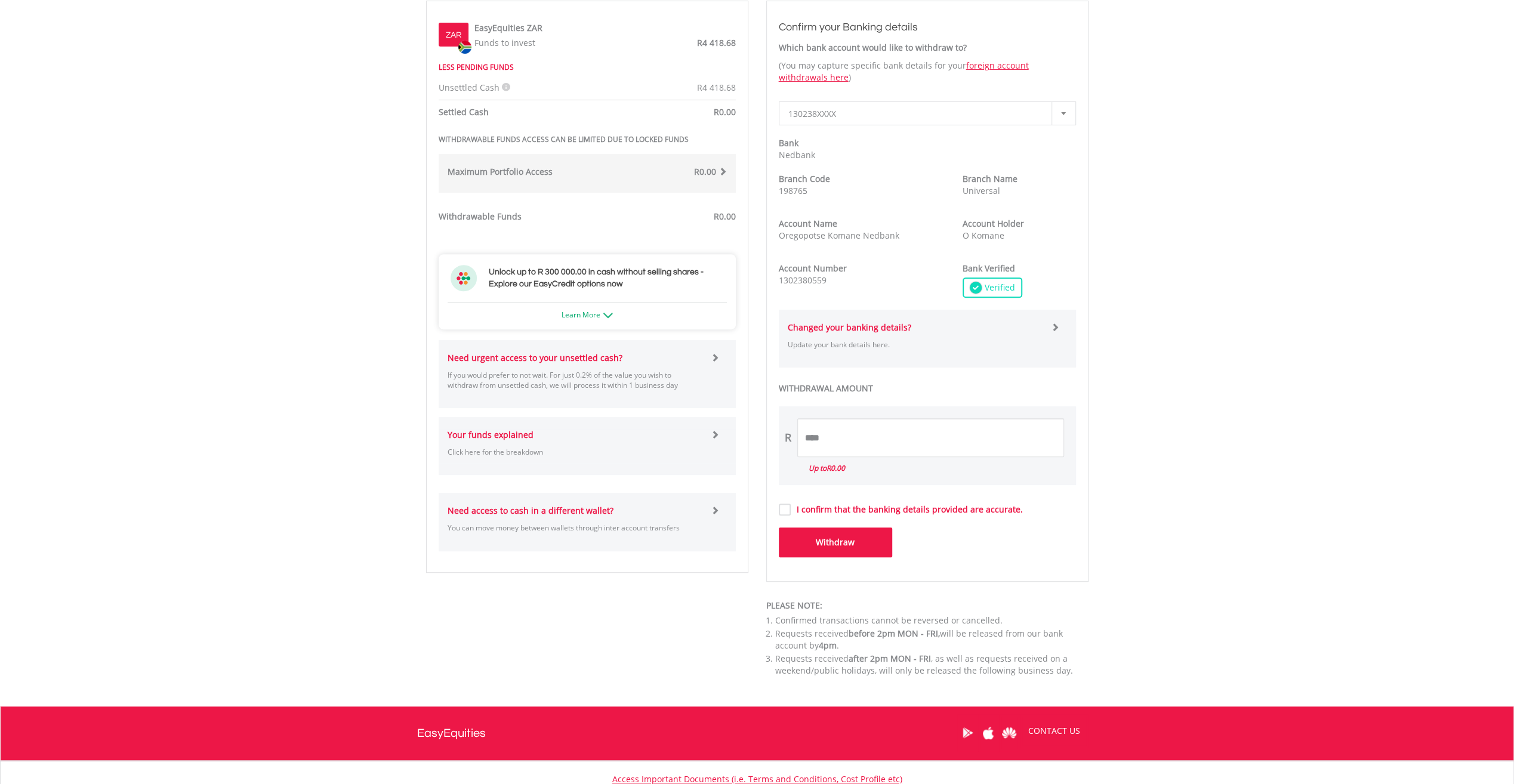
click at [717, 359] on span at bounding box center [715, 357] width 9 height 9
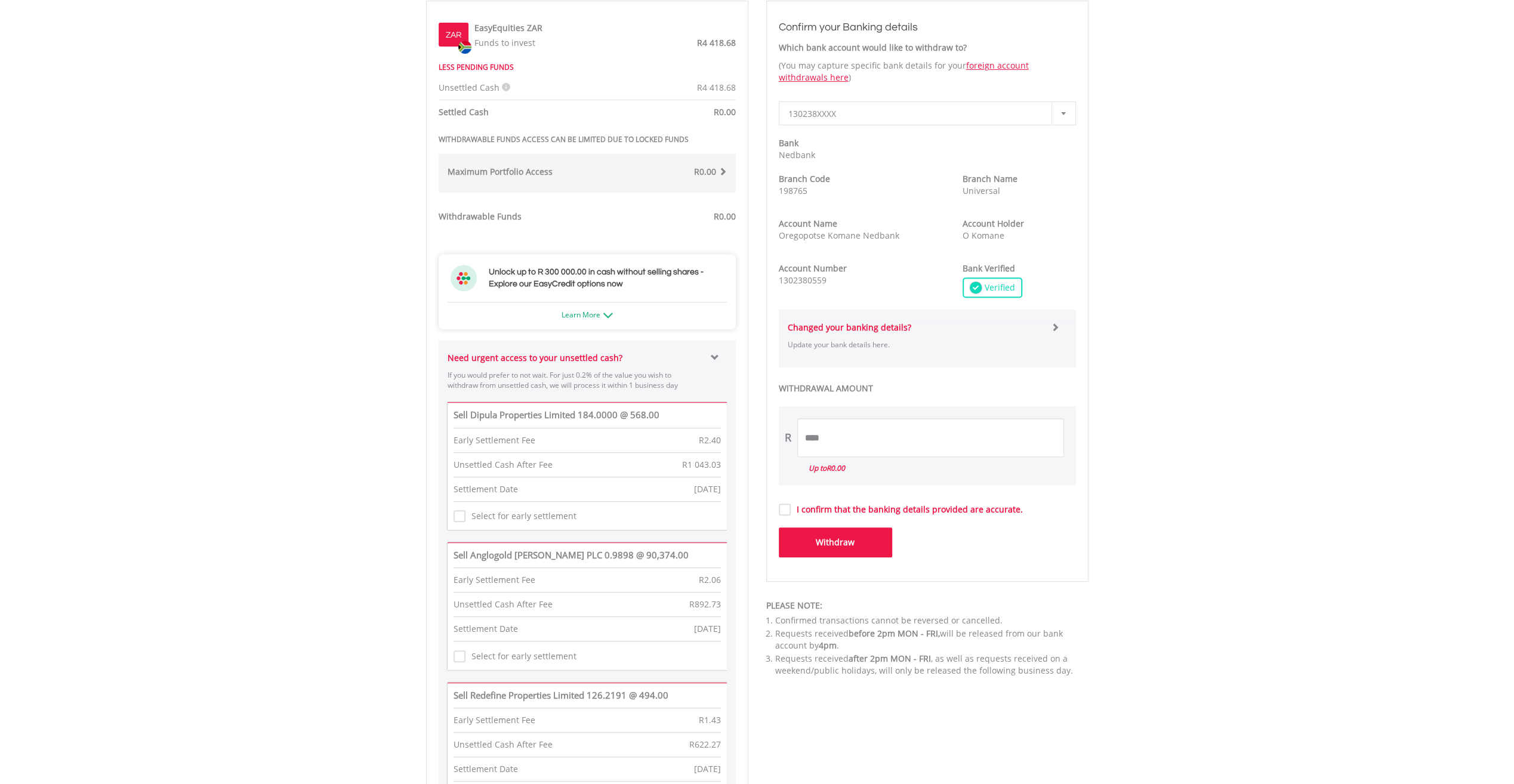
click at [465, 518] on label "Select for early settlement" at bounding box center [521, 516] width 111 height 12
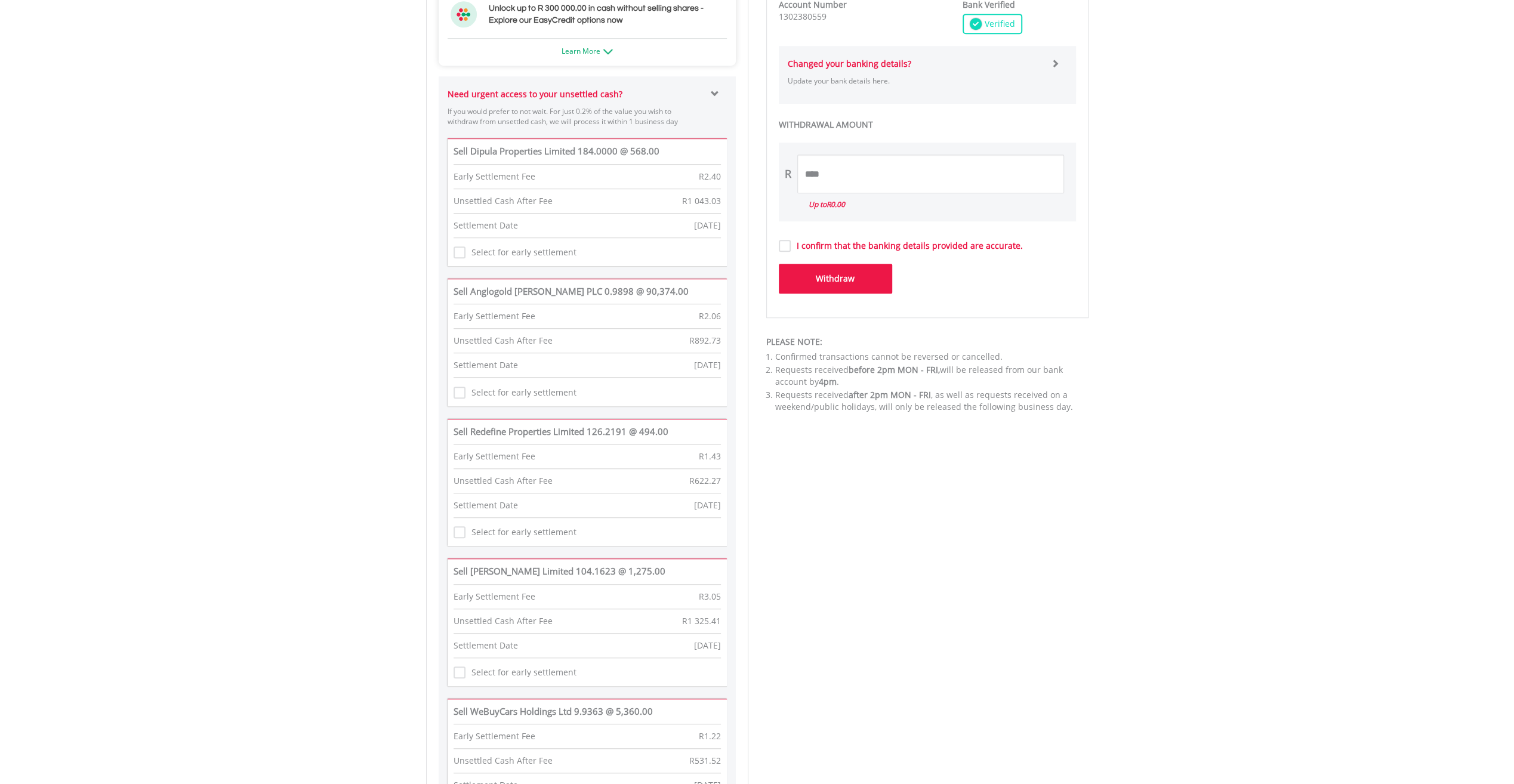
scroll to position [795, 0]
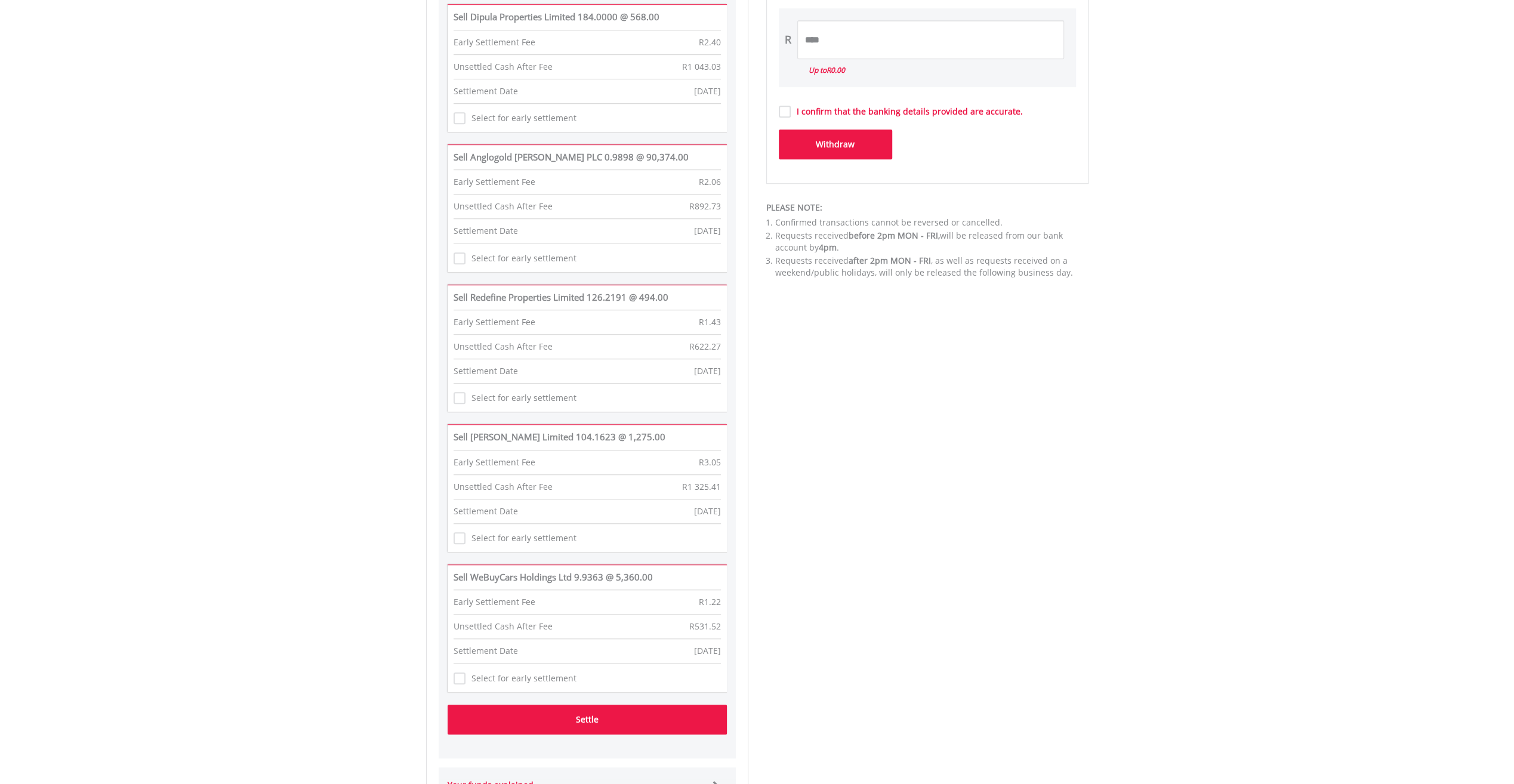
click at [465, 260] on label "Select for early settlement" at bounding box center [521, 258] width 111 height 12
click at [465, 398] on label "Select for early settlement" at bounding box center [521, 398] width 111 height 12
click at [462, 679] on div "Select for early settlement" at bounding box center [515, 677] width 123 height 18
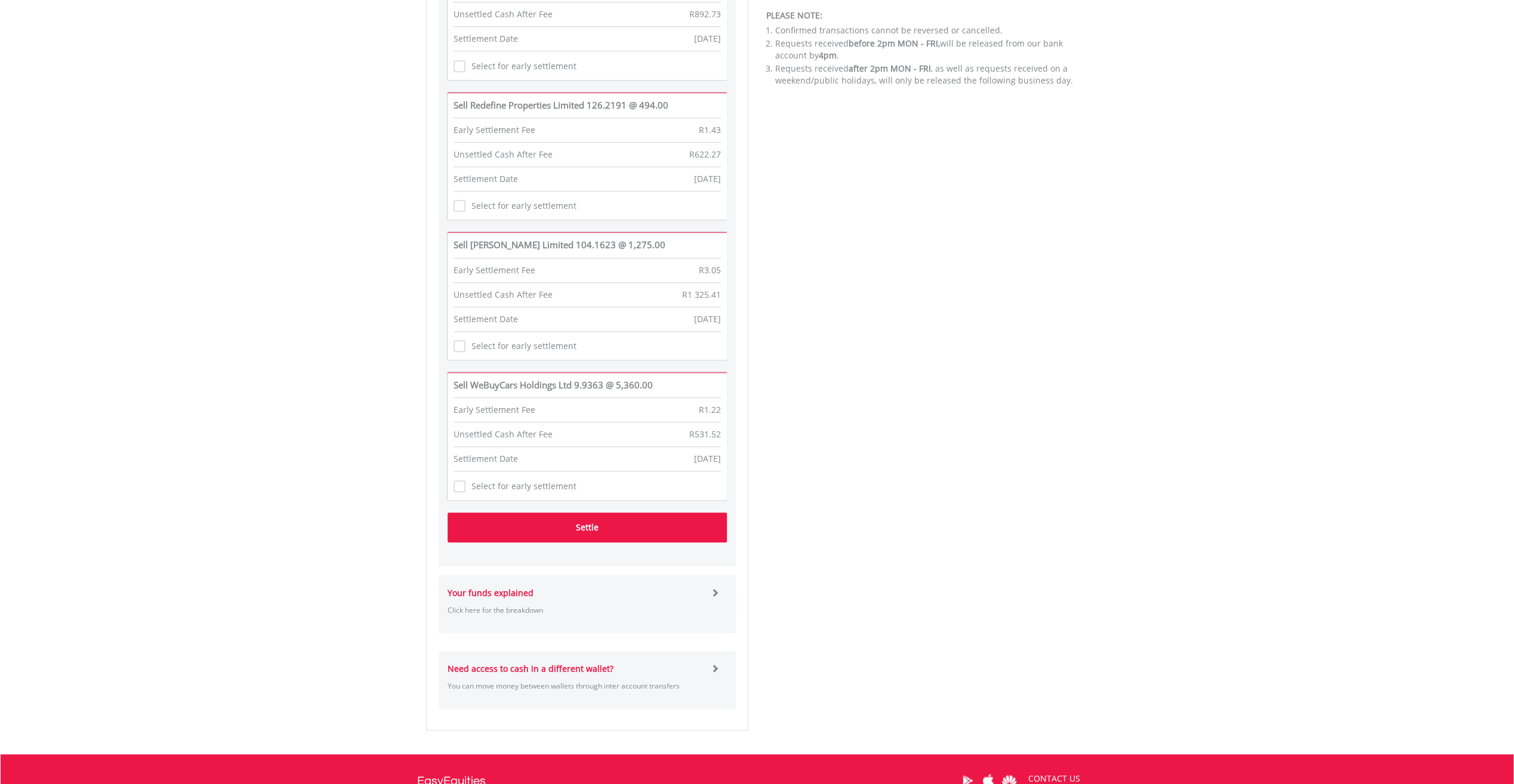
scroll to position [994, 0]
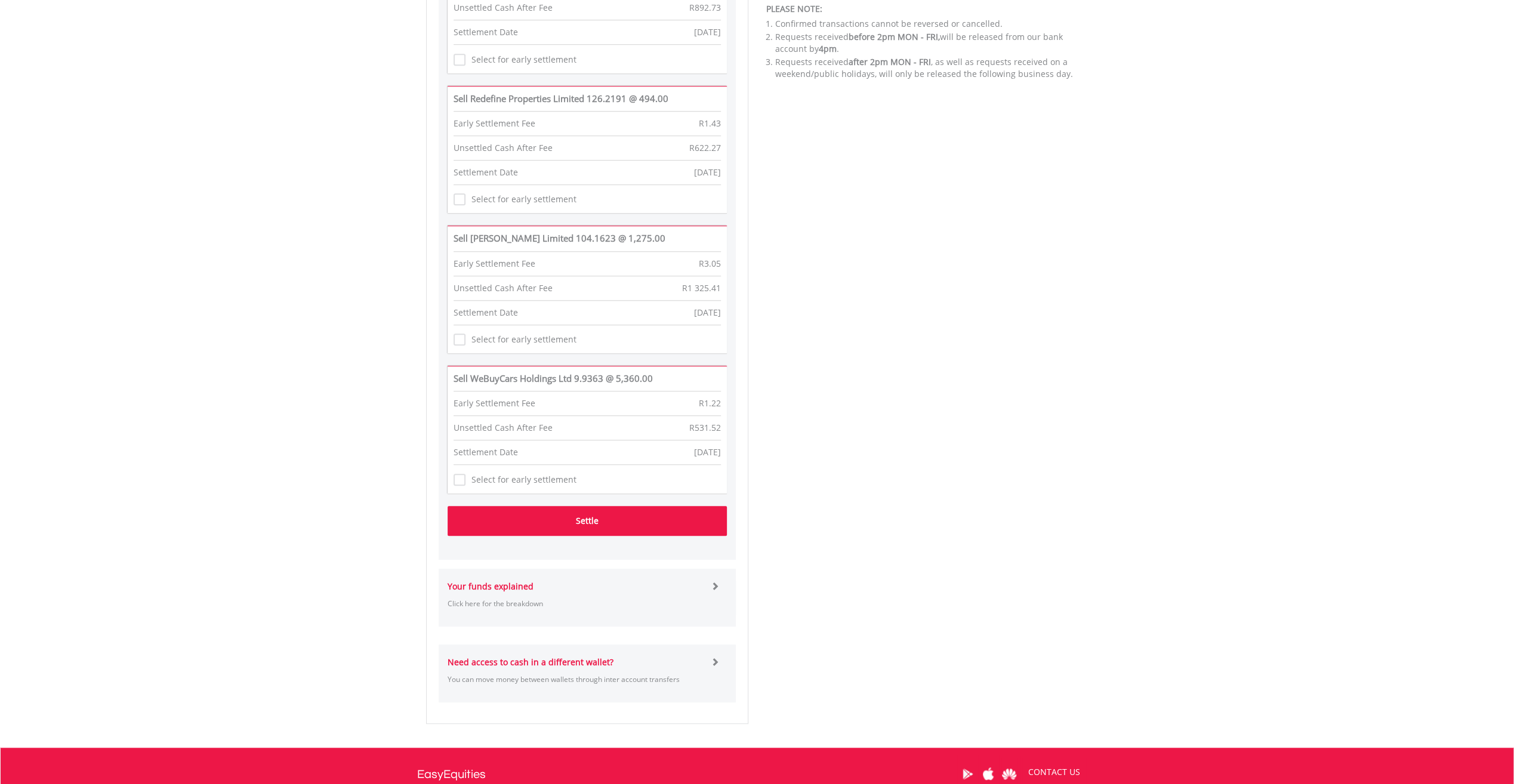
click at [580, 516] on button "Settle" at bounding box center [587, 521] width 279 height 30
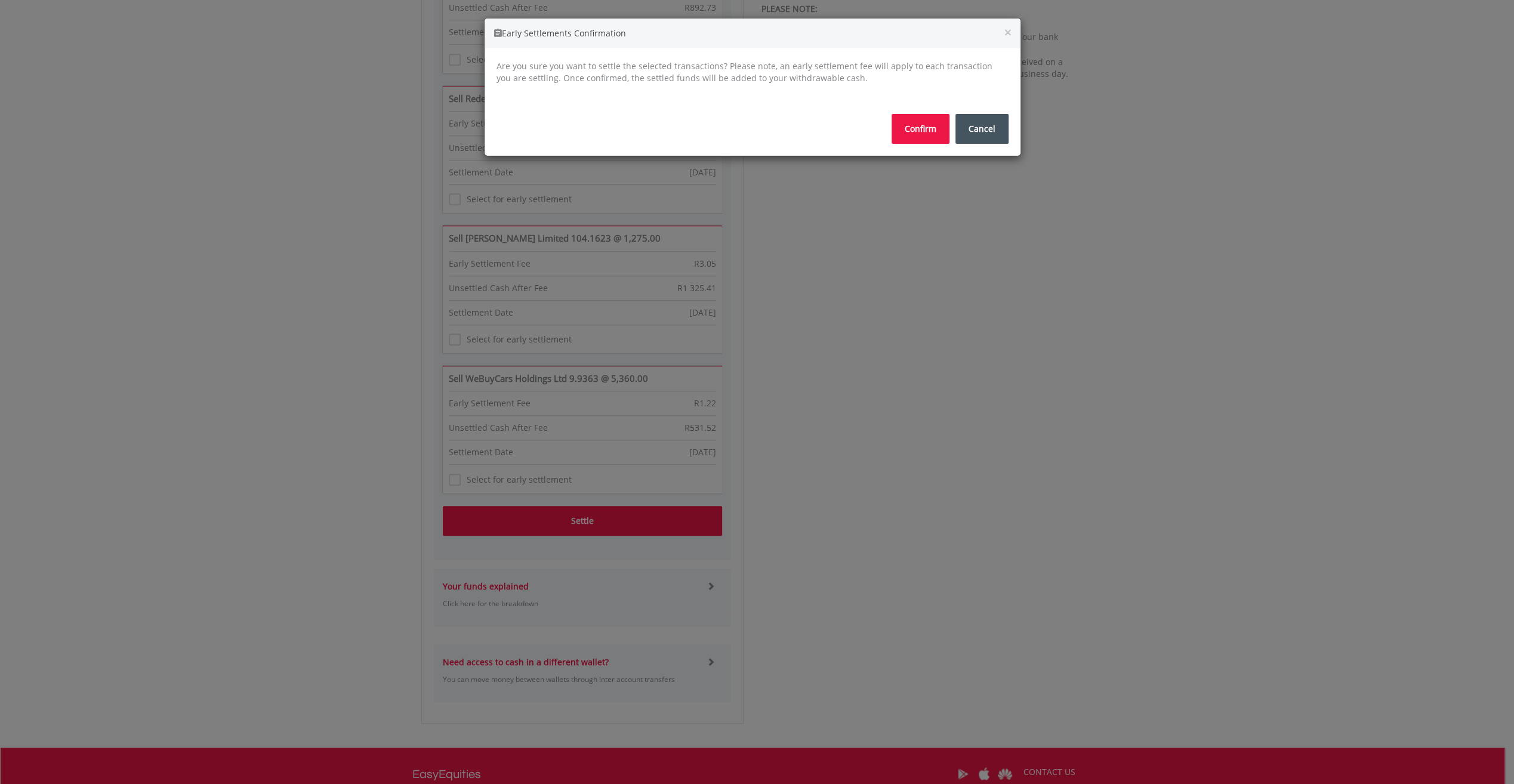
click at [920, 123] on button "Confirm" at bounding box center [921, 129] width 58 height 30
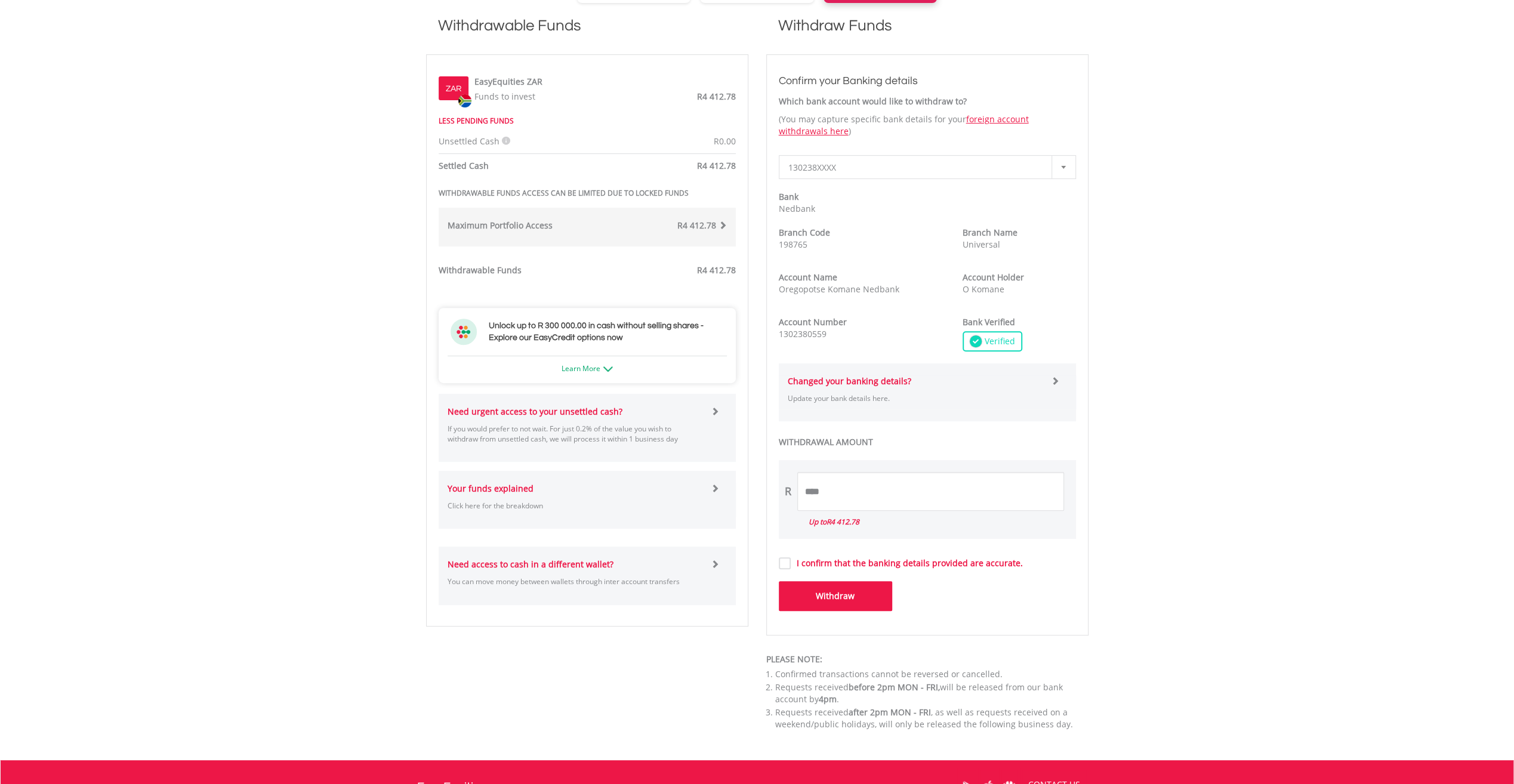
scroll to position [545, 0]
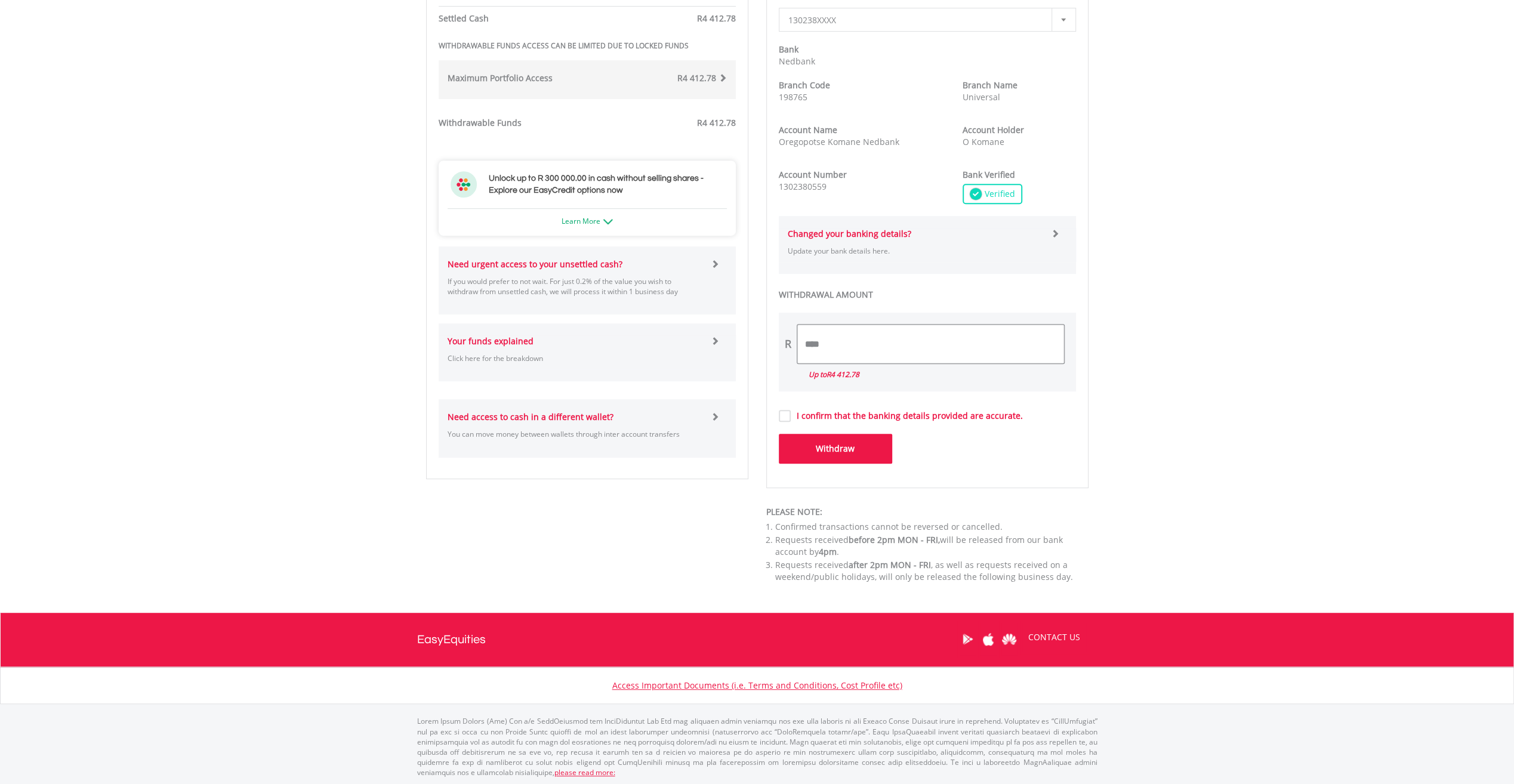
drag, startPoint x: 895, startPoint y: 342, endPoint x: 773, endPoint y: 346, distance: 122.1
click at [773, 346] on div "**********" at bounding box center [927, 197] width 322 height 582
type input "****"
click at [775, 420] on div "**********" at bounding box center [927, 197] width 322 height 582
click at [790, 413] on label "I confirm that the banking details provided are accurate." at bounding box center [906, 415] width 232 height 12
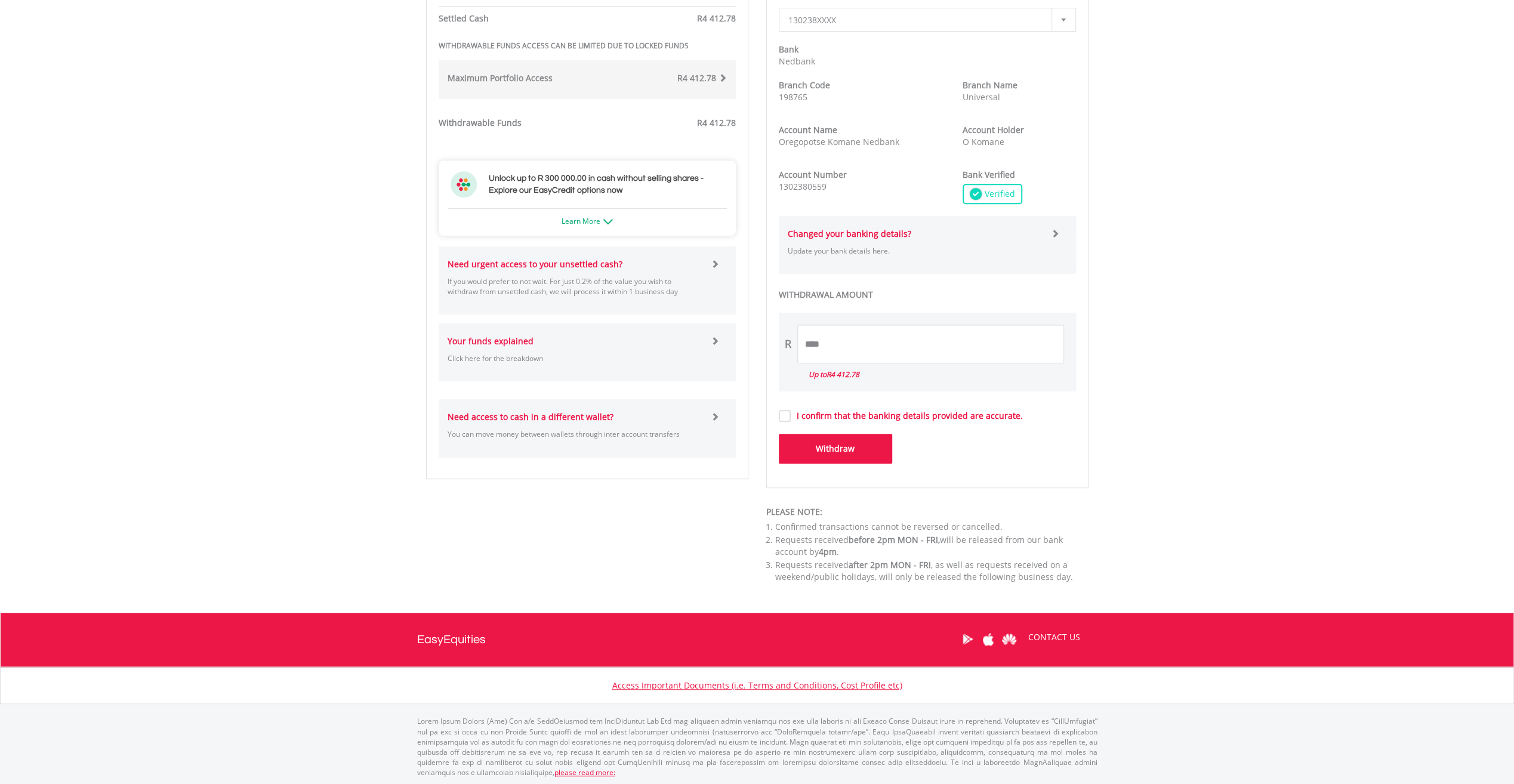
click at [834, 454] on button "Withdraw" at bounding box center [836, 449] width 114 height 30
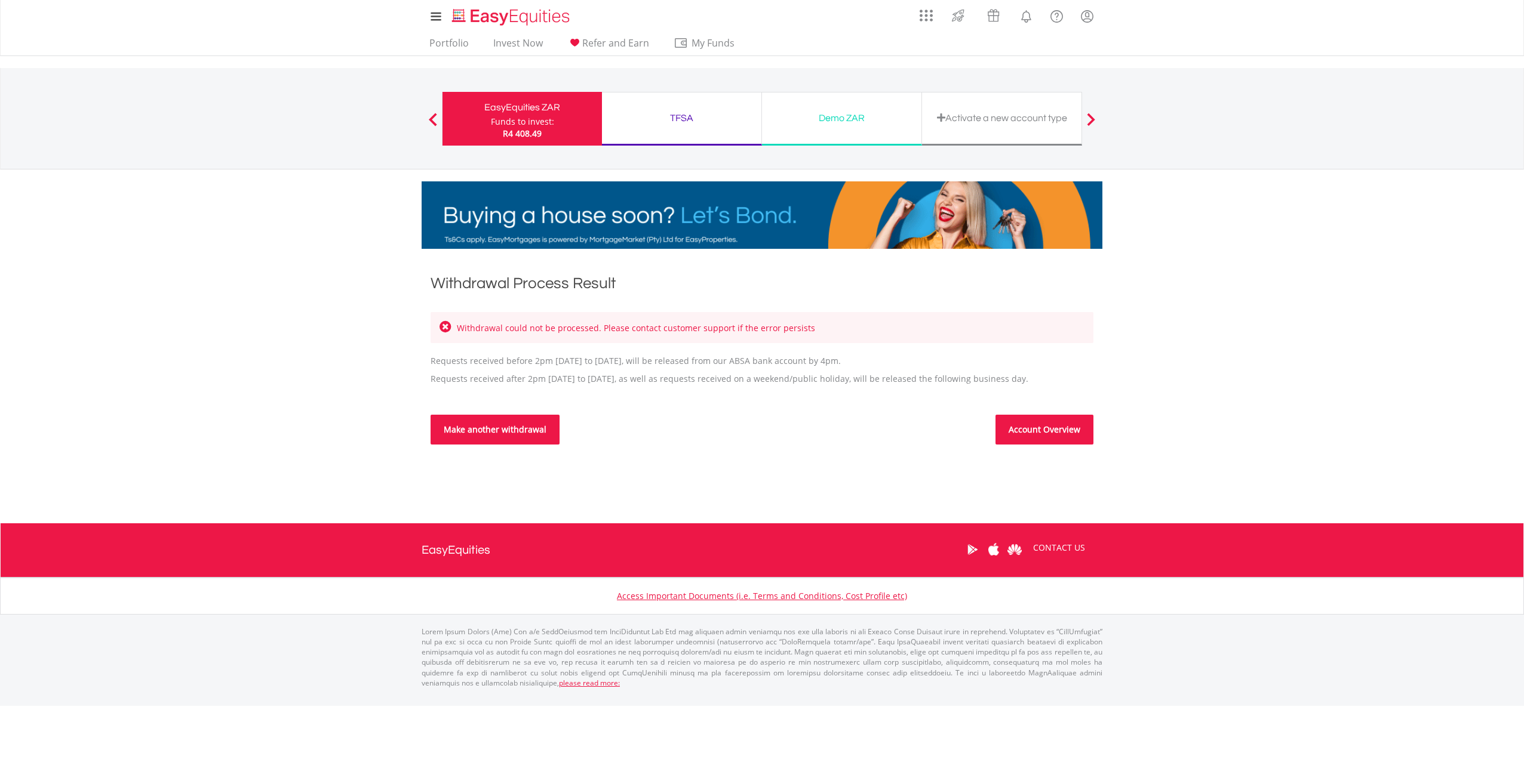
click at [495, 428] on link "Make another withdrawal" at bounding box center [495, 430] width 129 height 30
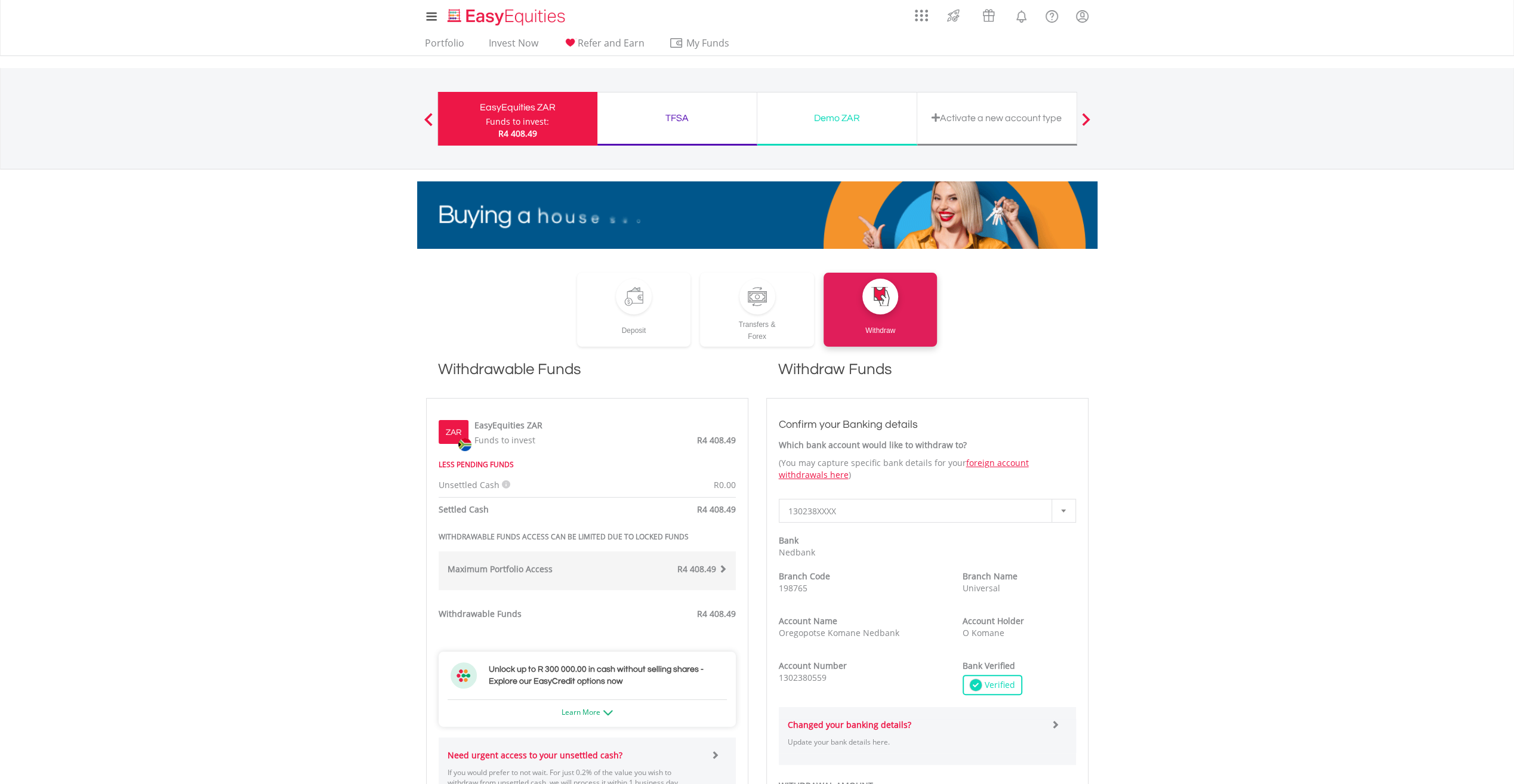
scroll to position [199, 0]
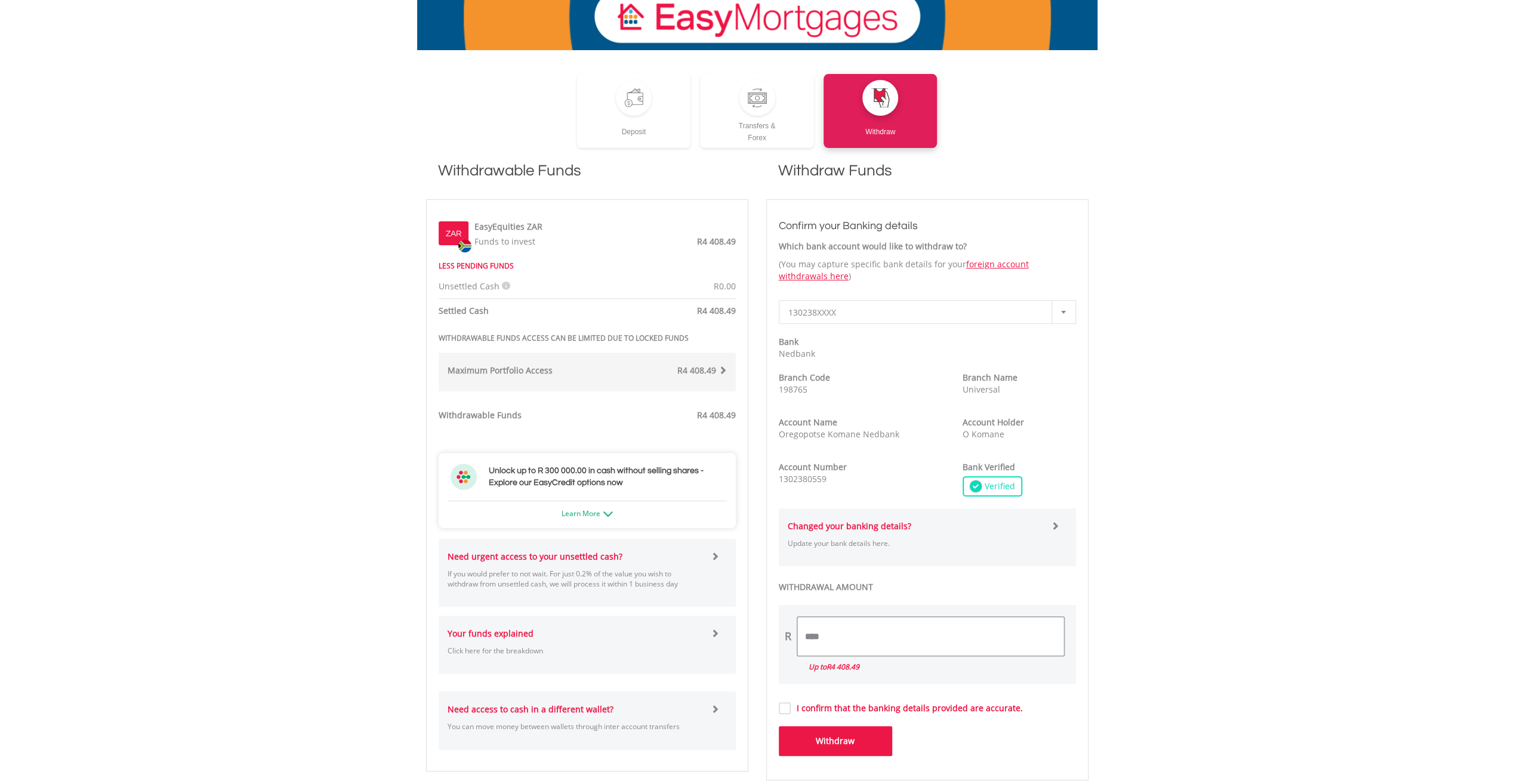
drag, startPoint x: 866, startPoint y: 628, endPoint x: 799, endPoint y: 628, distance: 67.0
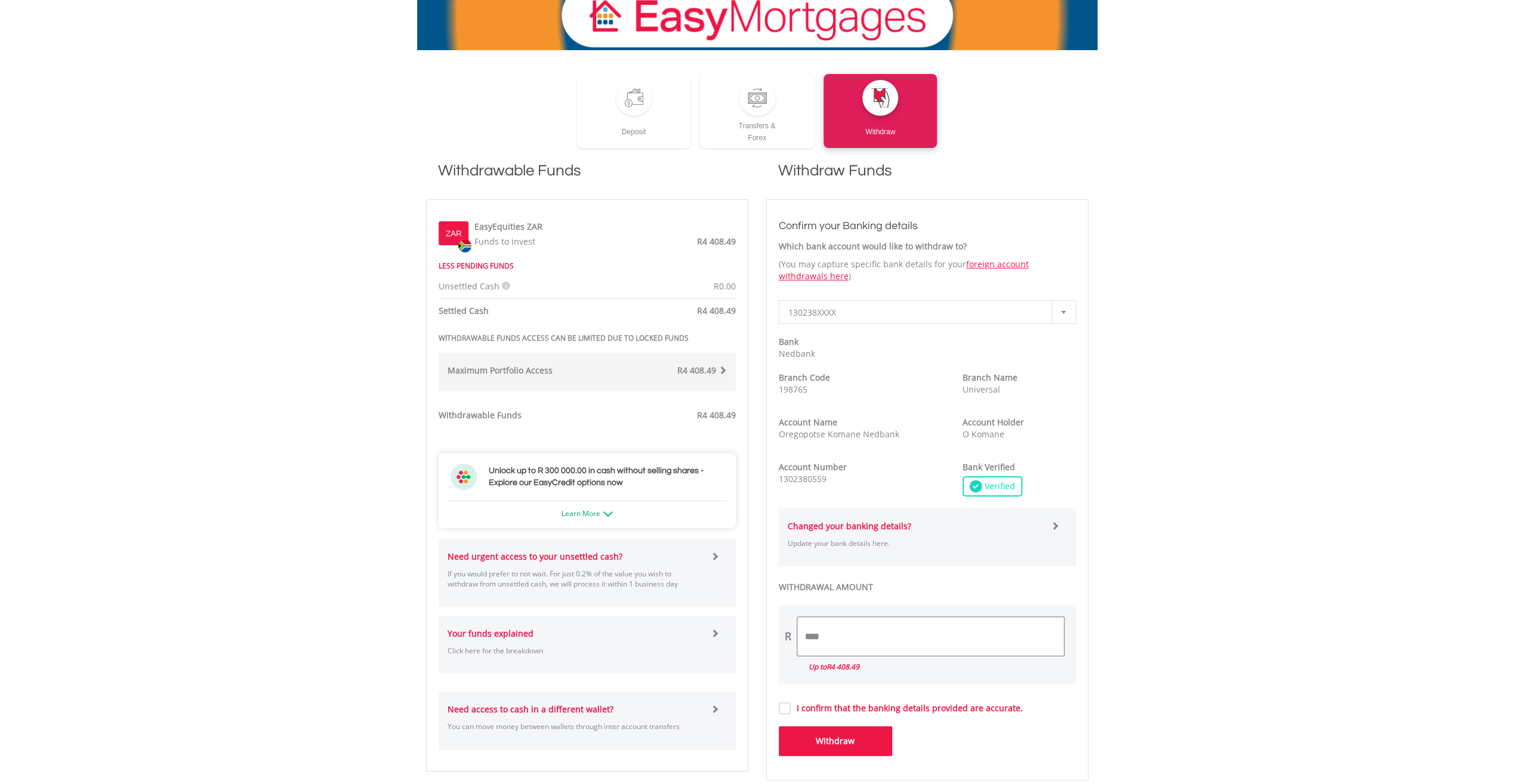
click at [799, 628] on input "****" at bounding box center [931, 636] width 267 height 39
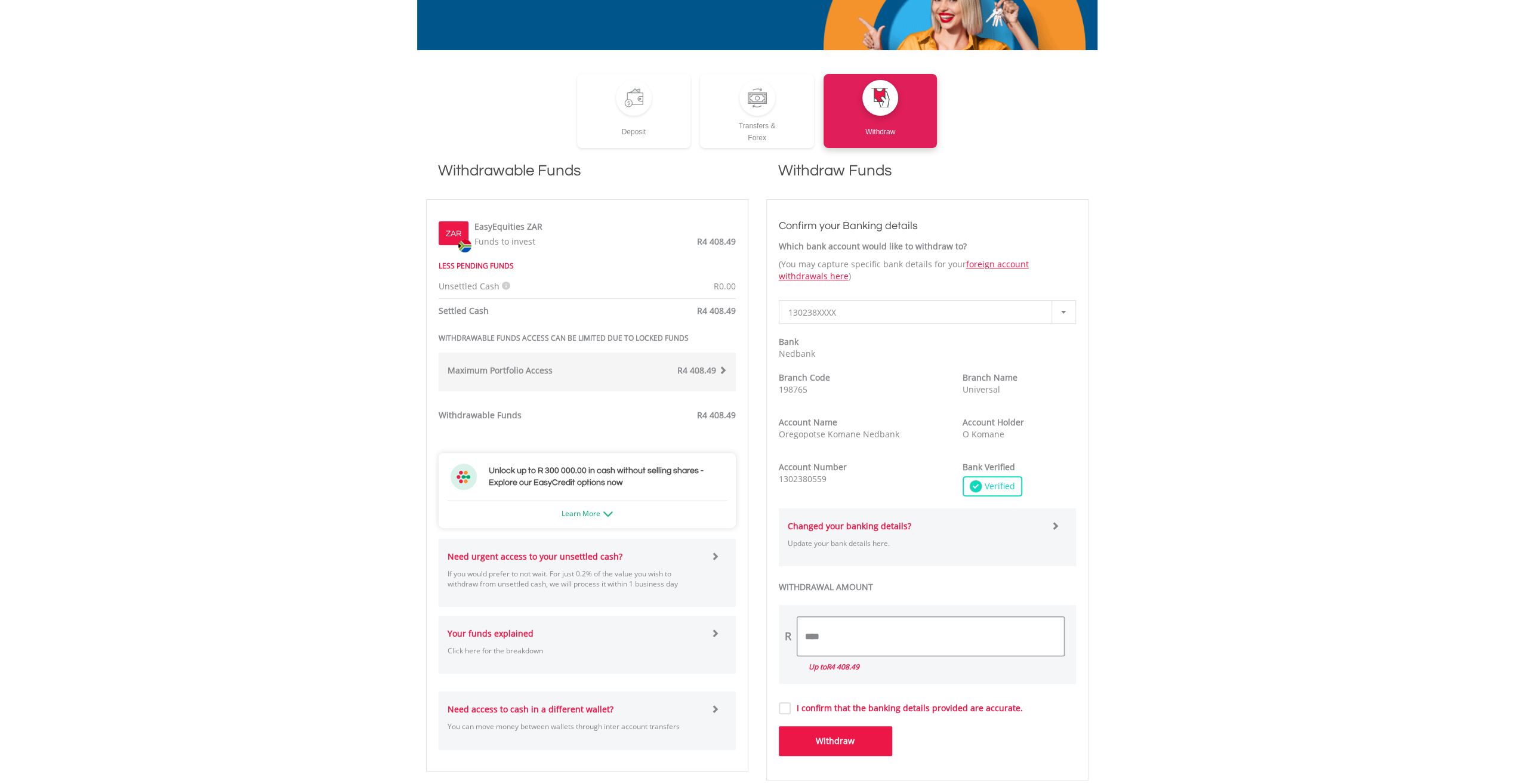
type input "****"
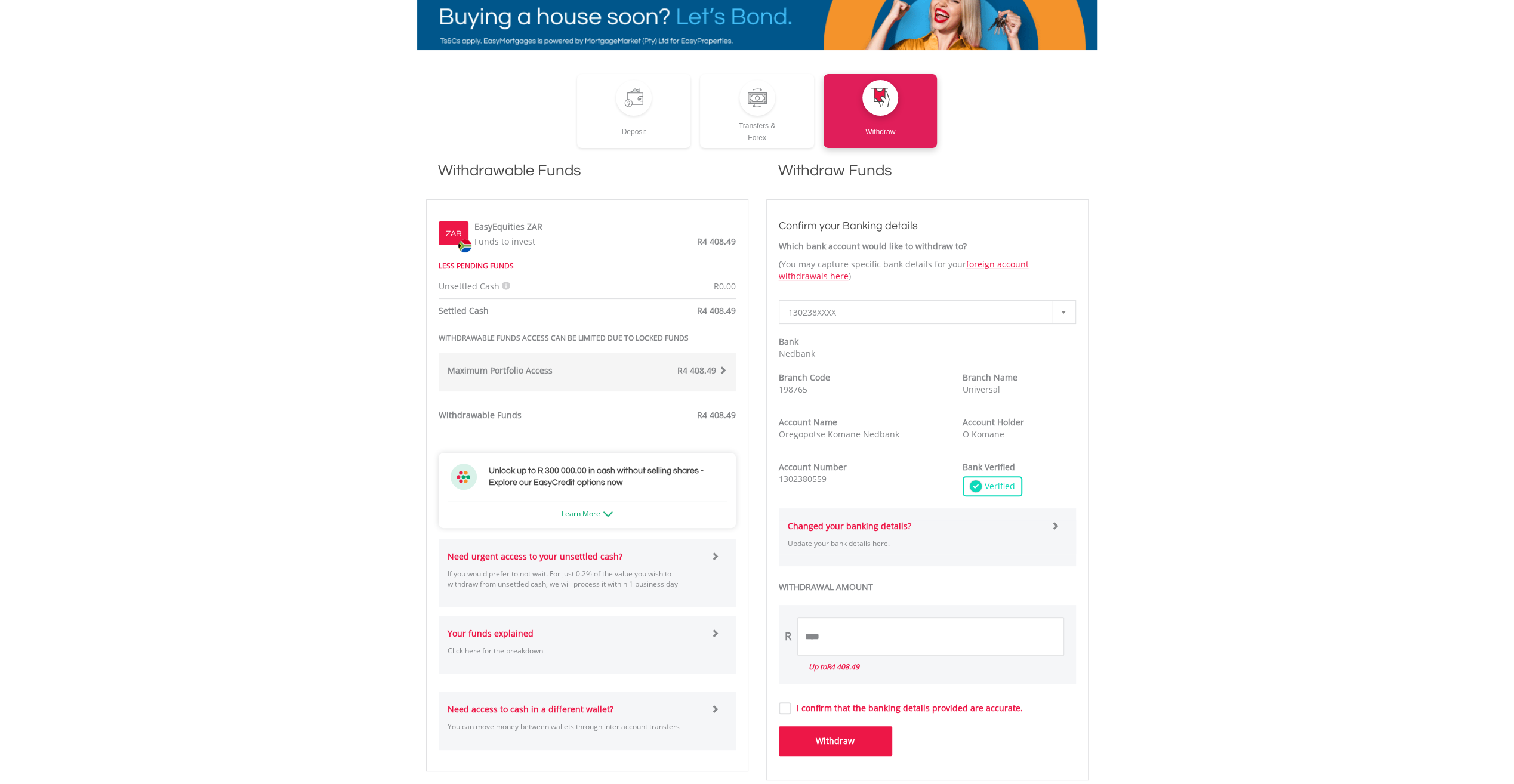
click at [841, 747] on button "Withdraw" at bounding box center [836, 741] width 114 height 30
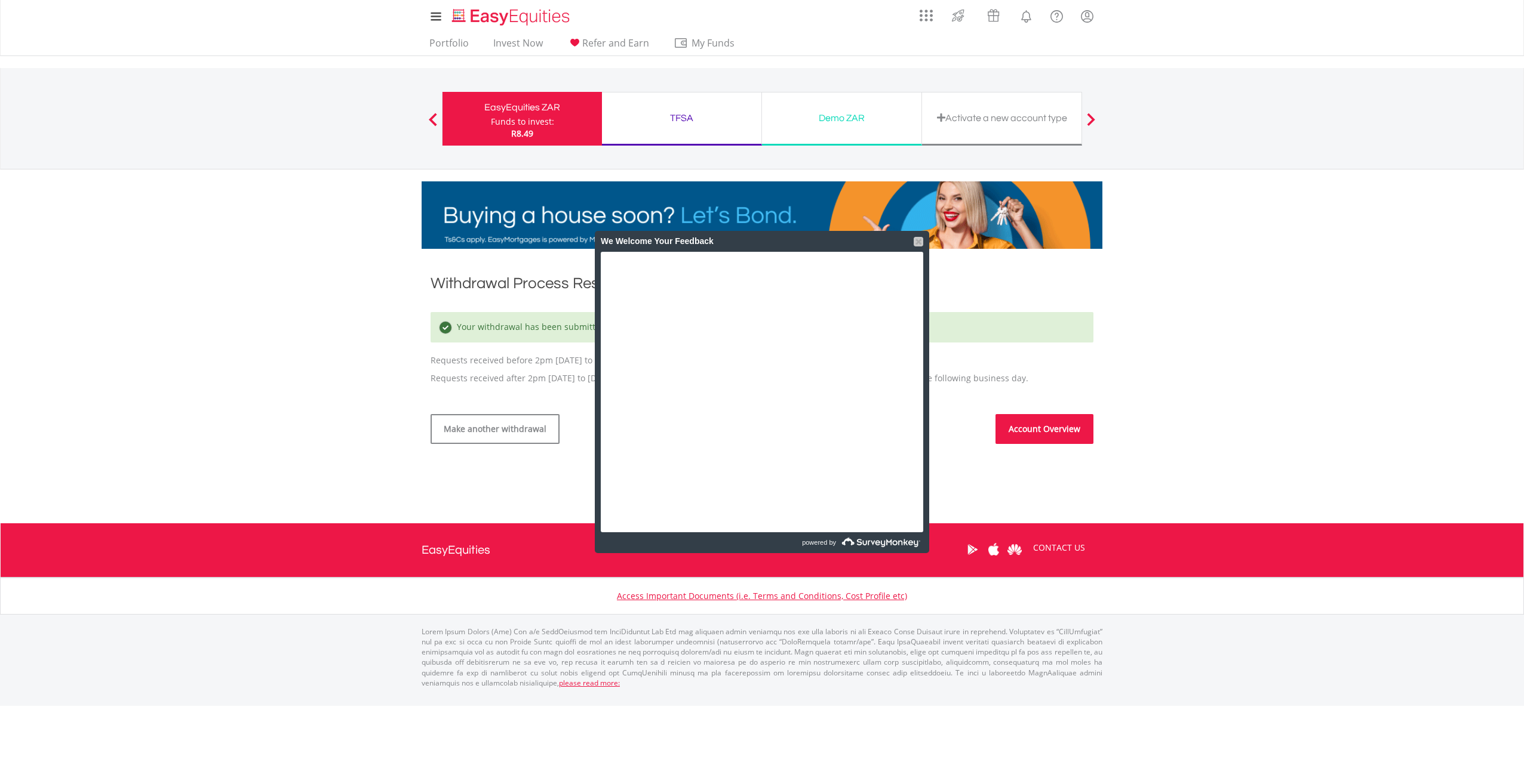
click at [915, 238] on div at bounding box center [918, 241] width 9 height 9
